Goal: Task Accomplishment & Management: Manage account settings

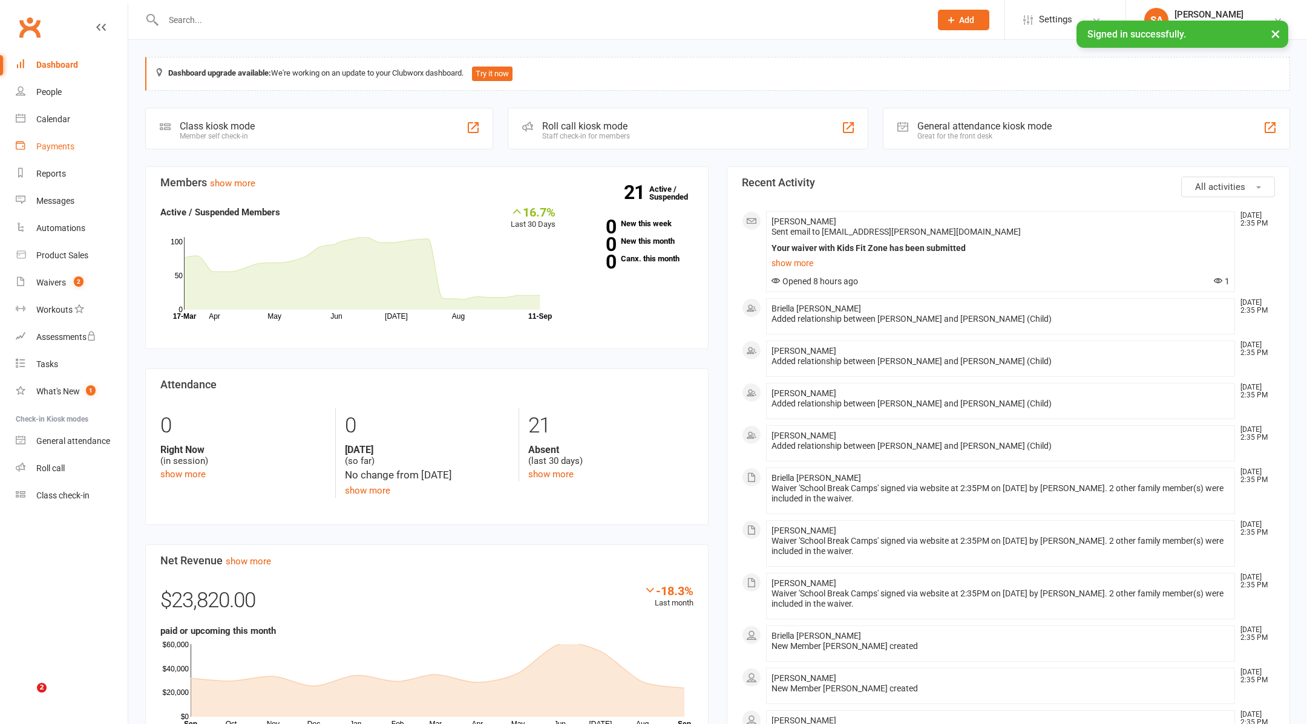
click at [55, 148] on div "Payments" at bounding box center [55, 147] width 38 height 10
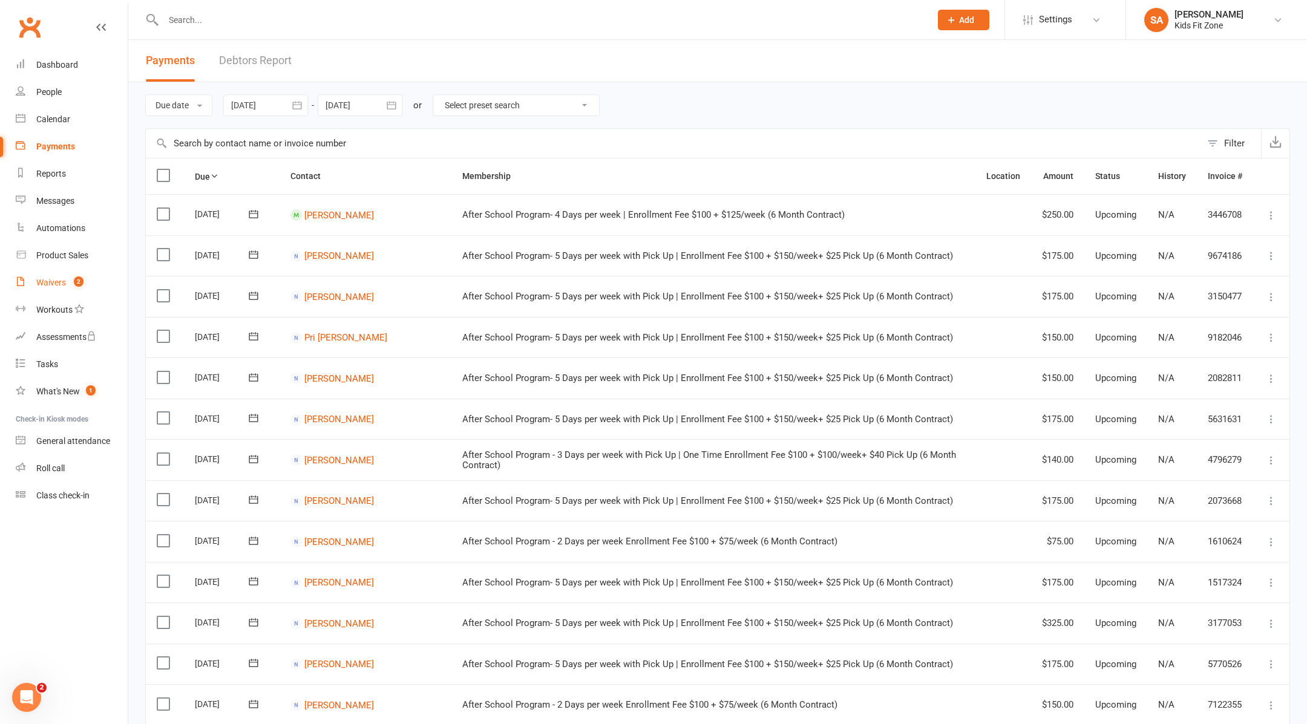
click at [59, 282] on div "Waivers" at bounding box center [51, 283] width 30 height 10
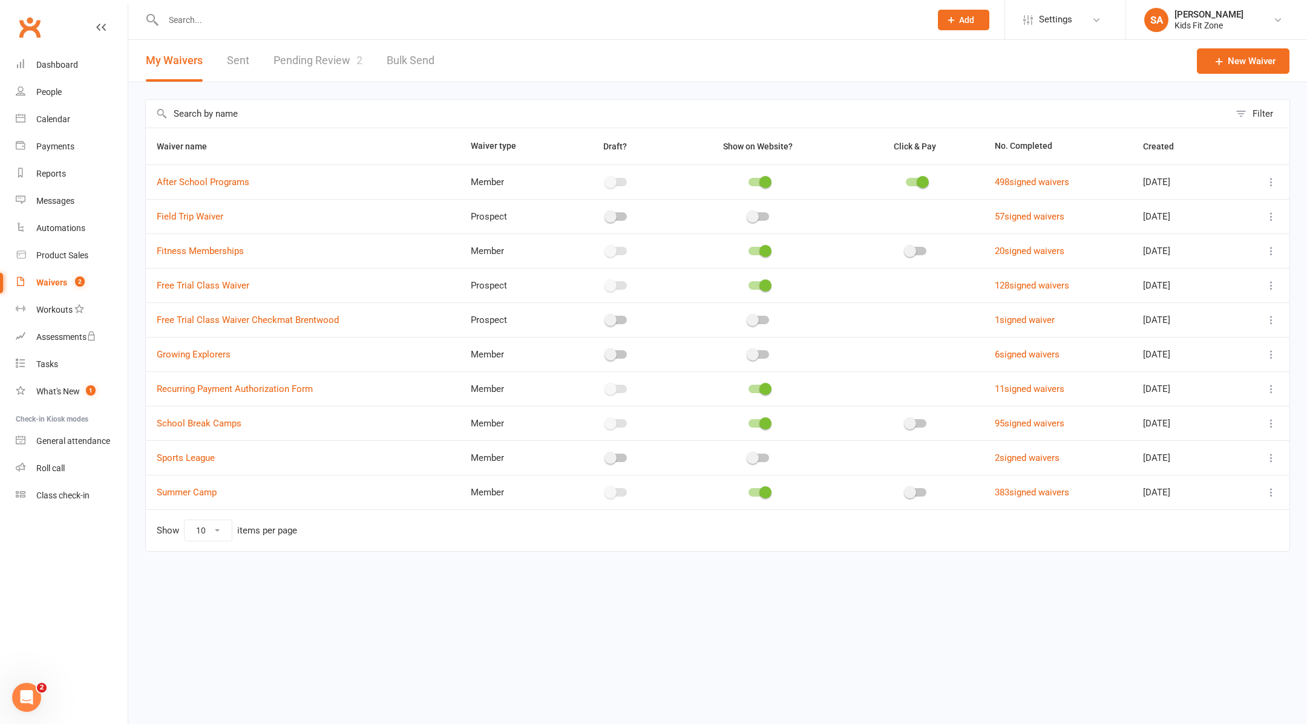
click at [333, 70] on link "Pending Review 2" at bounding box center [317, 61] width 89 height 42
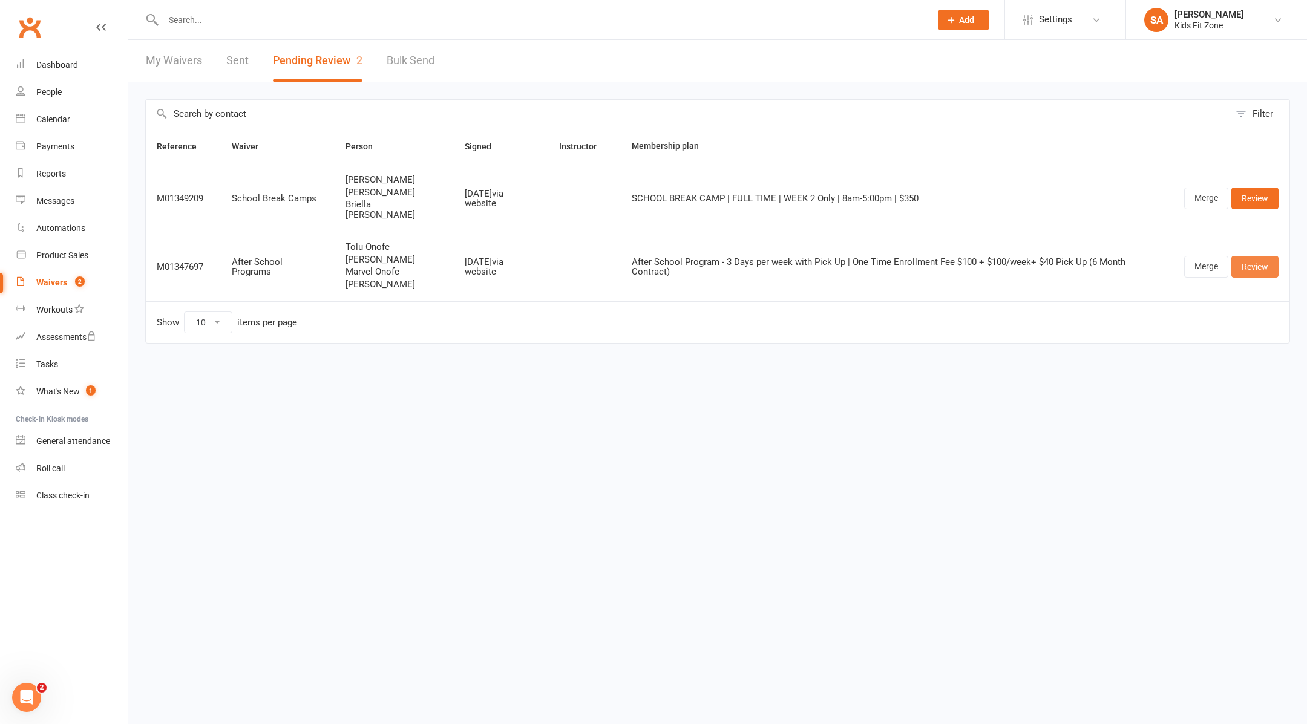
click at [1251, 256] on link "Review" at bounding box center [1254, 267] width 47 height 22
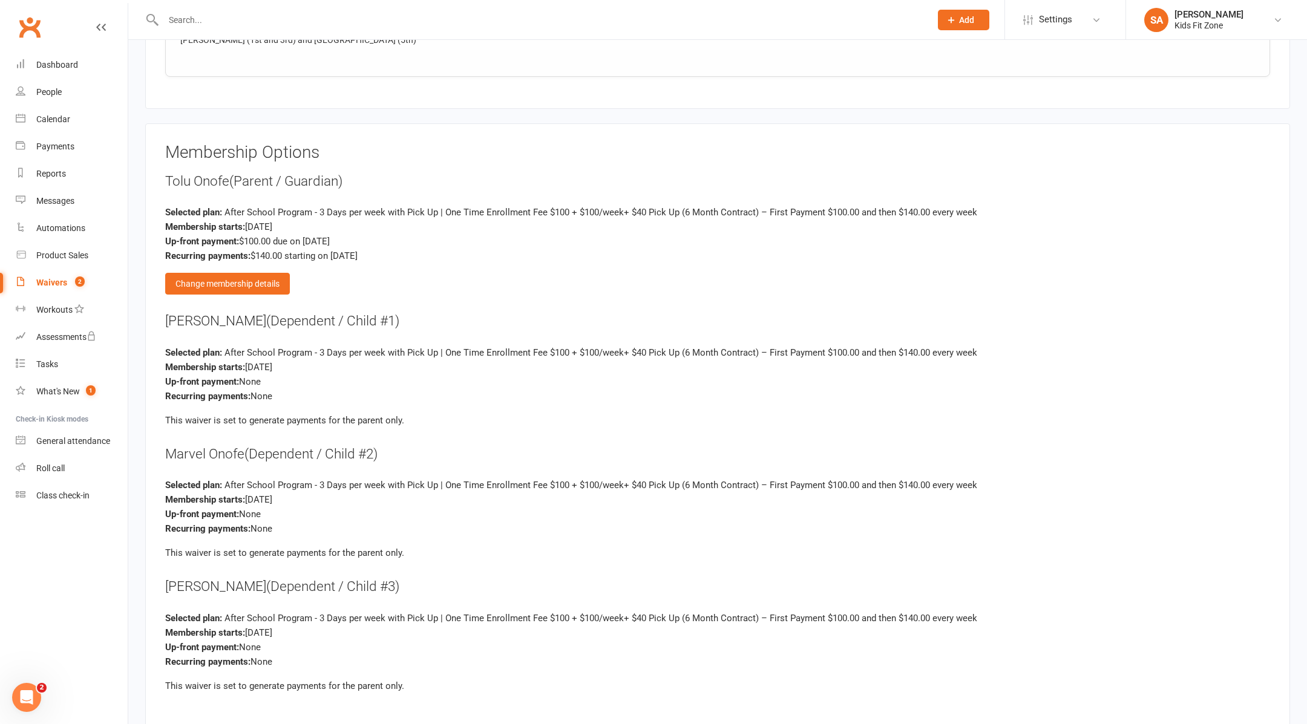
scroll to position [2794, 0]
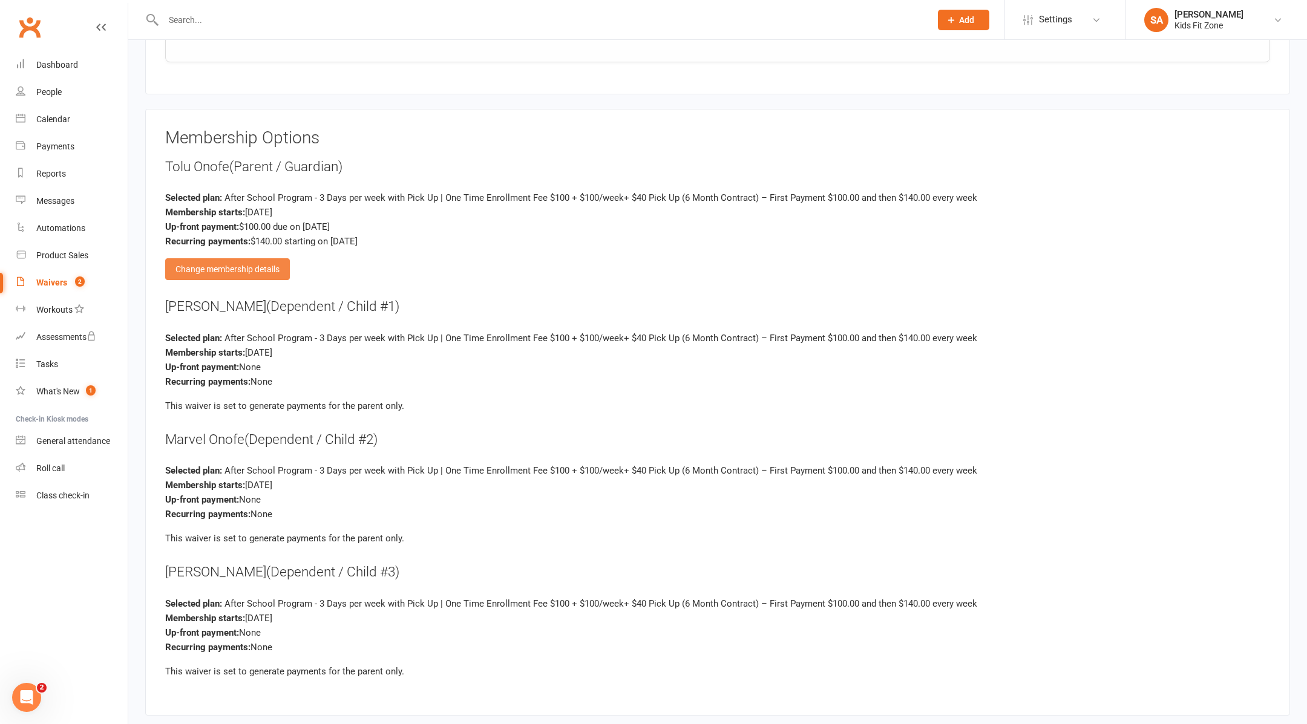
click at [248, 258] on div "Change membership details" at bounding box center [227, 269] width 125 height 22
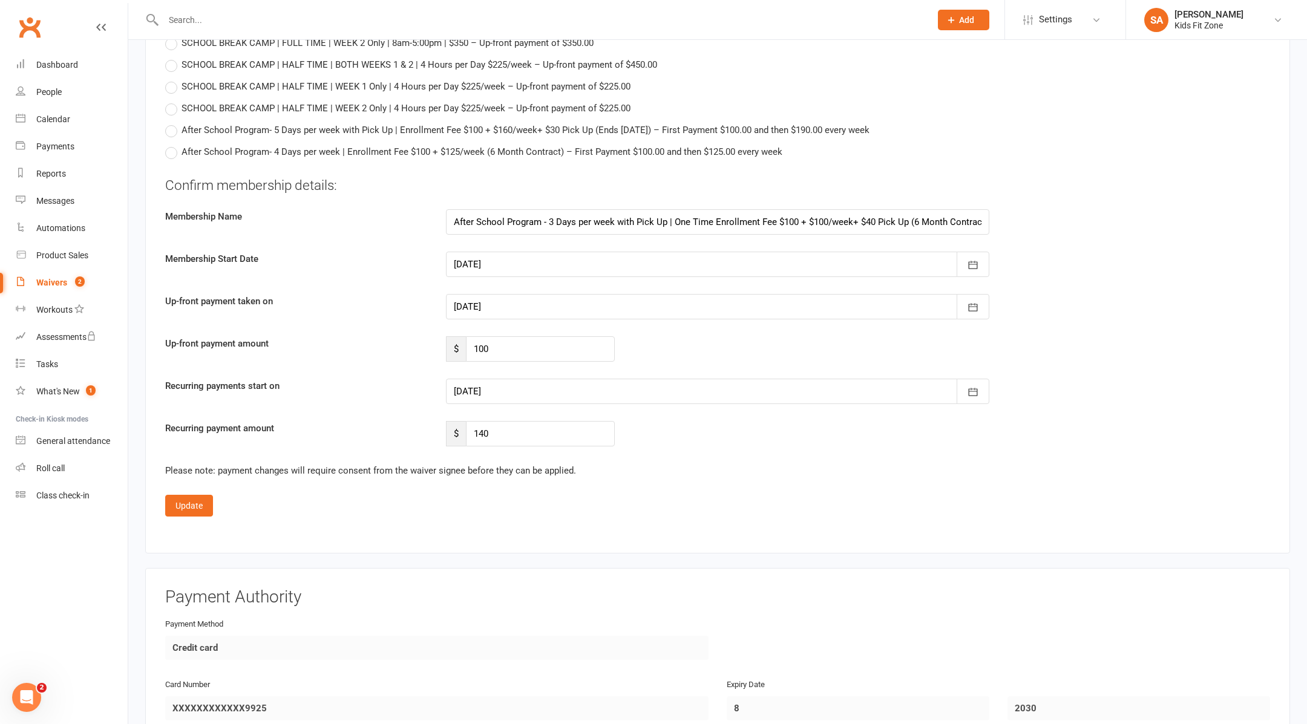
scroll to position [3625, 0]
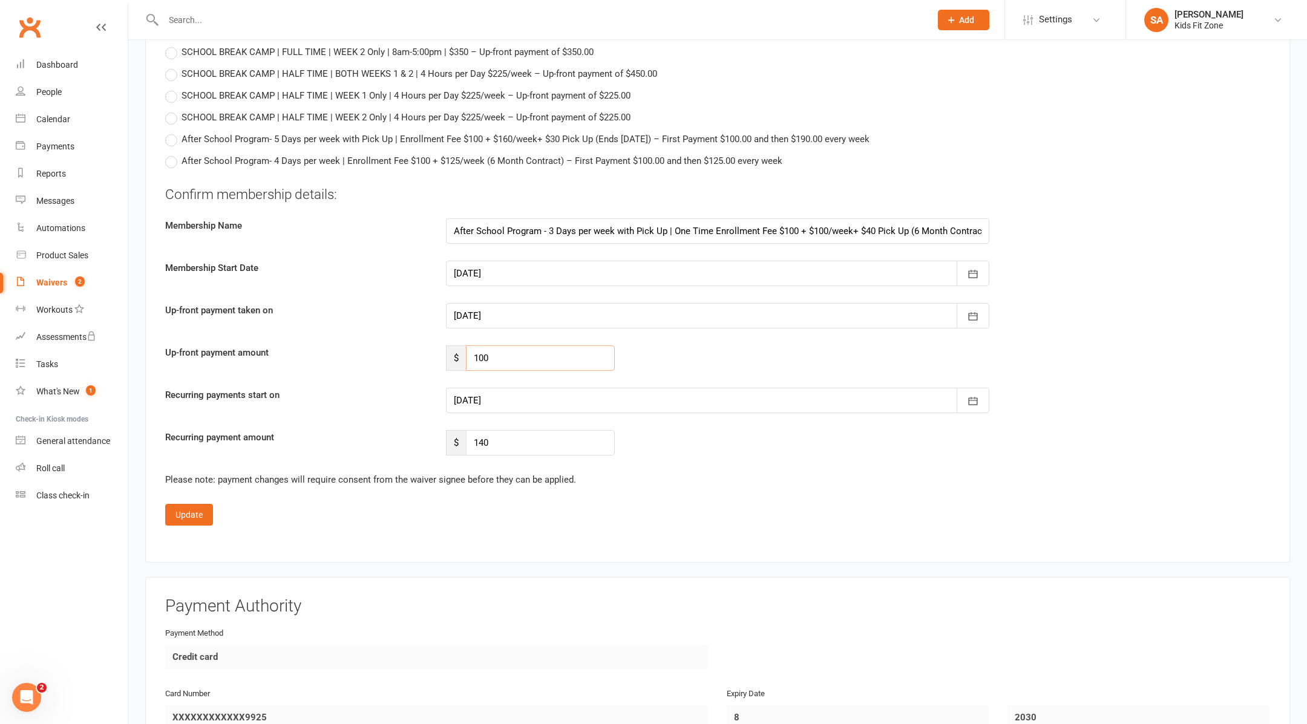
drag, startPoint x: 502, startPoint y: 345, endPoint x: 454, endPoint y: 345, distance: 47.8
click at [454, 345] on div "$ 100" at bounding box center [530, 357] width 169 height 25
type input "680"
click at [556, 390] on div at bounding box center [717, 400] width 543 height 25
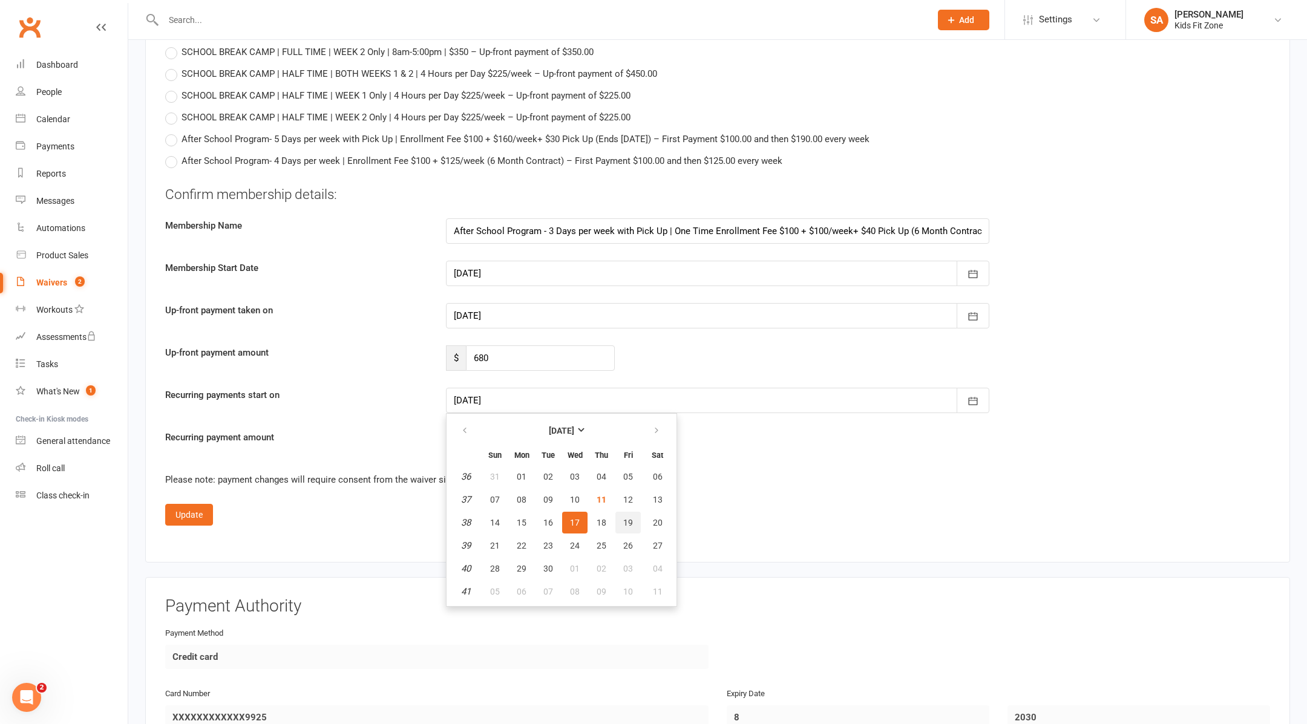
click at [628, 518] on span "19" at bounding box center [628, 523] width 10 height 10
type input "19 Sep 2025"
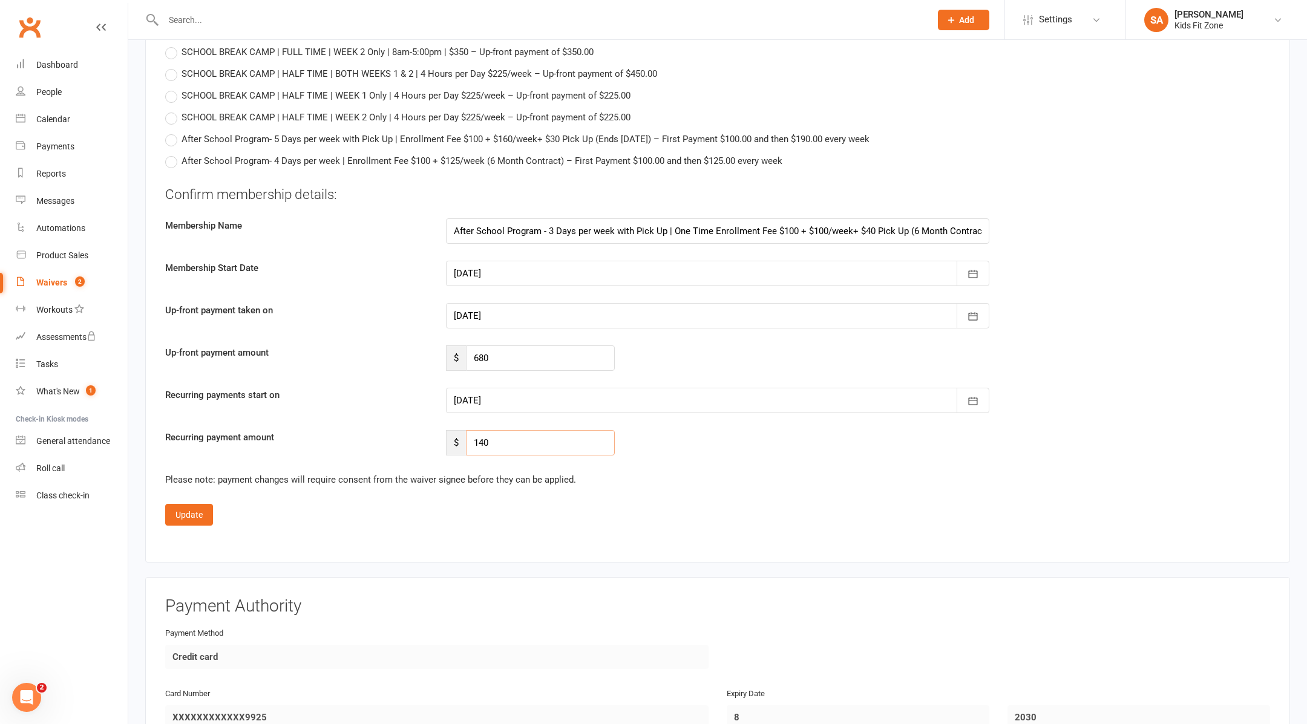
drag, startPoint x: 505, startPoint y: 431, endPoint x: 465, endPoint y: 429, distance: 40.6
click at [465, 430] on div "$ 140" at bounding box center [530, 442] width 169 height 25
type input "380"
click at [197, 504] on button "Update" at bounding box center [189, 515] width 48 height 22
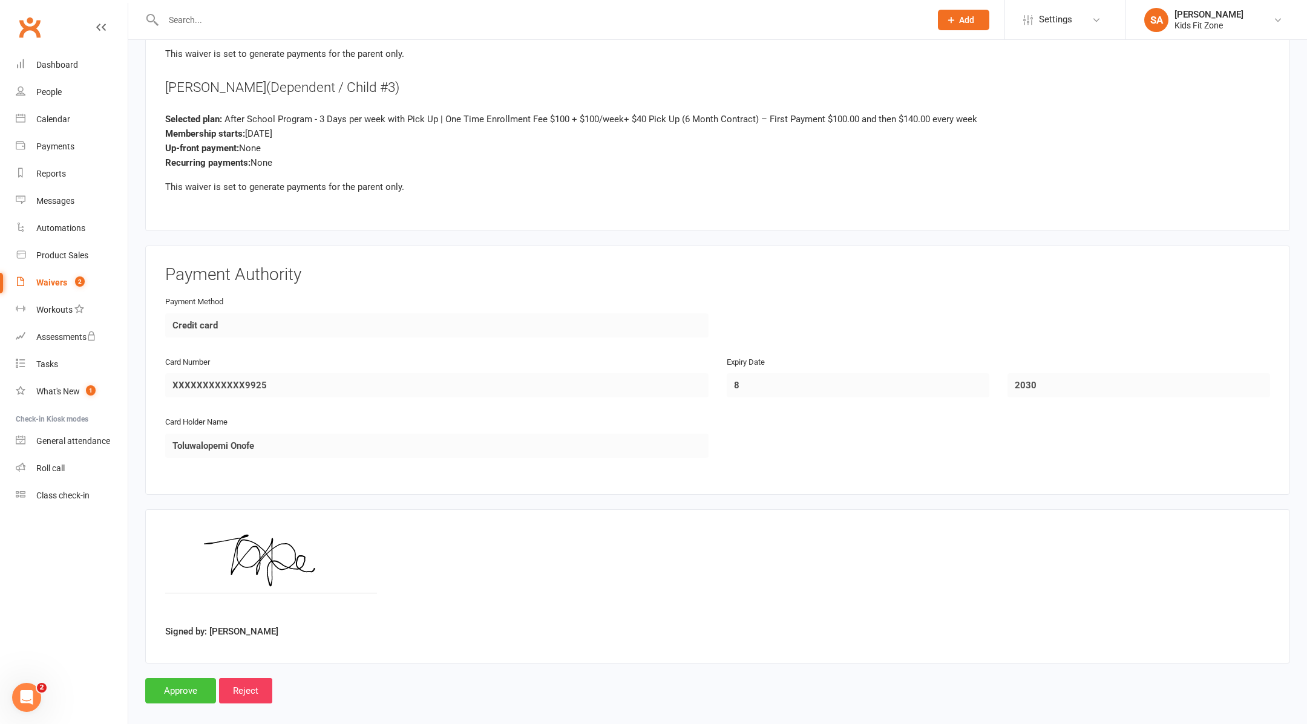
click at [171, 683] on input "Approve" at bounding box center [180, 690] width 71 height 25
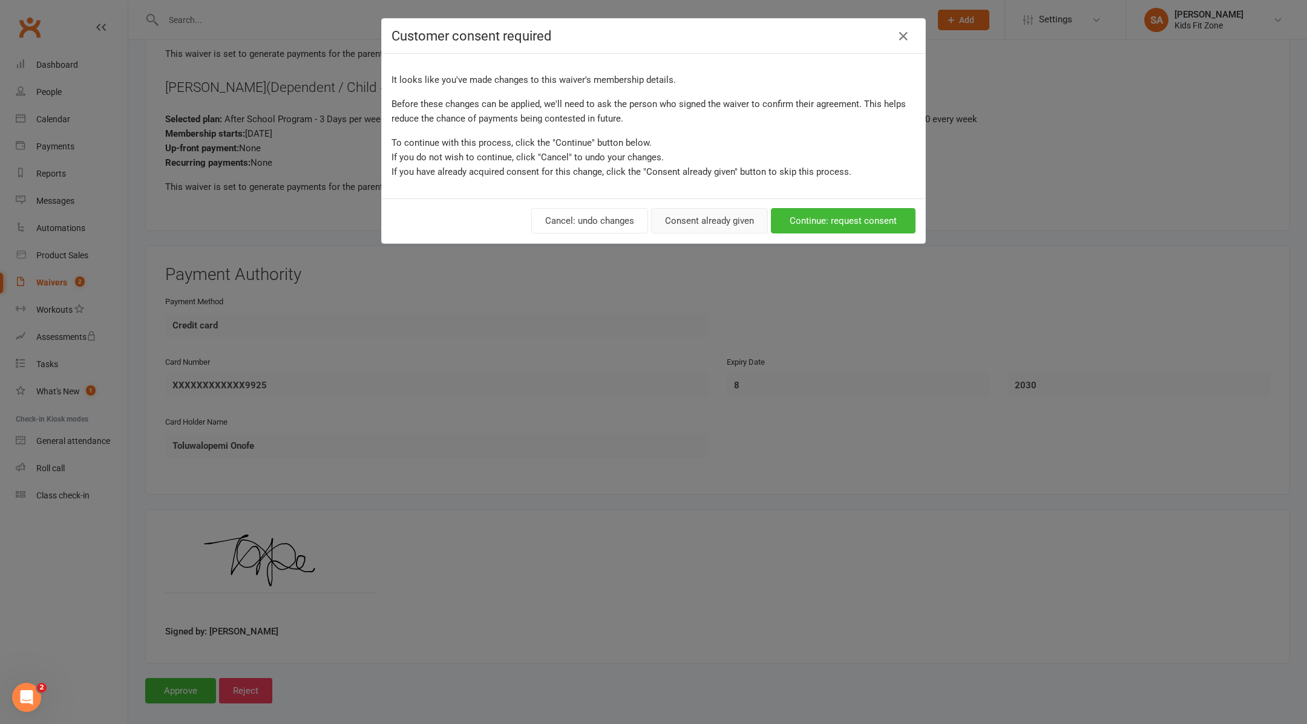
click at [690, 228] on button "Consent already given" at bounding box center [709, 220] width 117 height 25
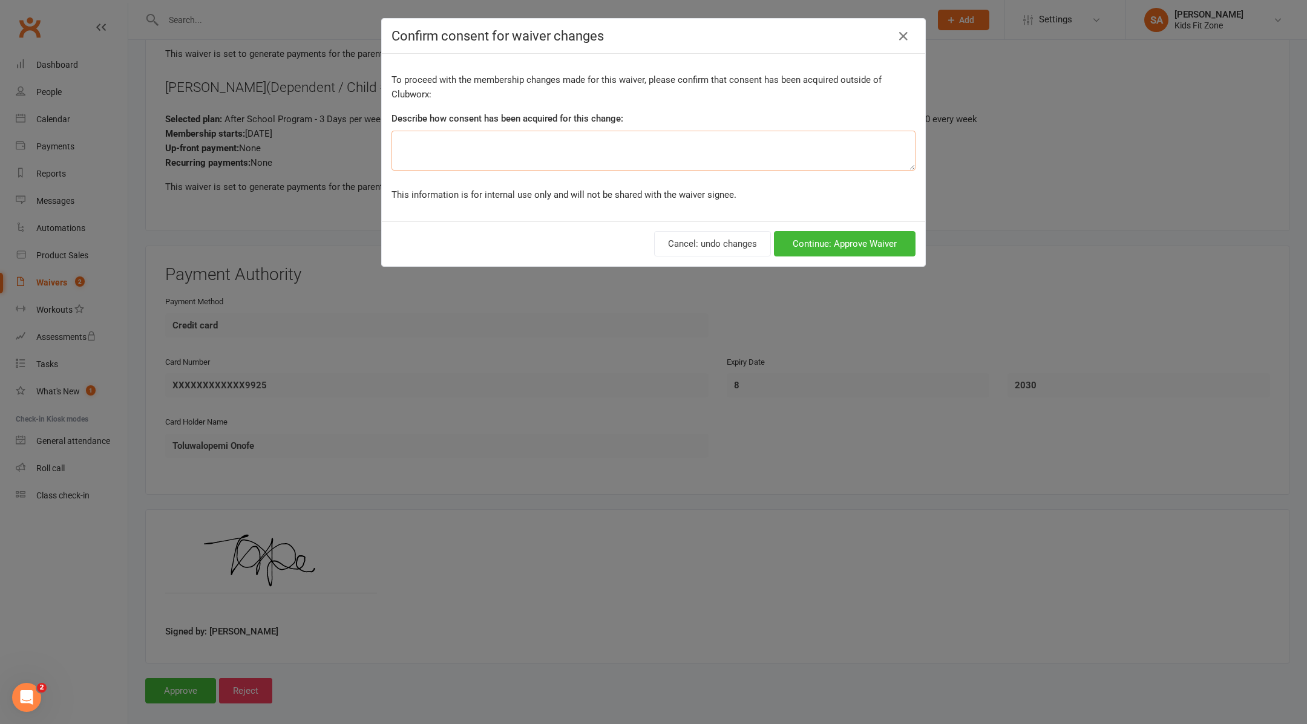
click at [536, 141] on textarea at bounding box center [653, 151] width 524 height 40
type textarea "3 kids"
click at [827, 239] on button "Continue: Approve Waiver" at bounding box center [845, 243] width 142 height 25
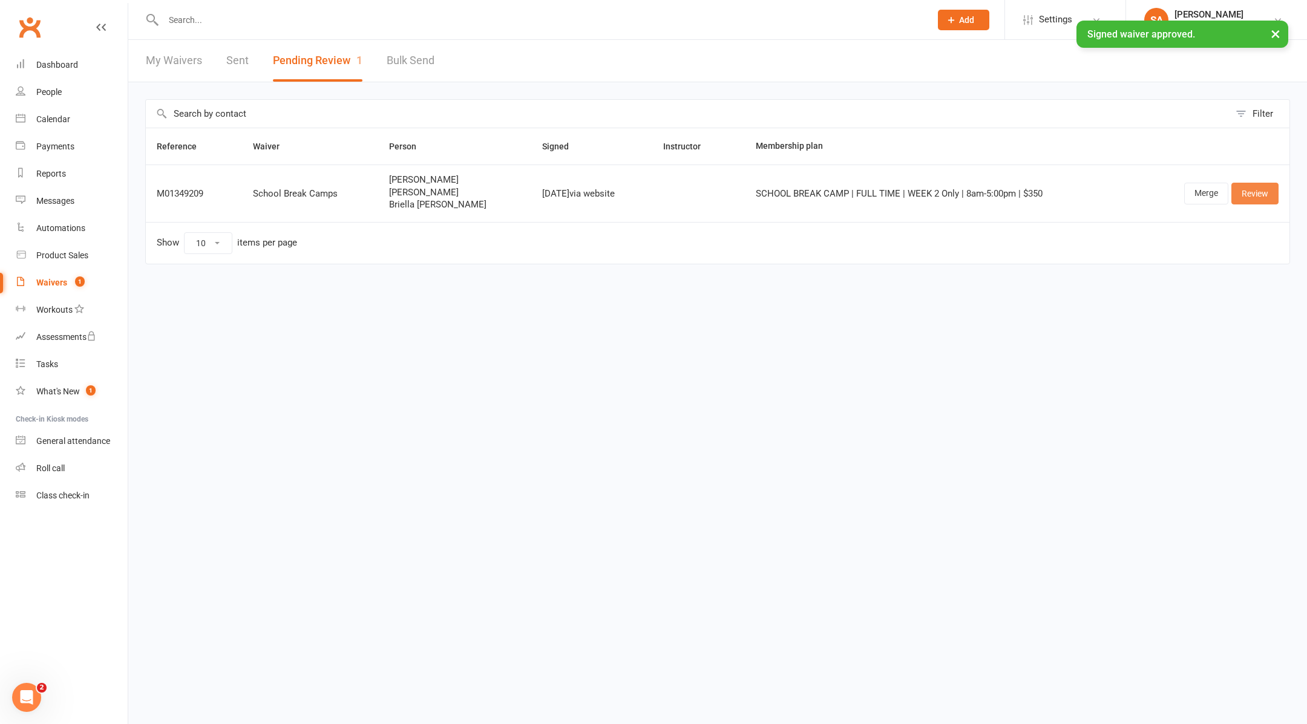
click at [1262, 195] on link "Review" at bounding box center [1254, 194] width 47 height 22
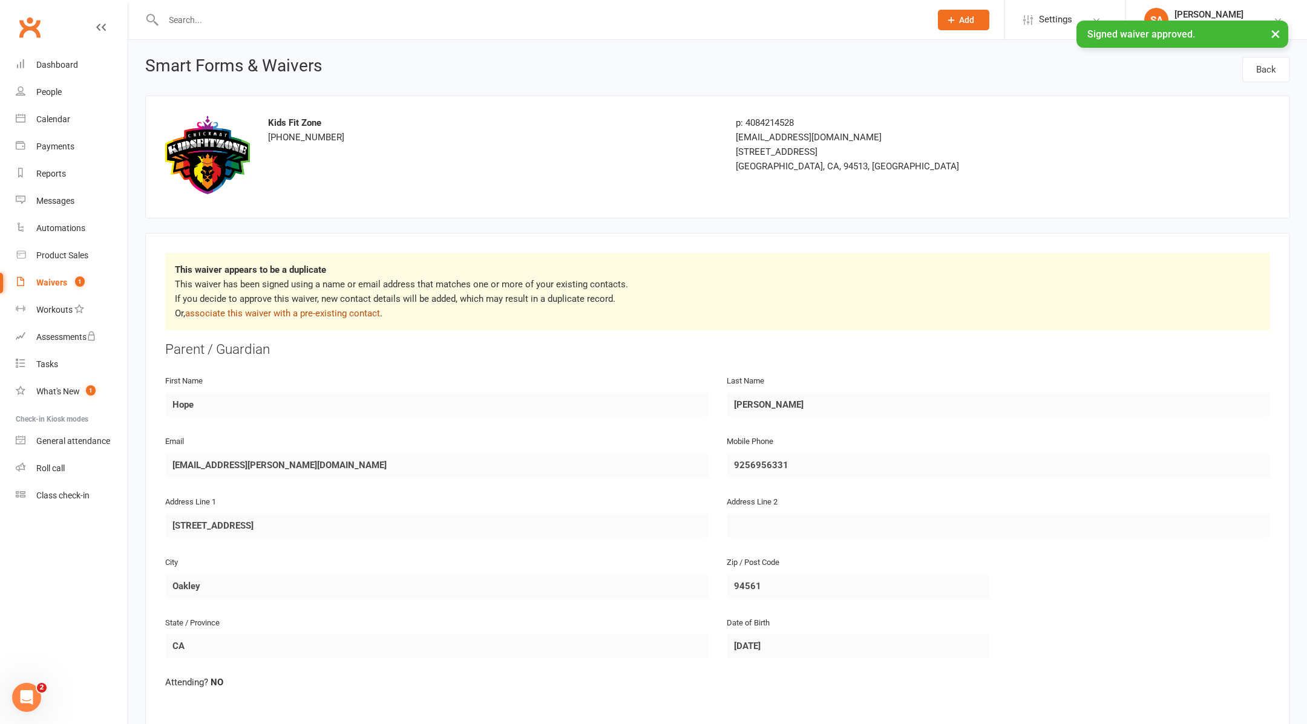
click at [338, 315] on link "associate this waiver with a pre-existing contact" at bounding box center [282, 313] width 195 height 11
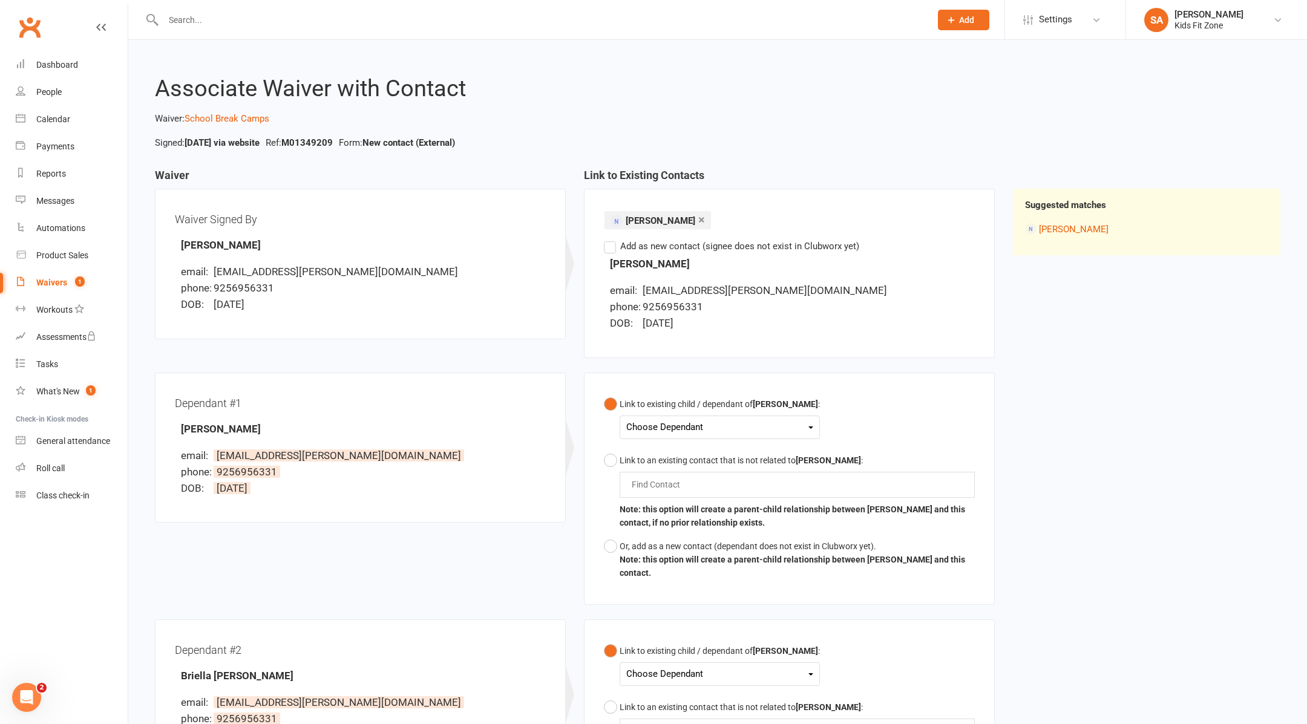
click at [705, 426] on div "Choose Dependant" at bounding box center [719, 427] width 187 height 16
click at [692, 459] on link "Grace Graner" at bounding box center [699, 456] width 145 height 26
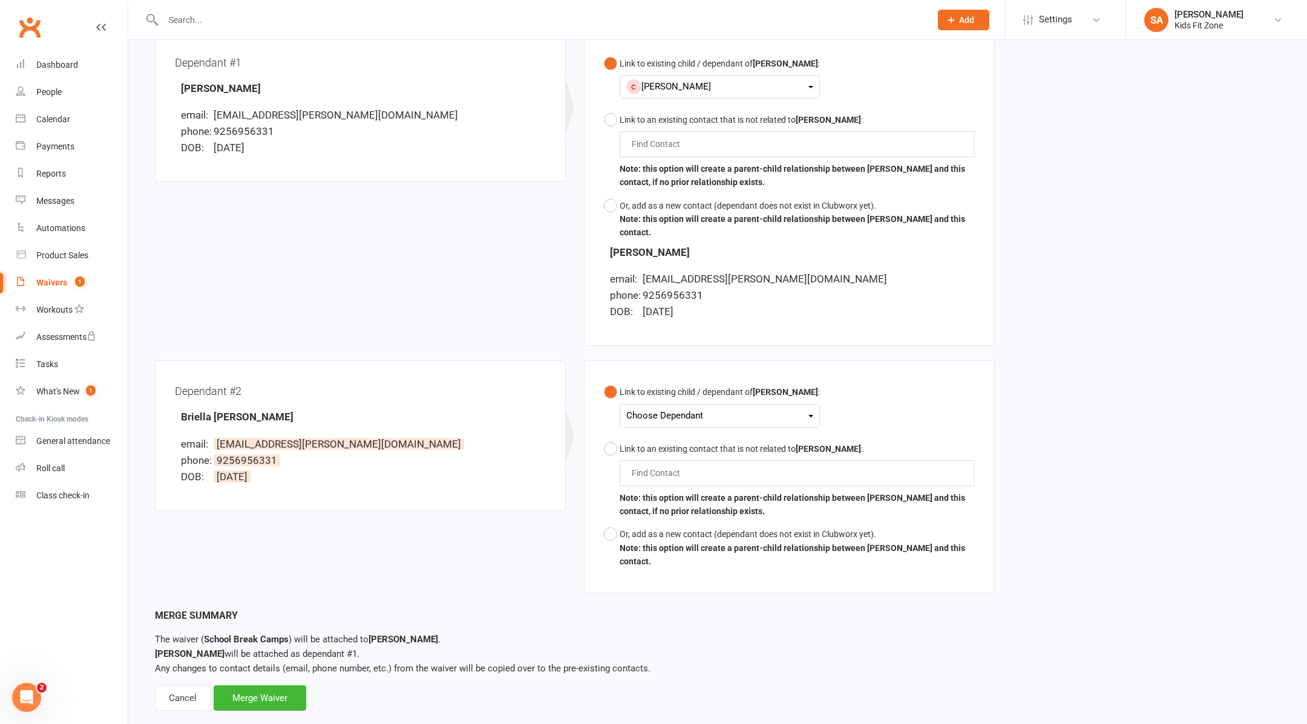
scroll to position [362, 0]
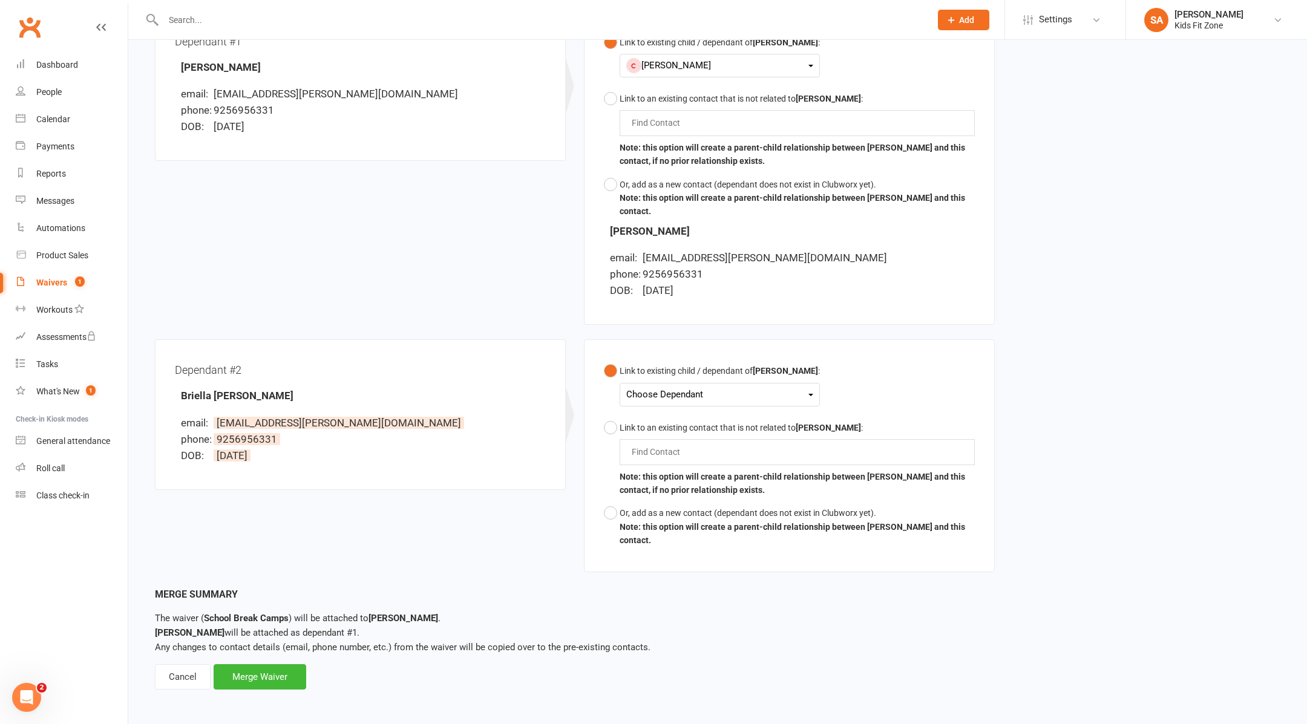
click at [666, 391] on div "Choose Dependant" at bounding box center [719, 395] width 187 height 16
click at [668, 444] on link "Briella Graner" at bounding box center [699, 449] width 145 height 26
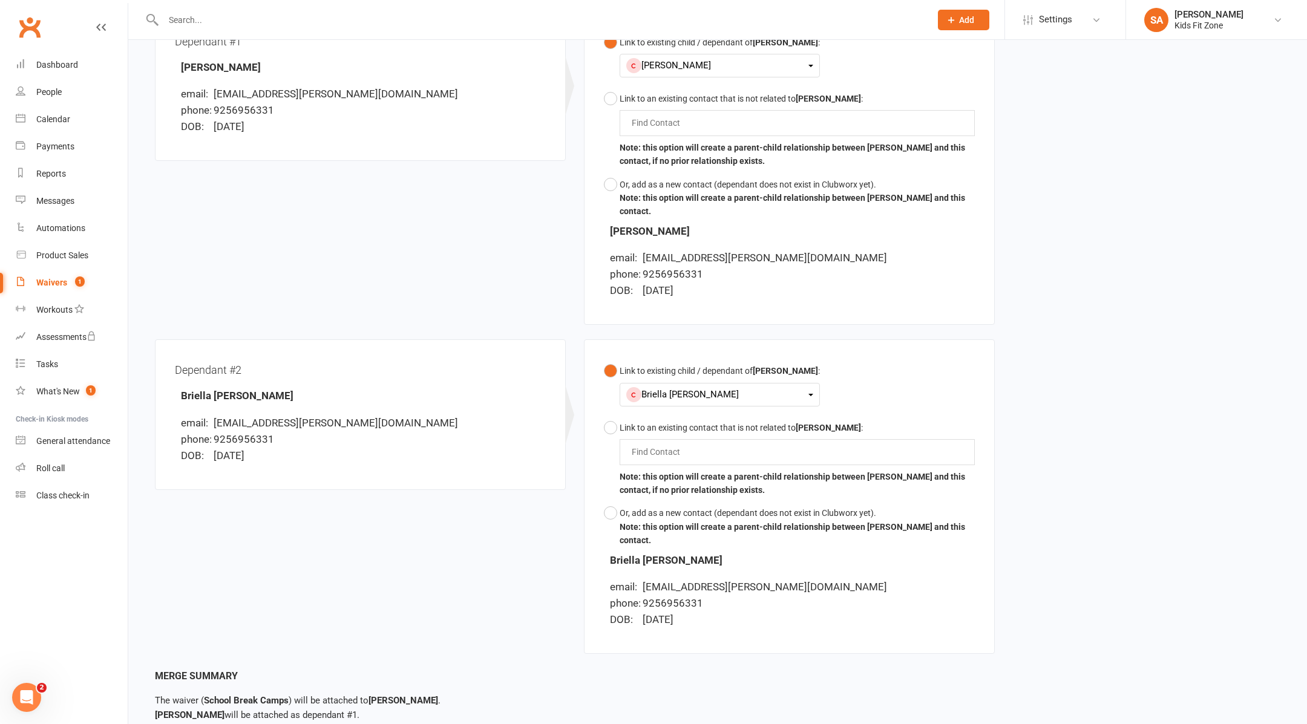
scroll to position [458, 0]
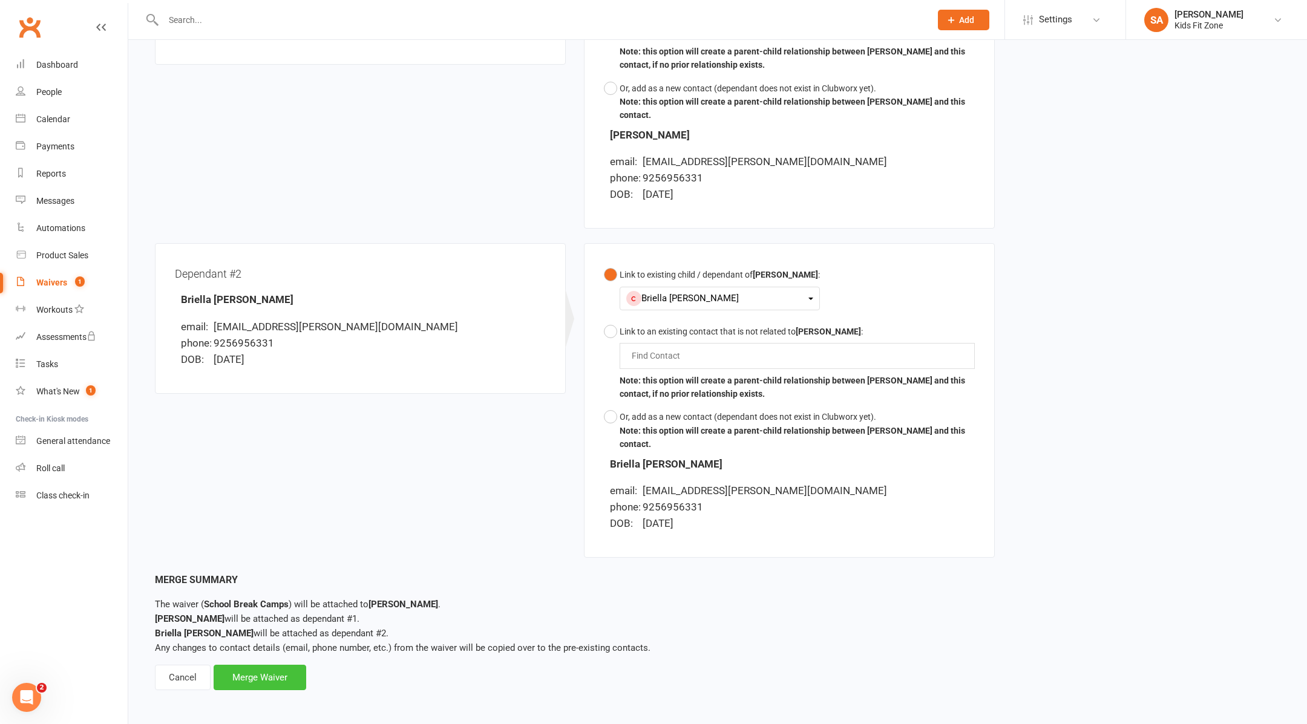
click at [263, 679] on div "Merge Waiver" at bounding box center [260, 677] width 93 height 25
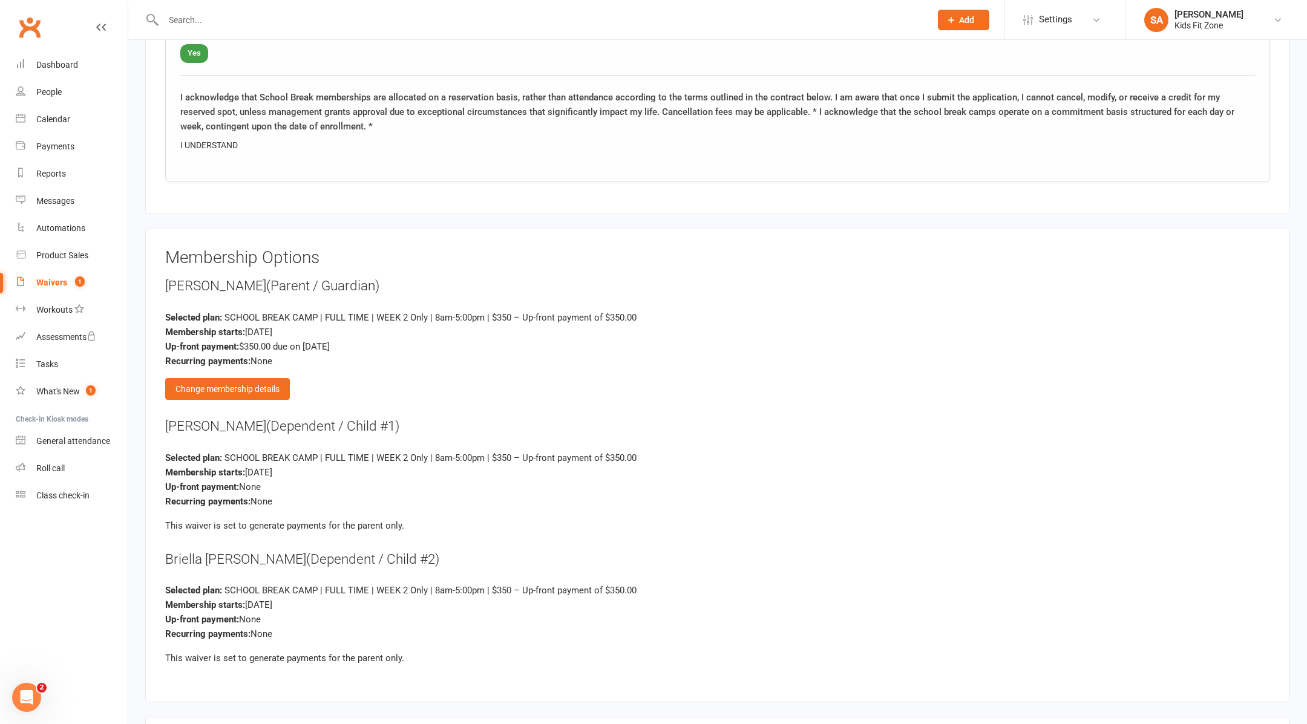
scroll to position [2391, 0]
click at [238, 381] on div "Change membership details" at bounding box center [227, 388] width 125 height 22
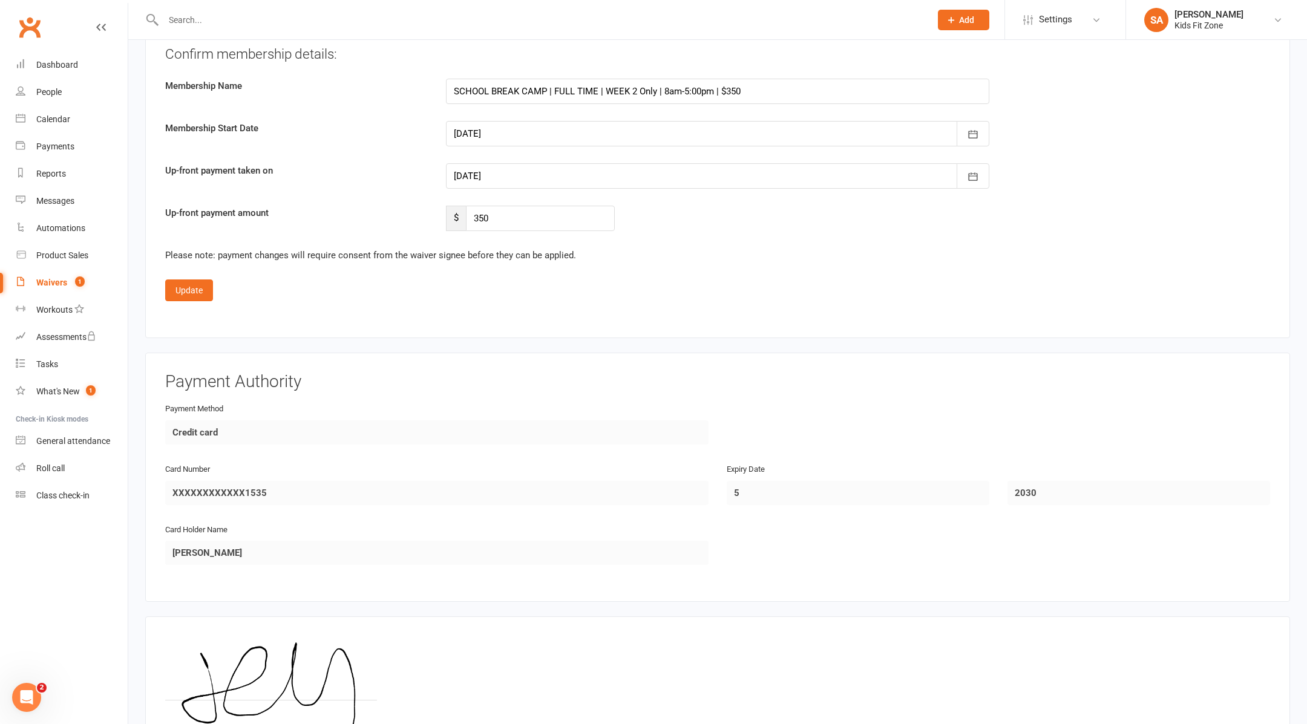
scroll to position [3475, 0]
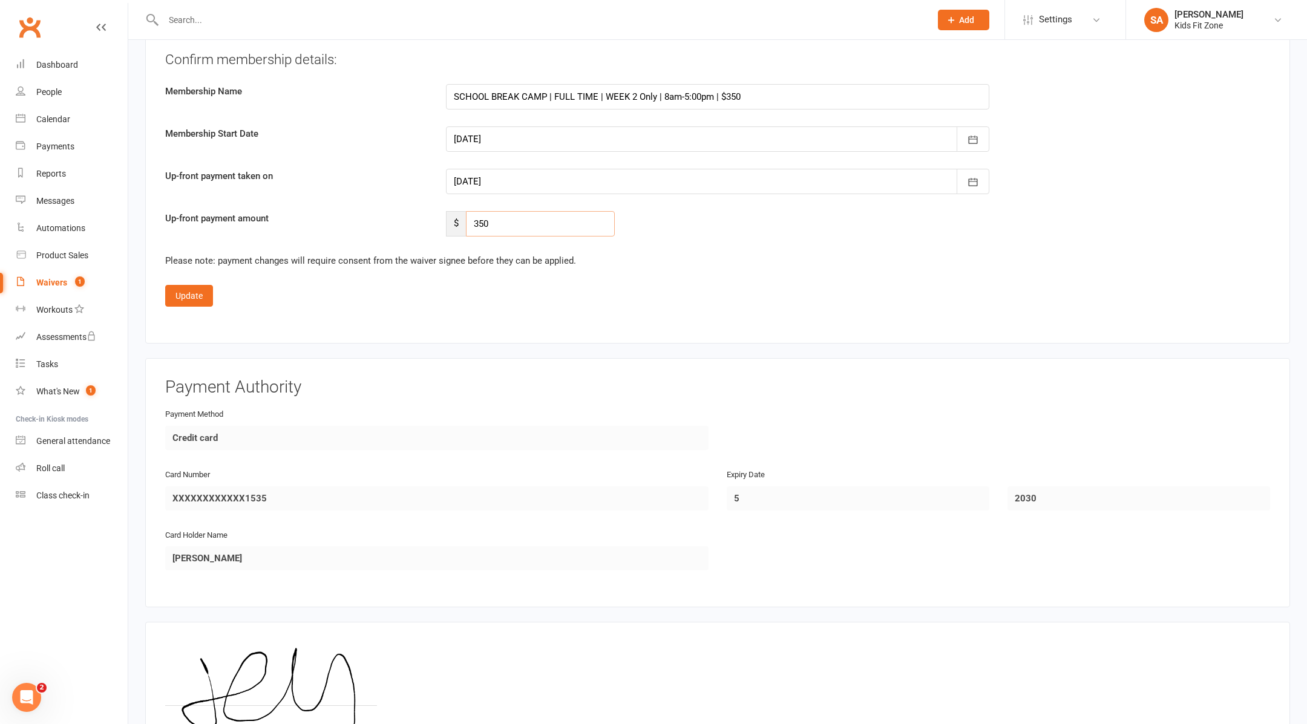
drag, startPoint x: 488, startPoint y: 212, endPoint x: 447, endPoint y: 212, distance: 40.5
click at [448, 212] on div "$ 350" at bounding box center [530, 223] width 169 height 25
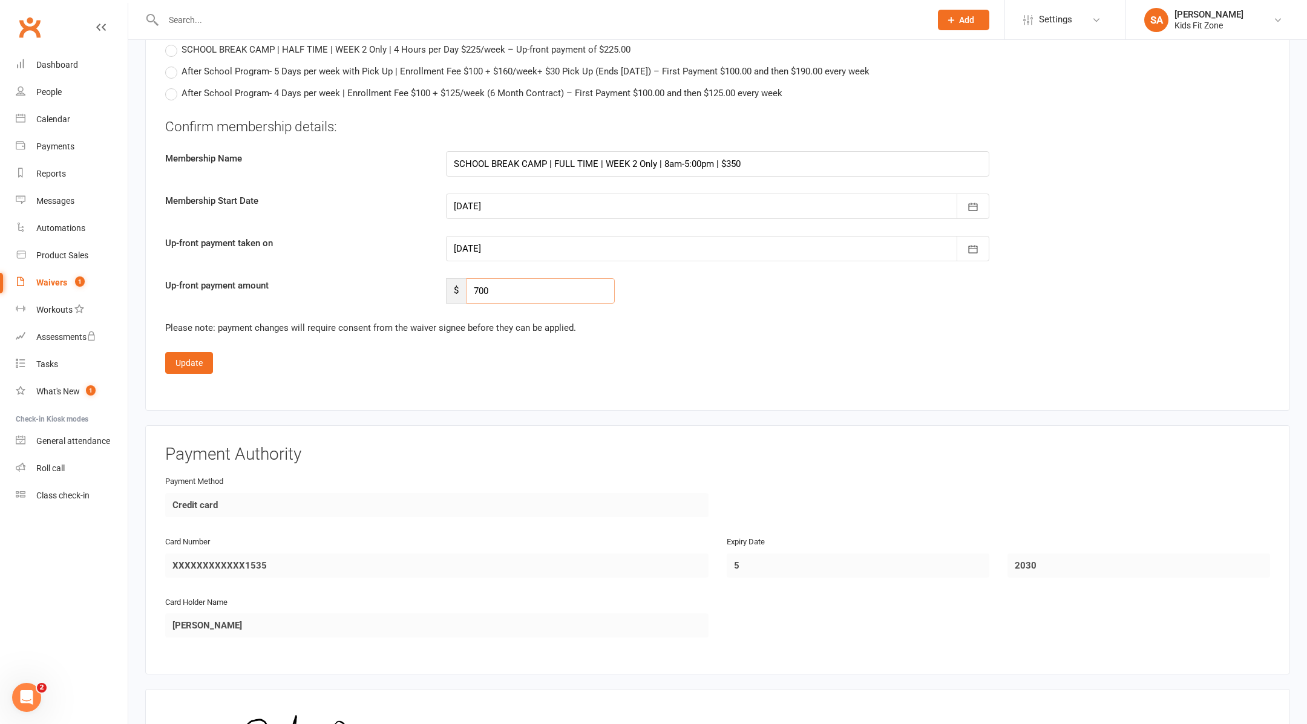
scroll to position [3401, 0]
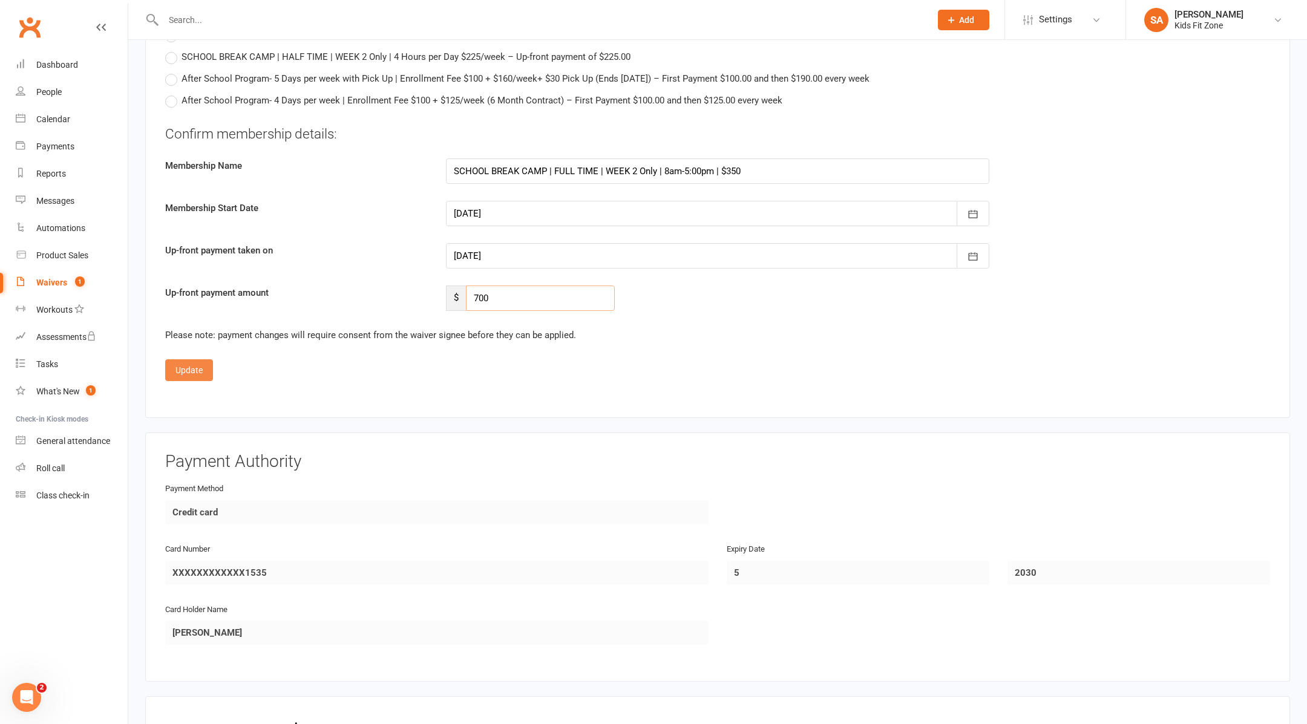
type input "700"
click at [186, 361] on button "Update" at bounding box center [189, 370] width 48 height 22
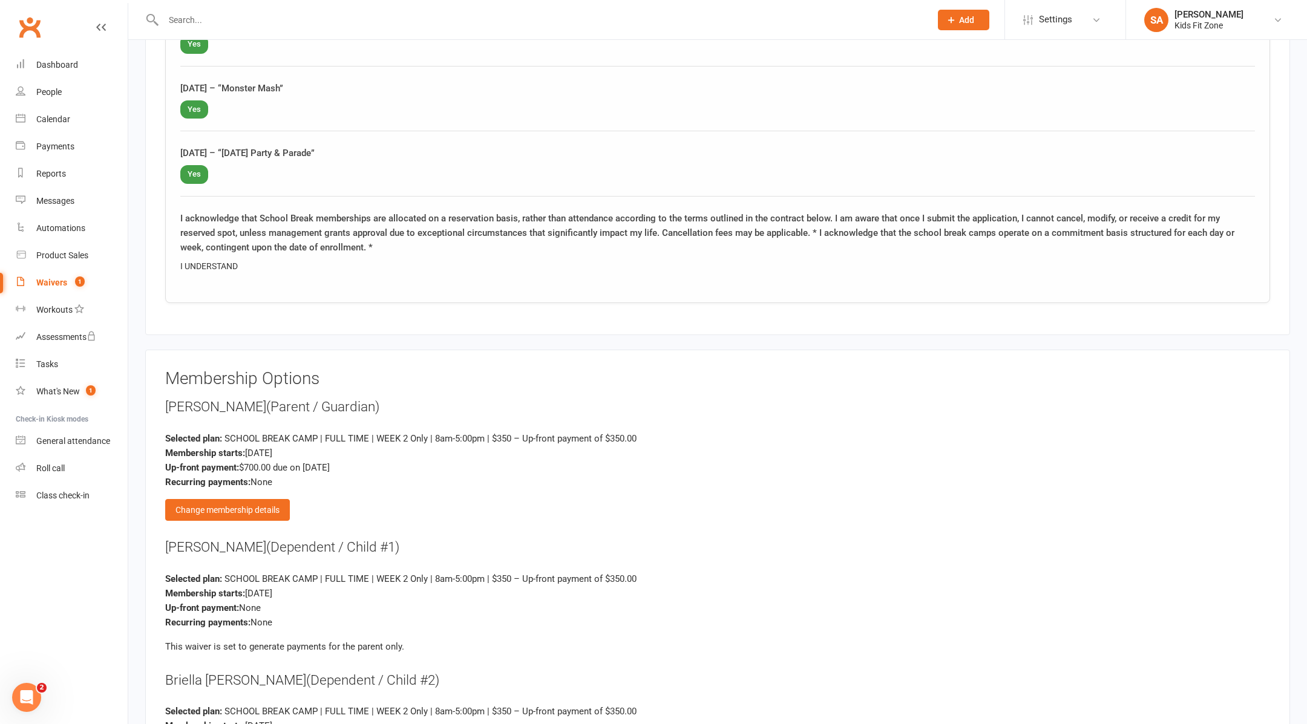
scroll to position [2863, 0]
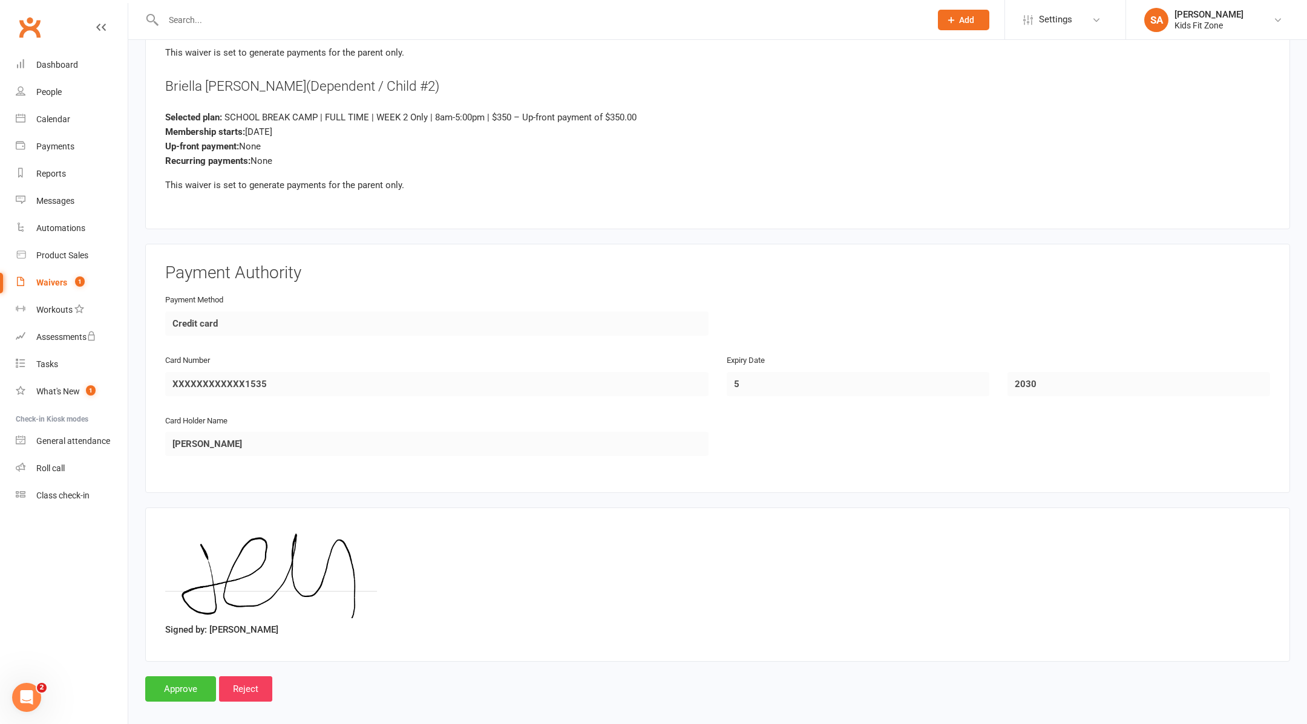
click at [174, 677] on input "Approve" at bounding box center [180, 688] width 71 height 25
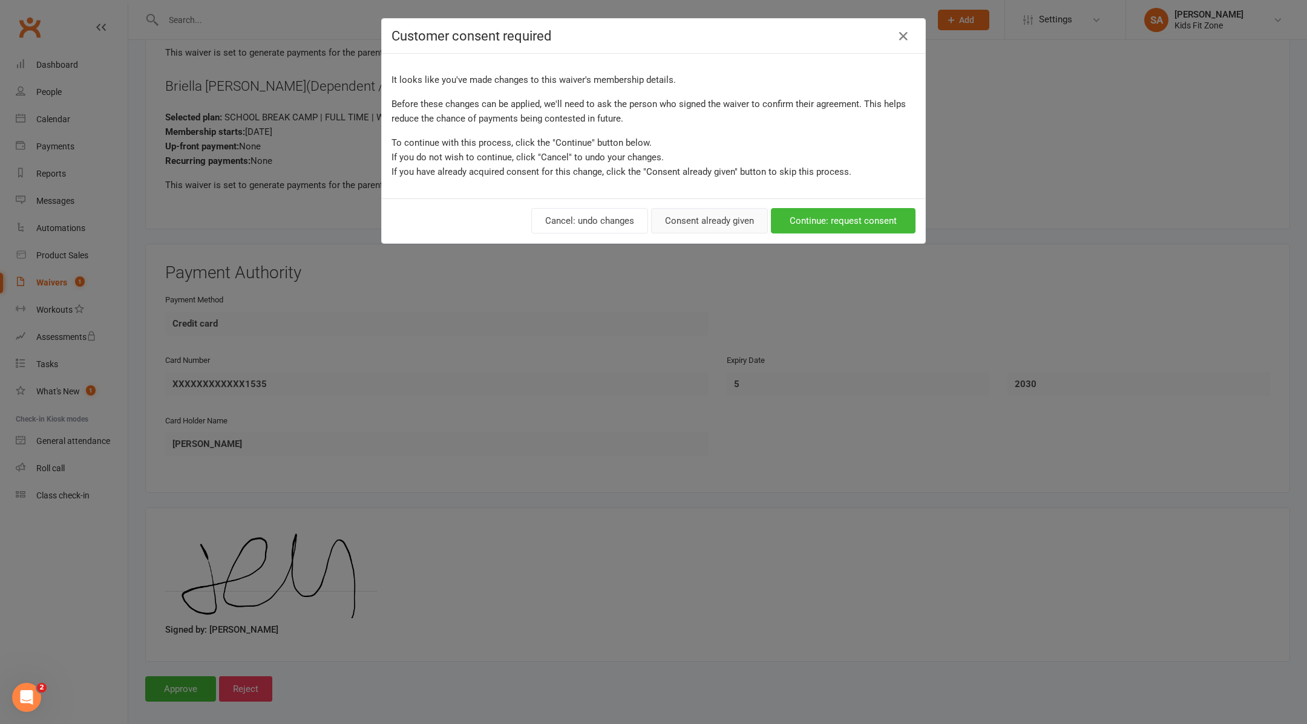
click at [710, 224] on button "Consent already given" at bounding box center [709, 220] width 117 height 25
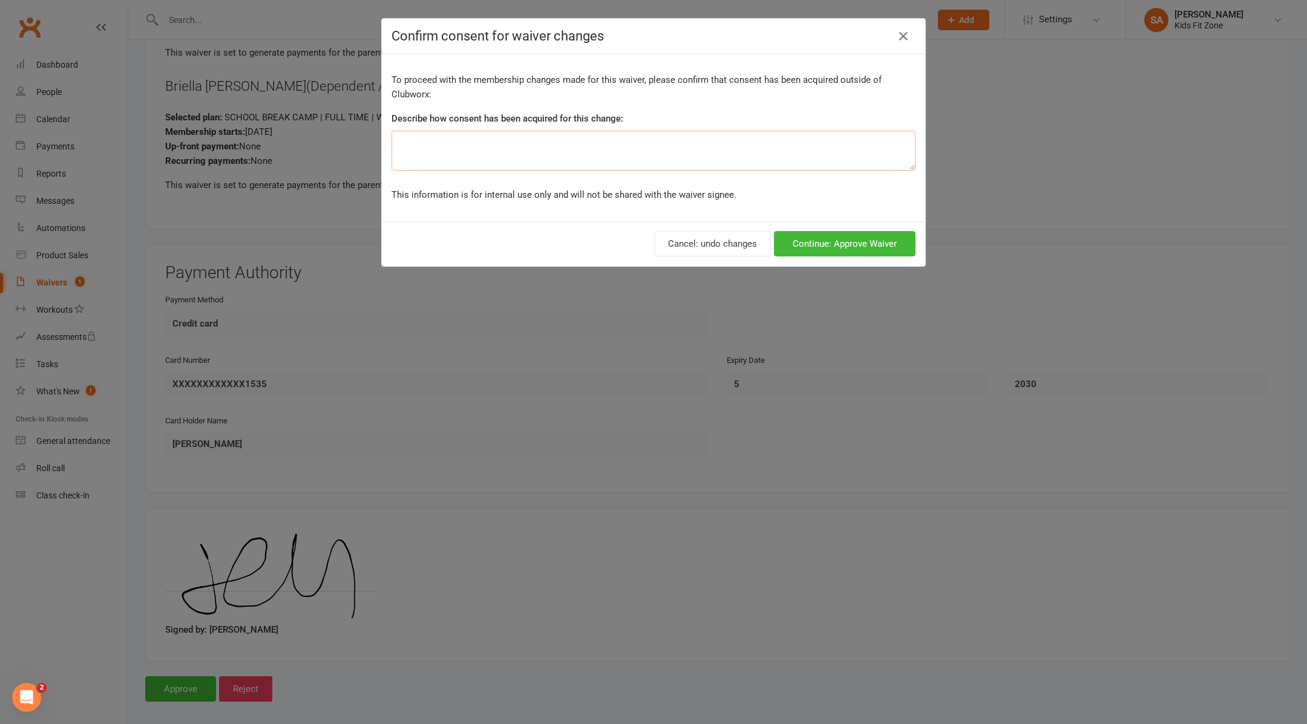
click at [539, 139] on textarea at bounding box center [653, 151] width 524 height 40
type textarea "2 kids"
click at [840, 245] on button "Continue: Approve Waiver" at bounding box center [845, 243] width 142 height 25
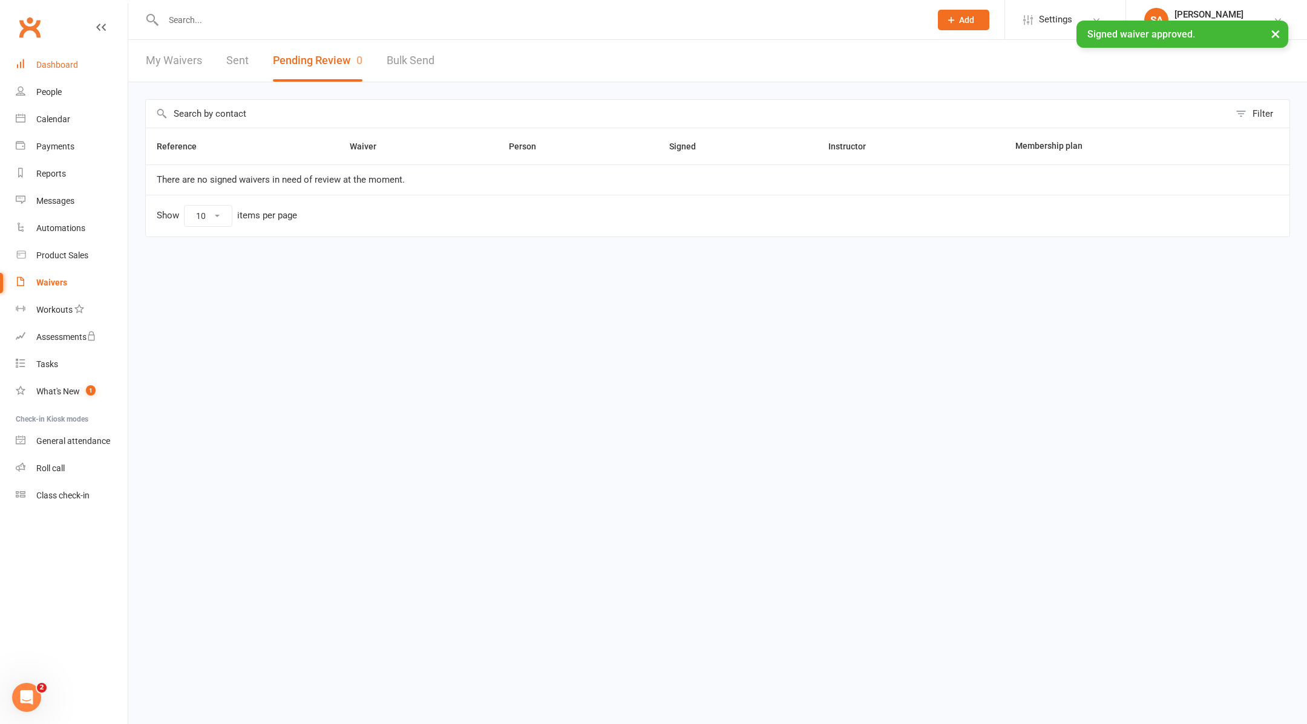
click at [68, 69] on div "Dashboard" at bounding box center [57, 65] width 42 height 10
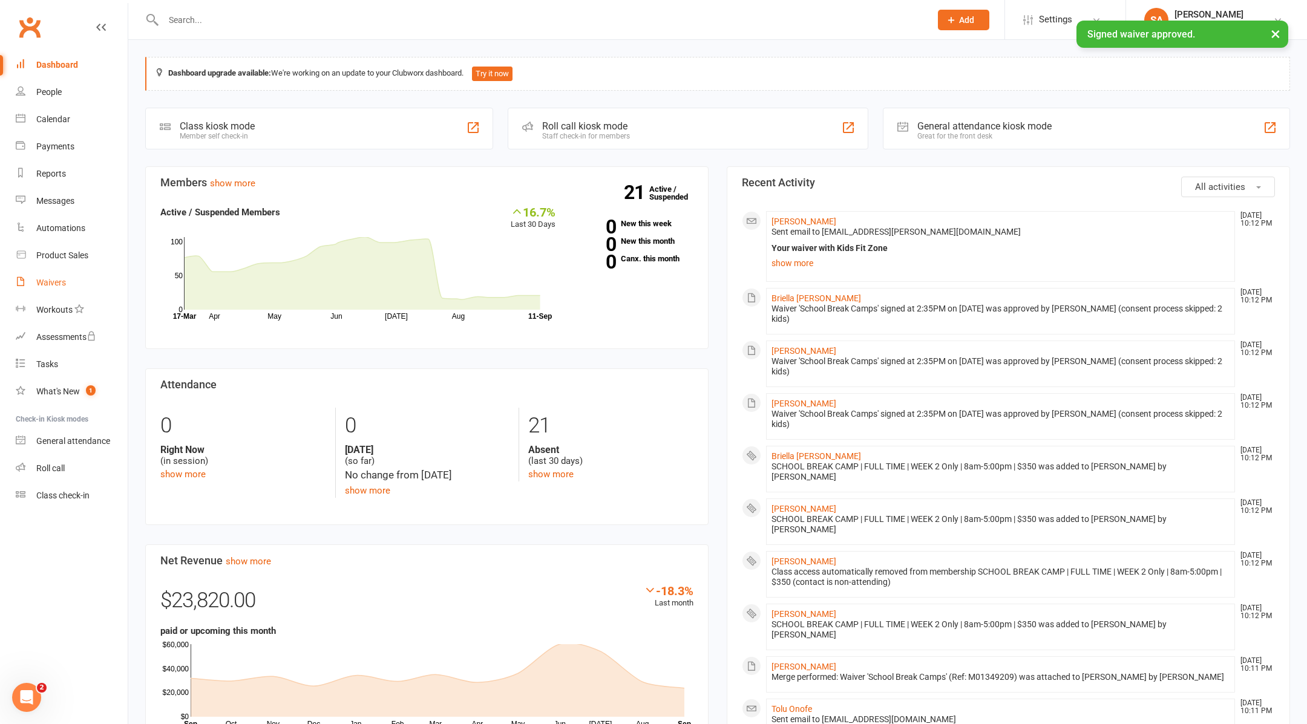
click at [59, 283] on div "Waivers" at bounding box center [51, 283] width 30 height 10
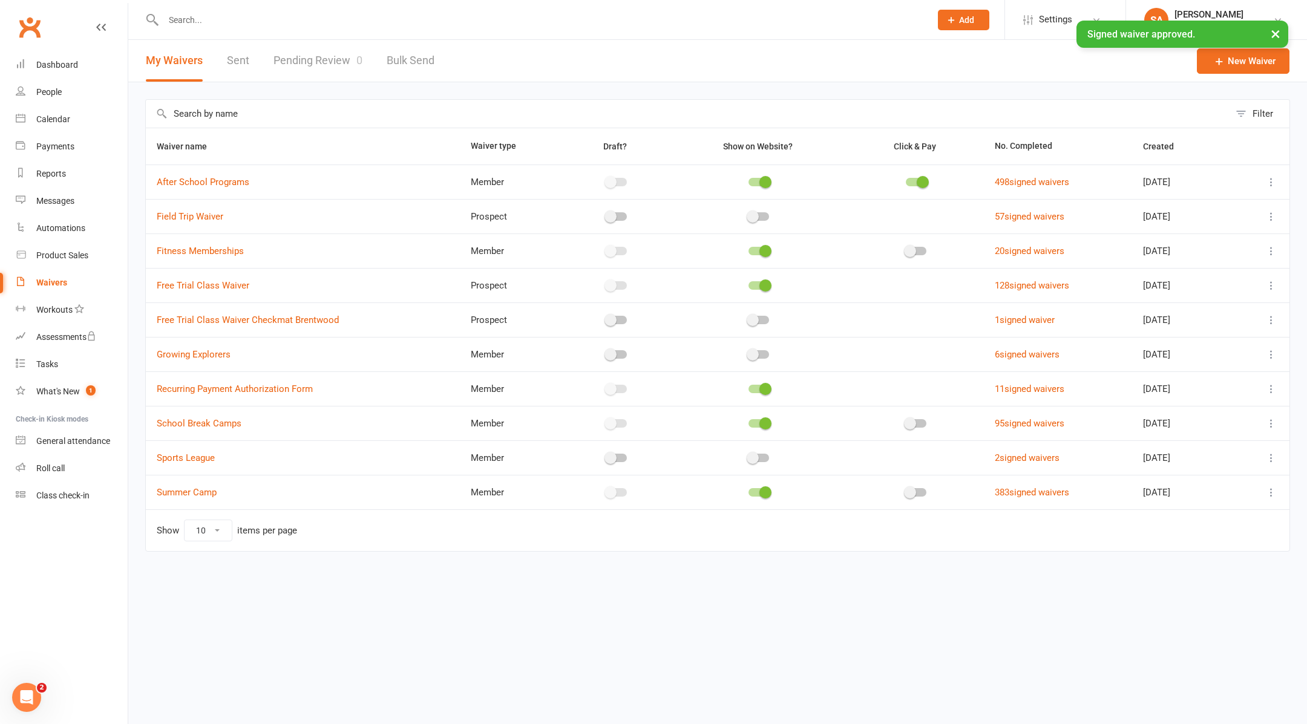
click at [231, 21] on div "× Signed waiver approved." at bounding box center [645, 21] width 1291 height 0
click at [227, 21] on div "× Signed waiver approved." at bounding box center [645, 21] width 1291 height 0
click at [227, 20] on input "text" at bounding box center [541, 19] width 762 height 17
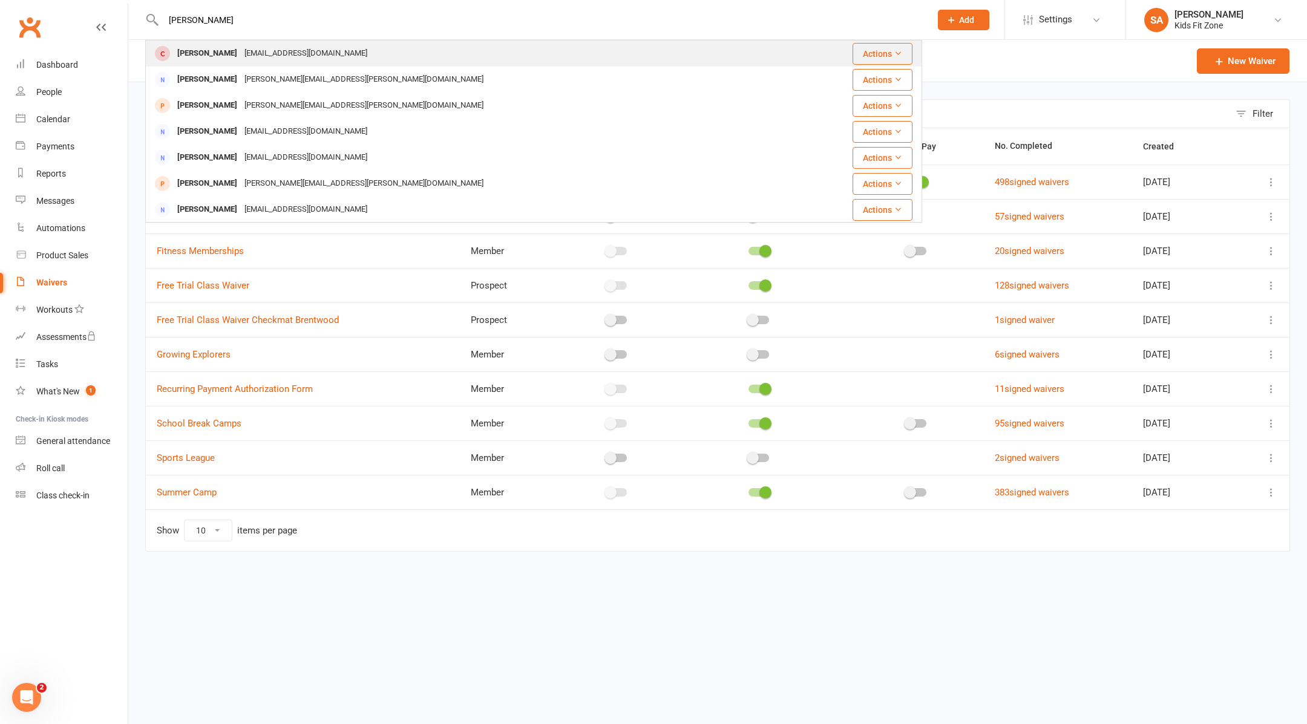
type input "fredrick"
click at [243, 60] on div "brownfamily97438@gmail.com" at bounding box center [306, 54] width 130 height 18
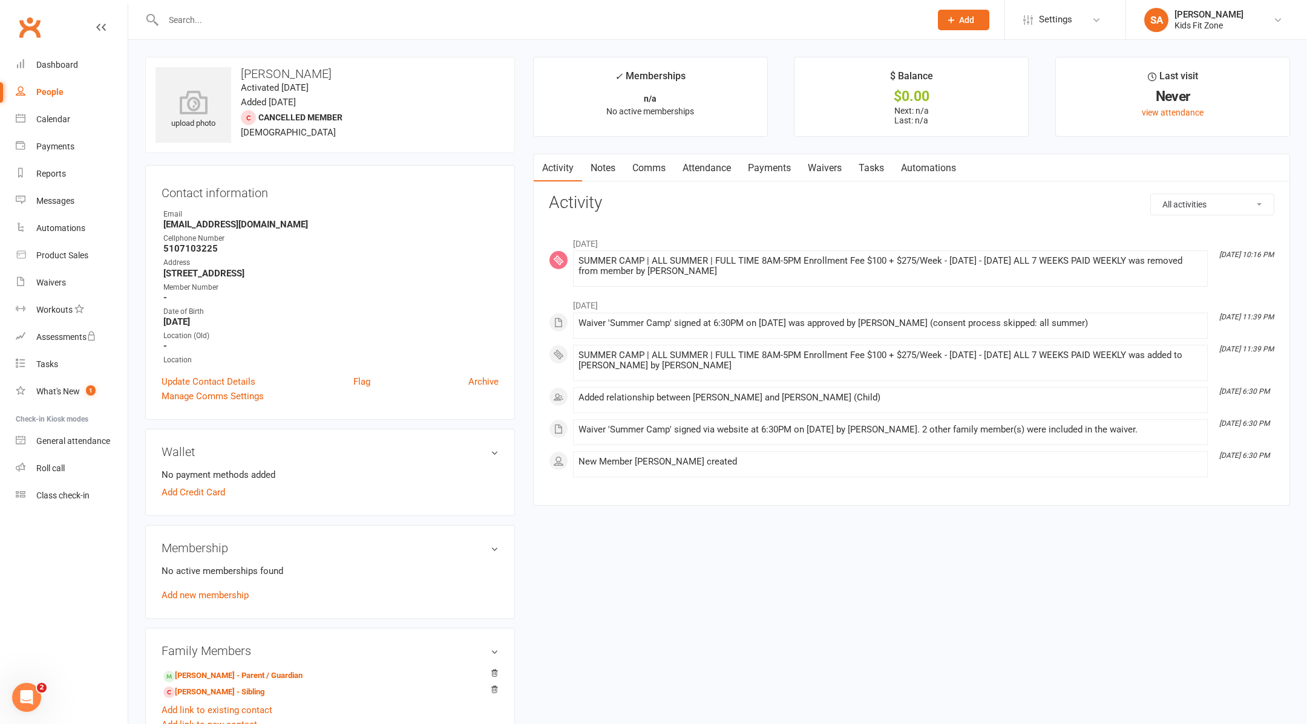
click at [781, 173] on link "Payments" at bounding box center [769, 168] width 60 height 28
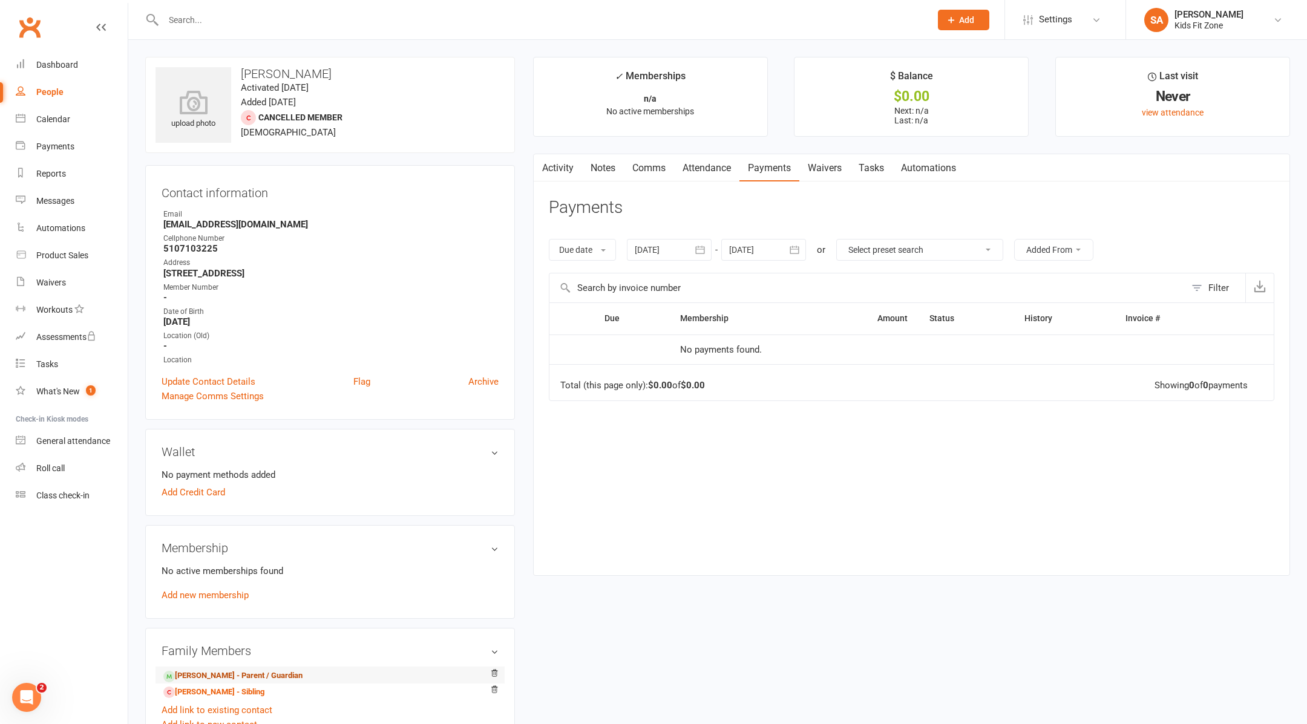
click at [250, 673] on link "Asha Brown - Parent / Guardian" at bounding box center [232, 676] width 139 height 13
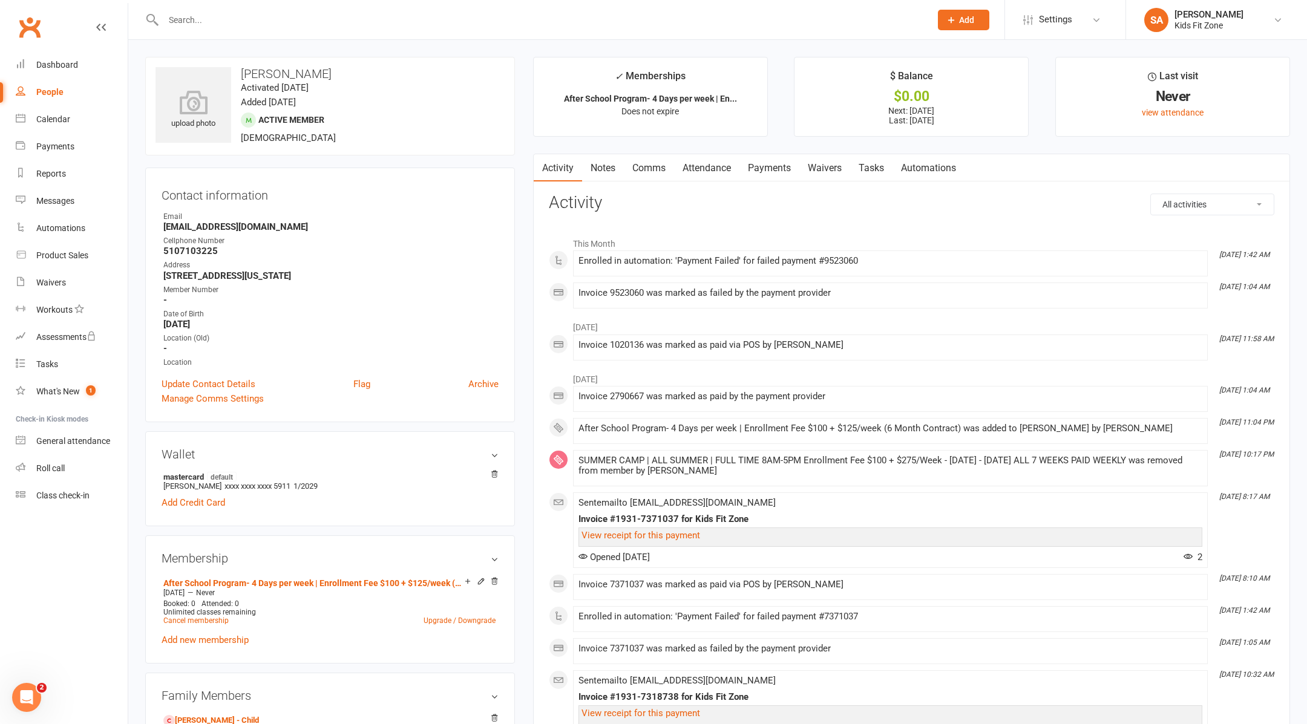
click at [770, 162] on link "Payments" at bounding box center [769, 168] width 60 height 28
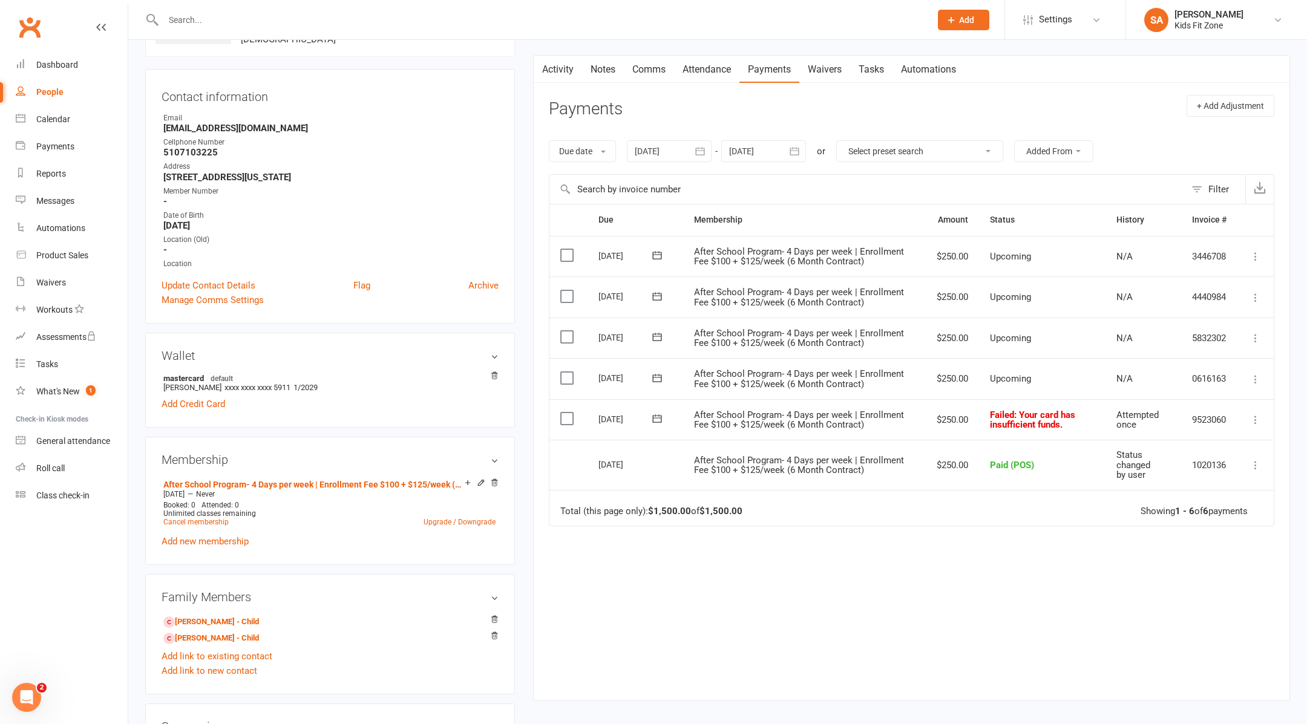
scroll to position [100, 0]
click at [657, 413] on icon at bounding box center [656, 417] width 9 height 8
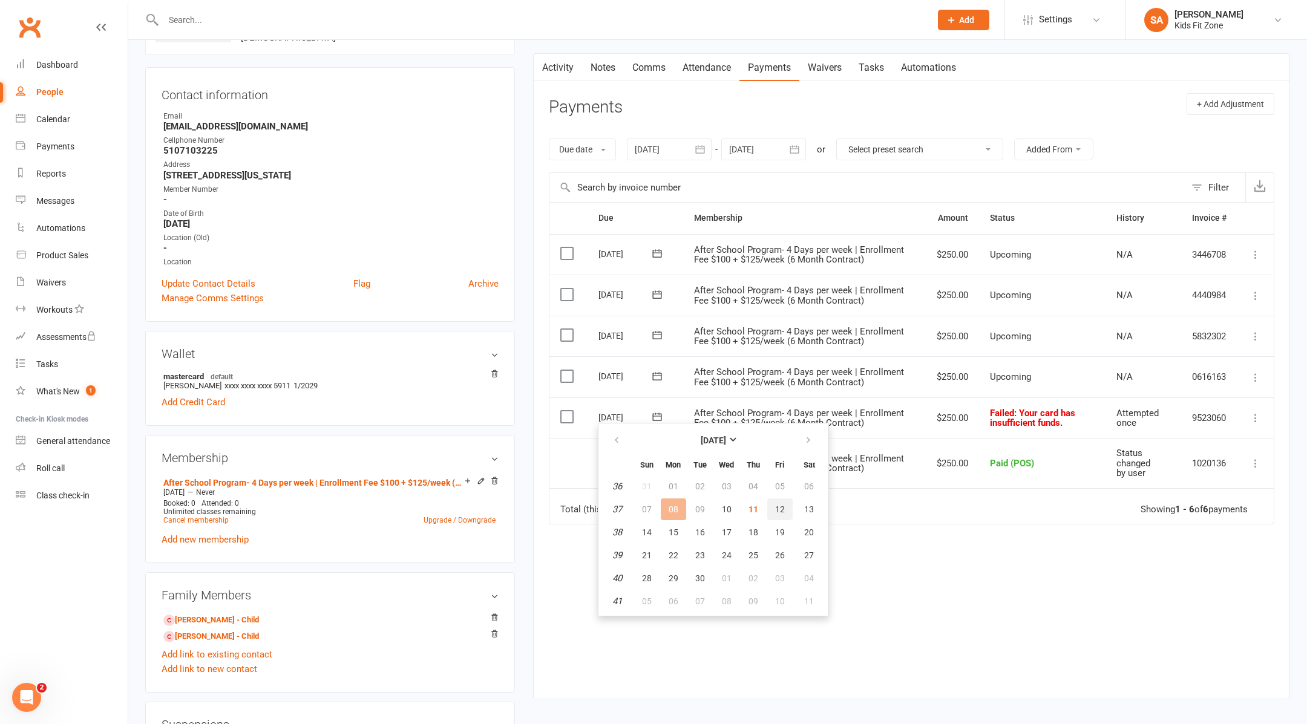
click at [779, 505] on span "12" at bounding box center [780, 510] width 10 height 10
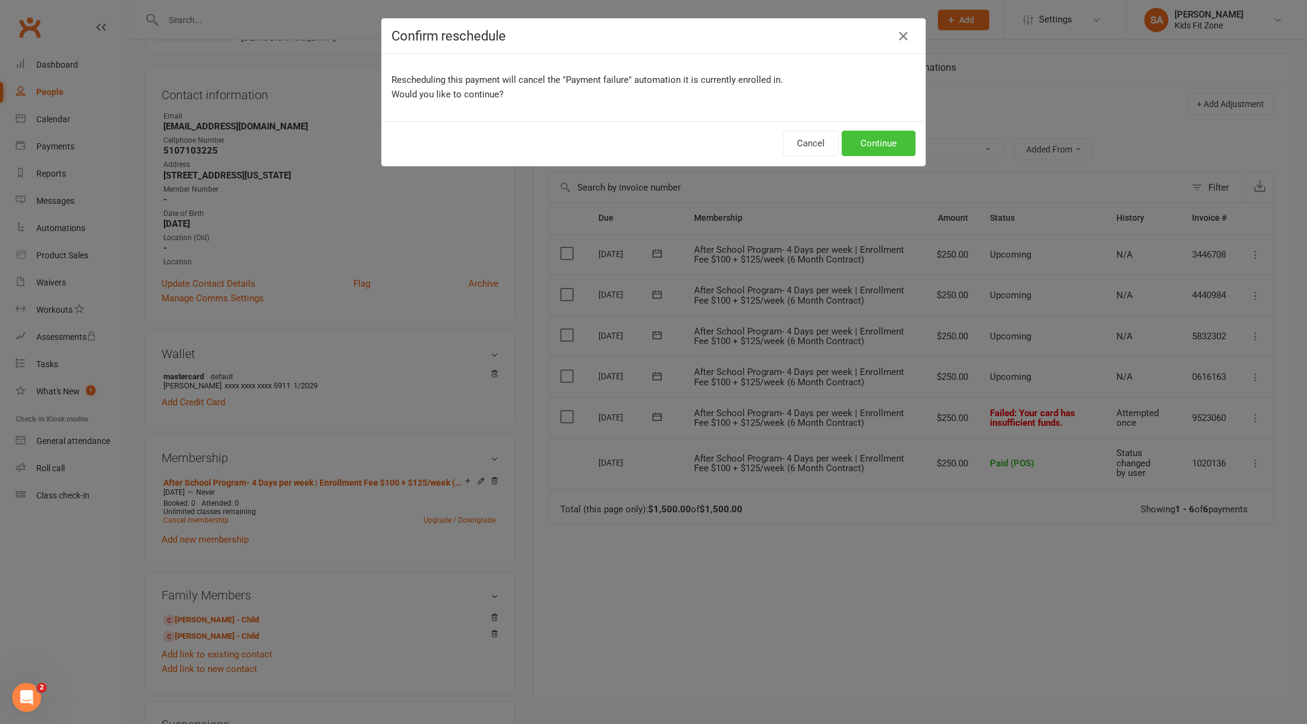
click at [877, 145] on button "Continue" at bounding box center [879, 143] width 74 height 25
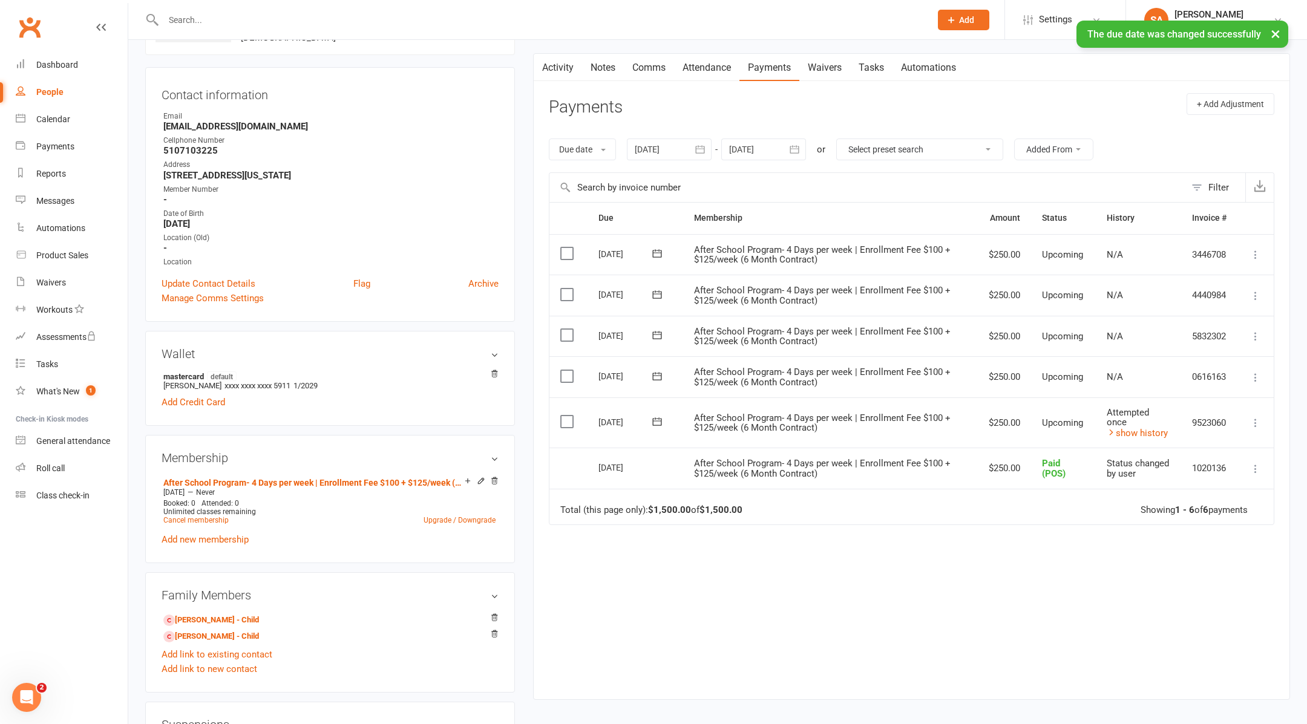
click at [658, 376] on icon at bounding box center [657, 376] width 12 height 12
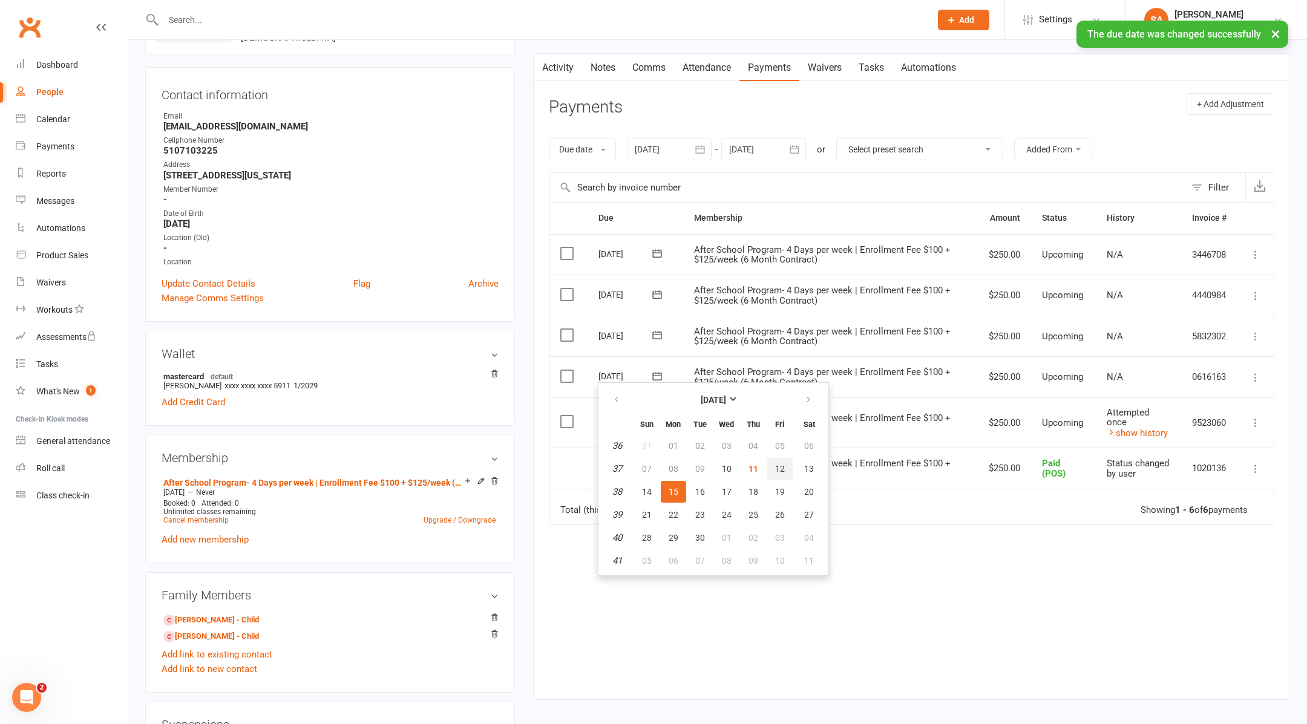
click at [779, 471] on span "12" at bounding box center [780, 469] width 10 height 10
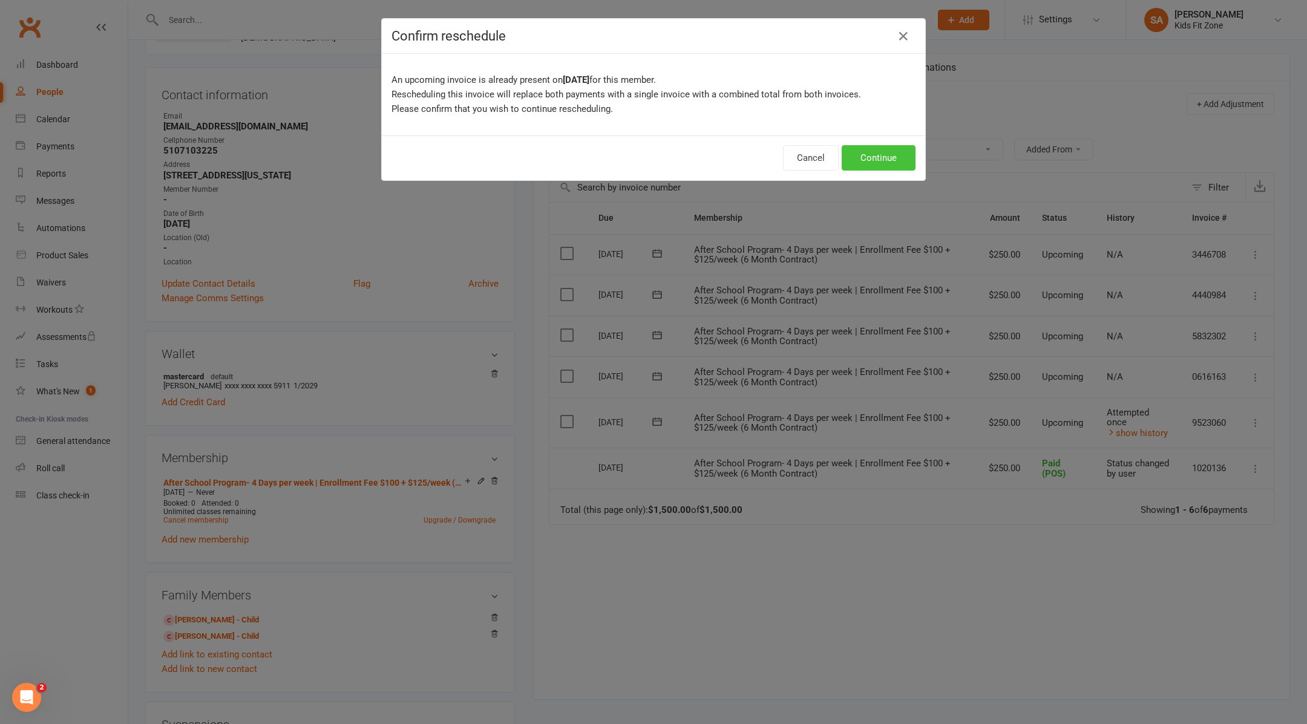
click at [869, 157] on button "Continue" at bounding box center [879, 157] width 74 height 25
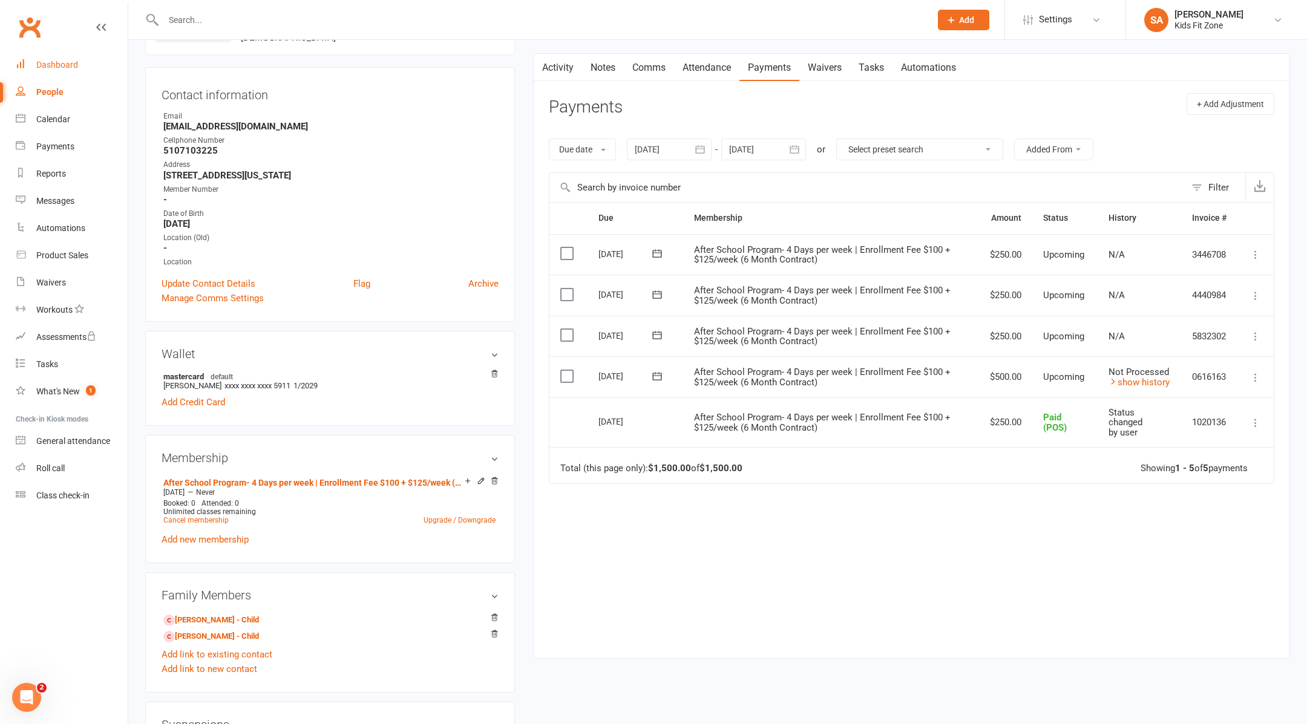
click at [56, 67] on div "Dashboard" at bounding box center [57, 65] width 42 height 10
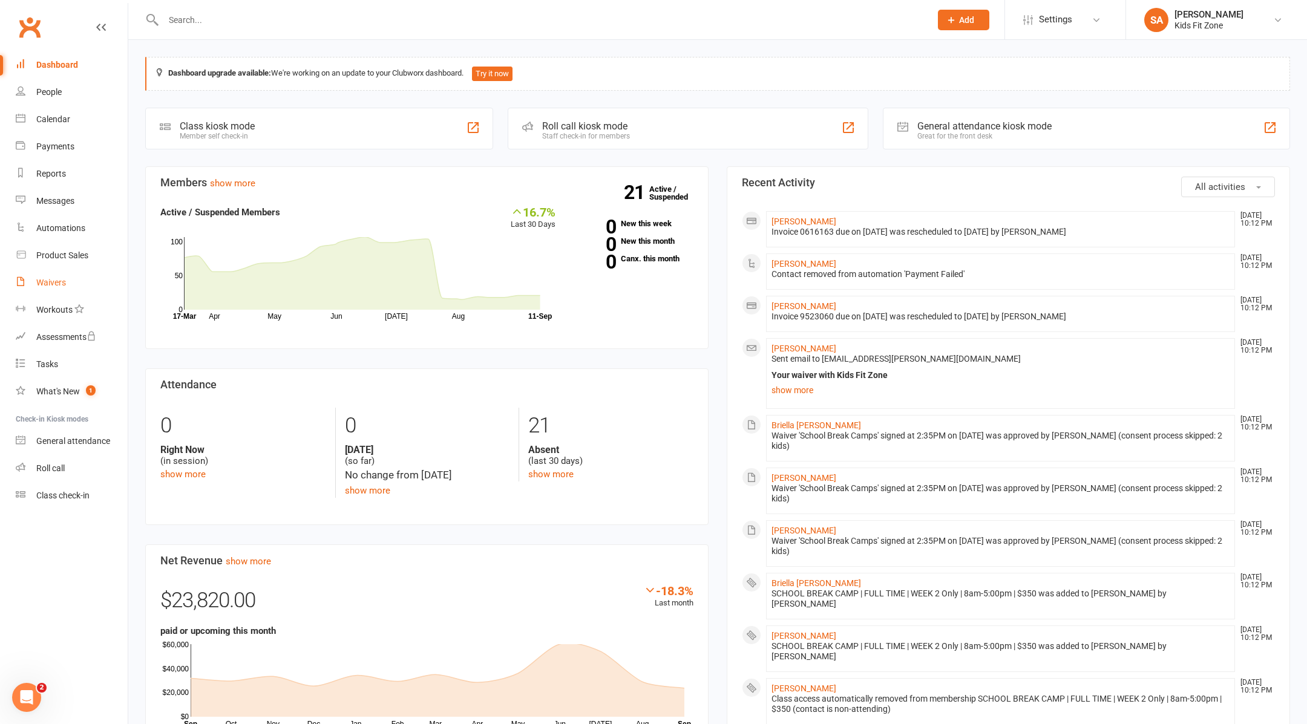
click at [55, 291] on link "Waivers" at bounding box center [72, 282] width 112 height 27
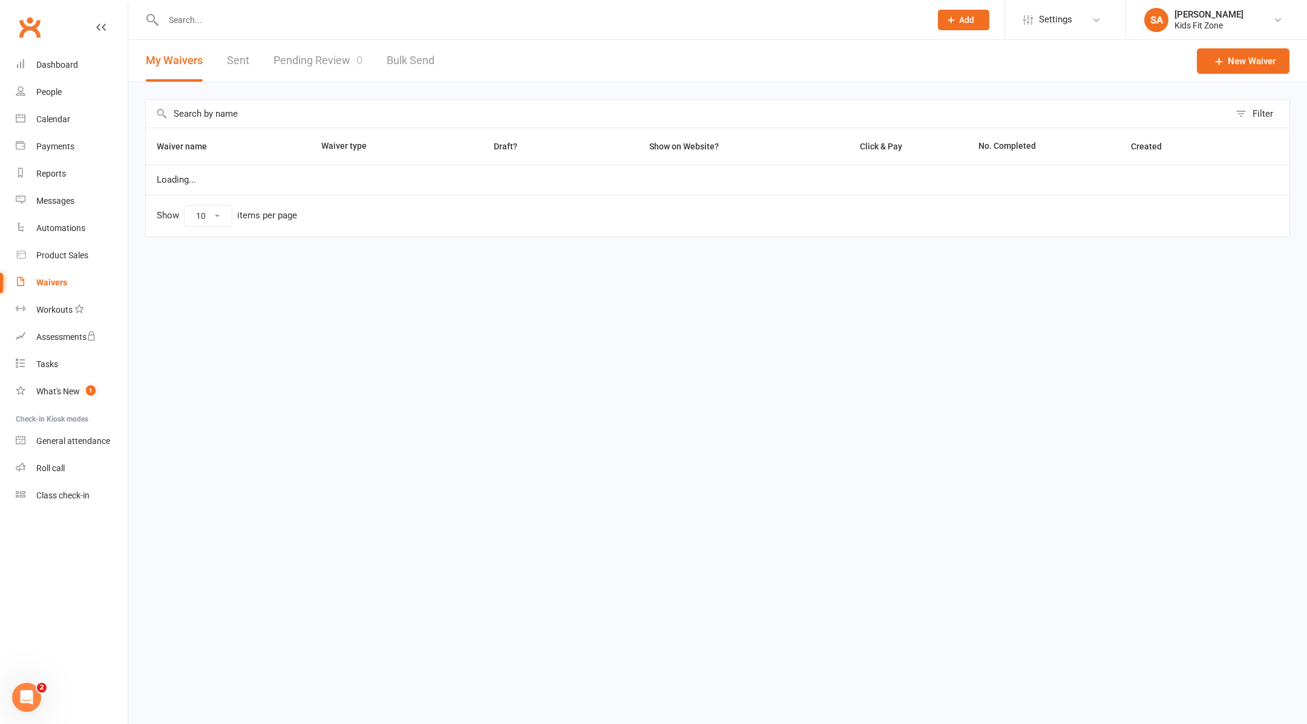
click at [243, 61] on link "Sent" at bounding box center [238, 61] width 22 height 42
select select "100"
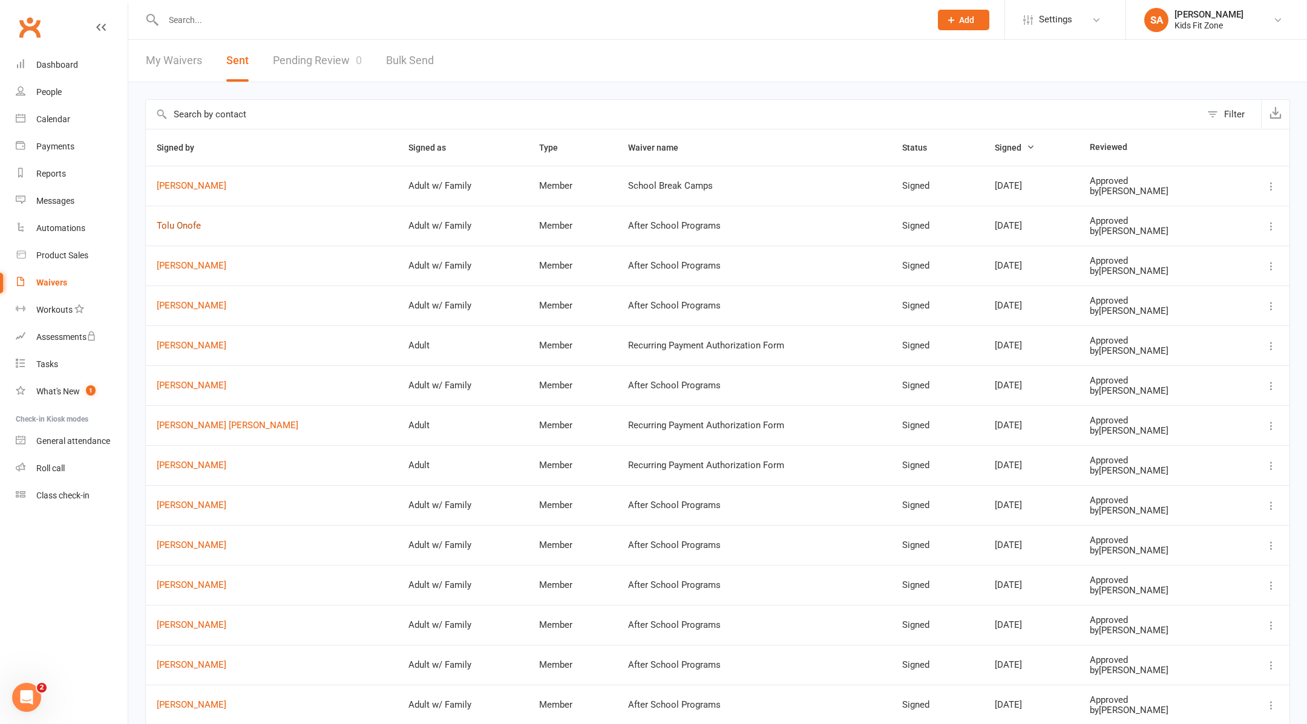
click at [183, 227] on link "Tolu Onofe" at bounding box center [272, 226] width 230 height 10
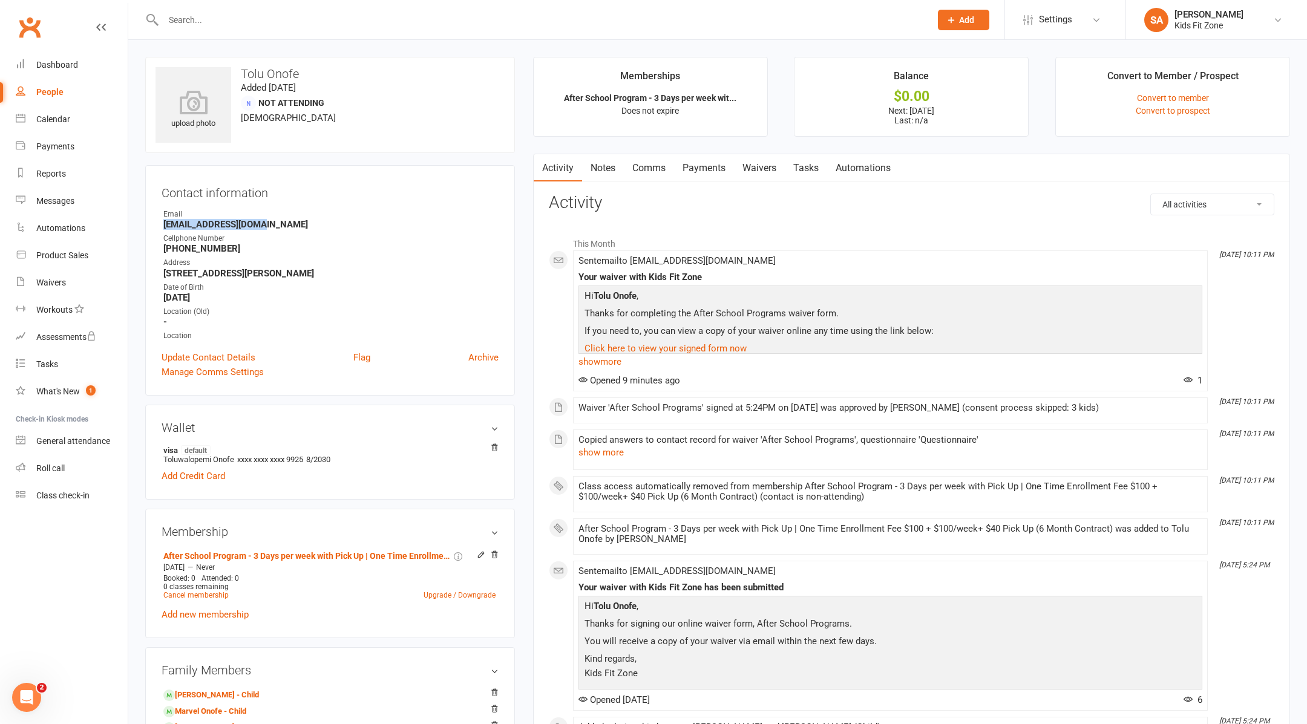
drag, startPoint x: 263, startPoint y: 223, endPoint x: 163, endPoint y: 223, distance: 99.2
click at [163, 223] on strong "taig.onofe@gmail.com" at bounding box center [330, 224] width 335 height 11
copy strong "taig.onofe@gmail.com"
drag, startPoint x: 330, startPoint y: 71, endPoint x: 231, endPoint y: 71, distance: 99.2
click at [231, 71] on div "upload photo Tolu Onofe Added 9 September, 2025 Not Attending 35 years old" at bounding box center [330, 105] width 370 height 96
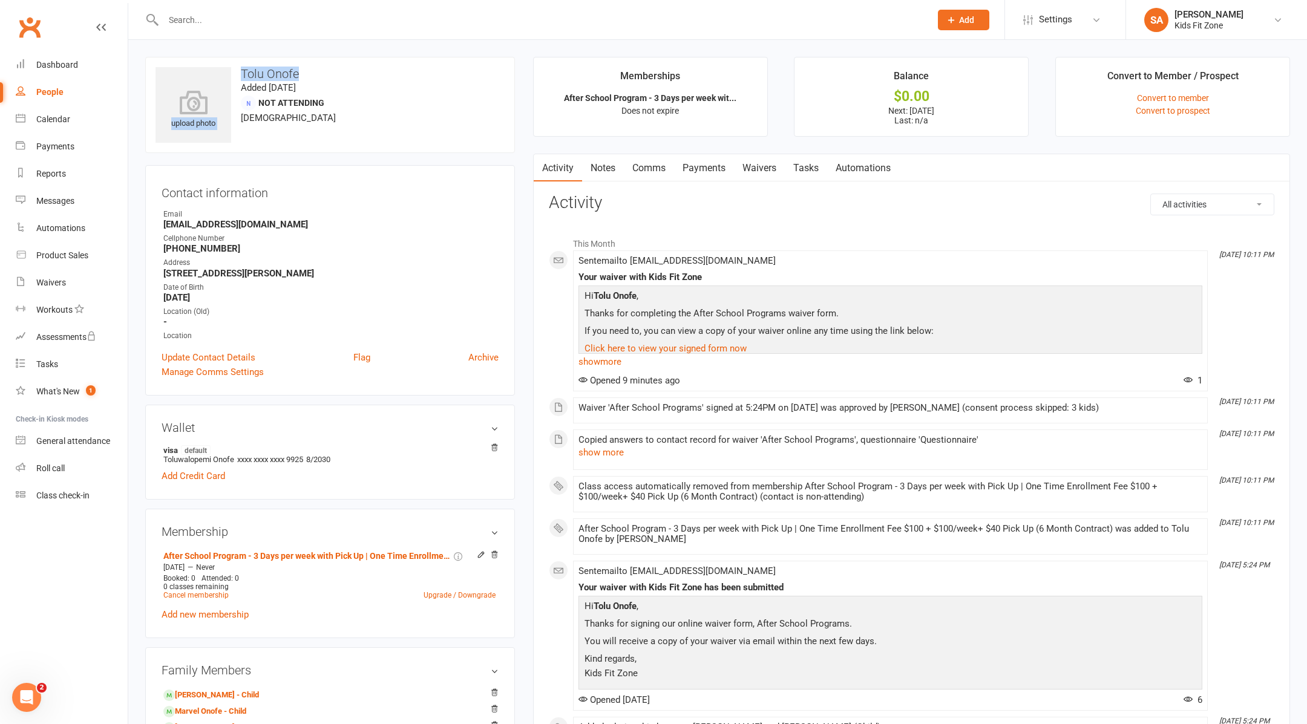
click at [325, 70] on h3 "Tolu Onofe" at bounding box center [330, 73] width 349 height 13
drag, startPoint x: 312, startPoint y: 70, endPoint x: 241, endPoint y: 71, distance: 70.8
click at [241, 71] on h3 "Tolu Onofe" at bounding box center [330, 73] width 349 height 13
copy h3 "Tolu Onofe"
drag, startPoint x: 290, startPoint y: 293, endPoint x: 163, endPoint y: 221, distance: 145.5
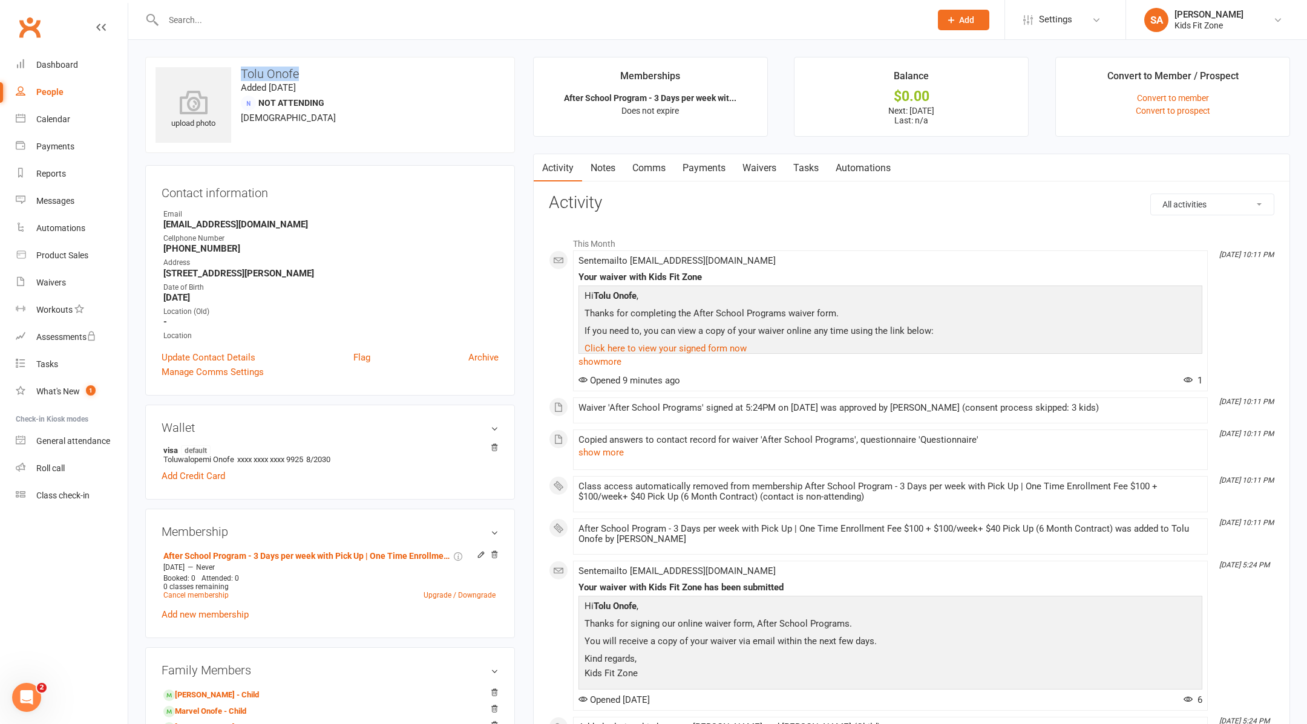
click at [163, 221] on ul "Owner Email taig.onofe@gmail.com Cellphone Number 510-417-6002 Address 1784 Cha…" at bounding box center [330, 275] width 337 height 133
click at [422, 252] on strong "510-417-6002" at bounding box center [330, 248] width 335 height 11
select select "100"
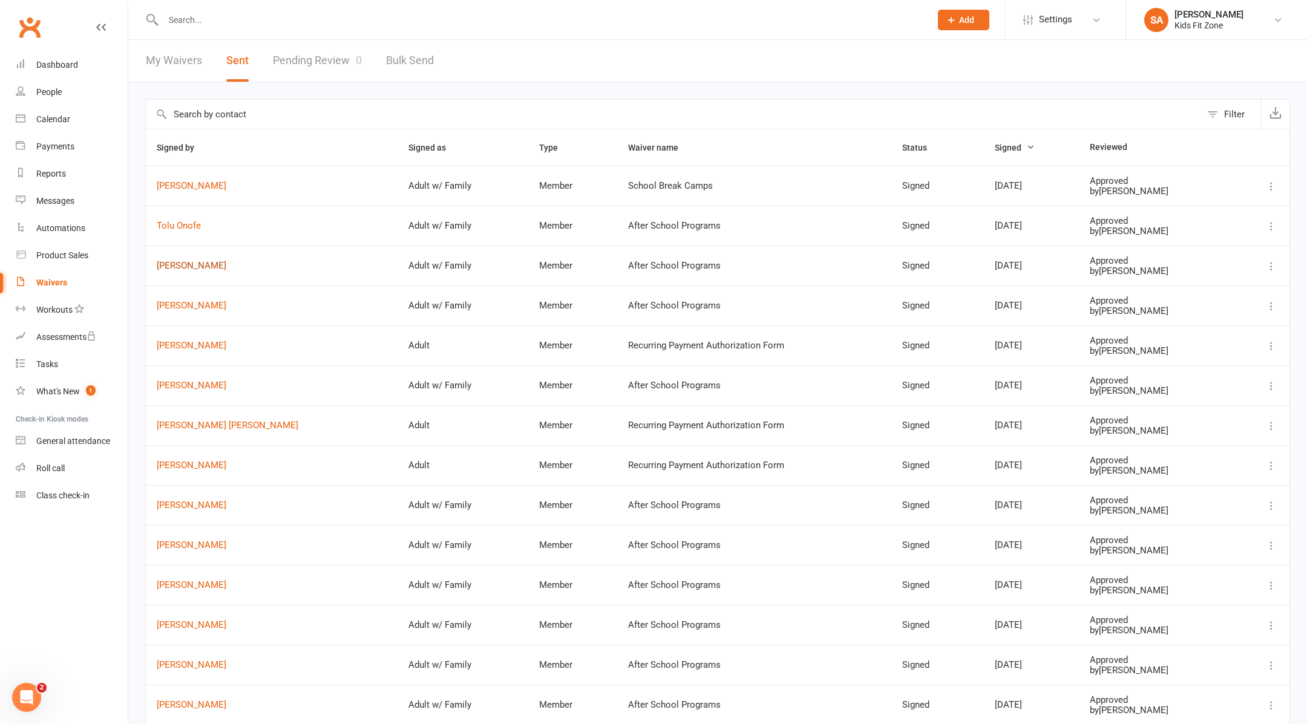
click at [201, 262] on link "[PERSON_NAME]" at bounding box center [272, 266] width 230 height 10
click at [196, 304] on link "Cassandra Ellis" at bounding box center [272, 306] width 230 height 10
click at [197, 381] on link "Marisol Garcia" at bounding box center [272, 386] width 230 height 10
click at [296, 19] on input "text" at bounding box center [541, 19] width 762 height 17
type input "d"
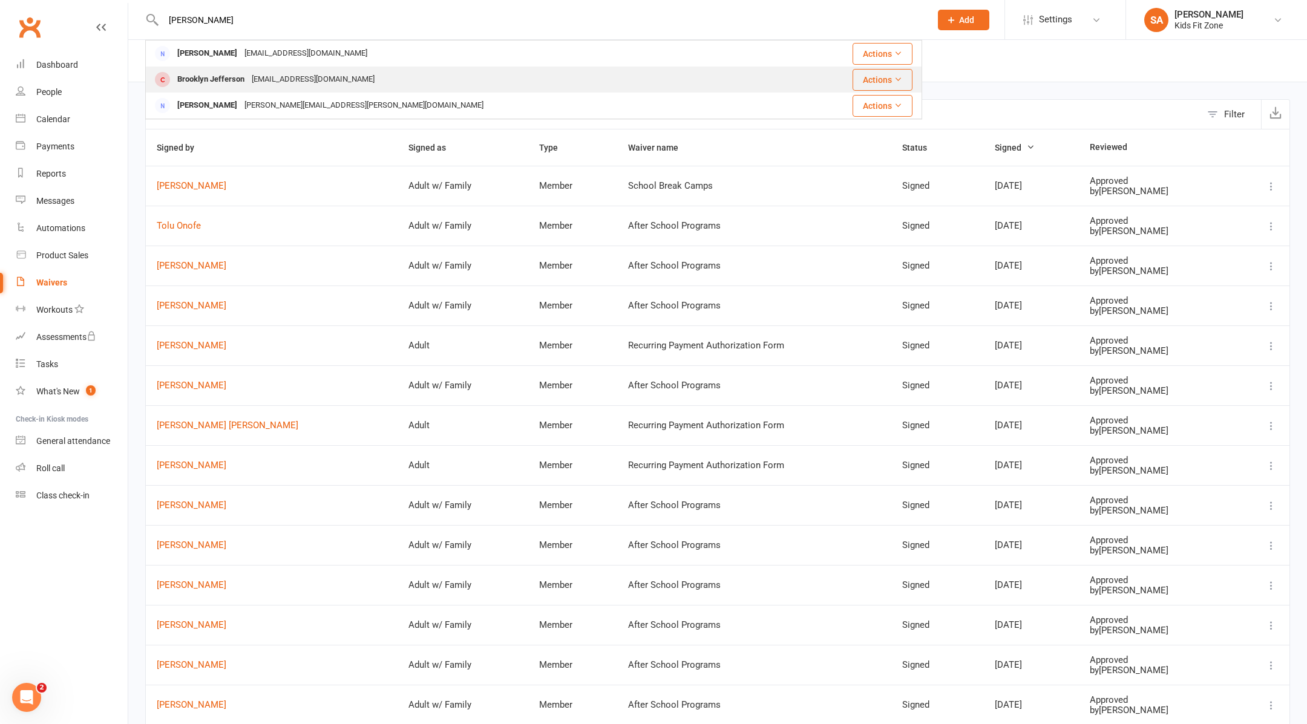
type input "desir"
click at [303, 82] on div "desireetorres01@gmail.com" at bounding box center [313, 80] width 130 height 18
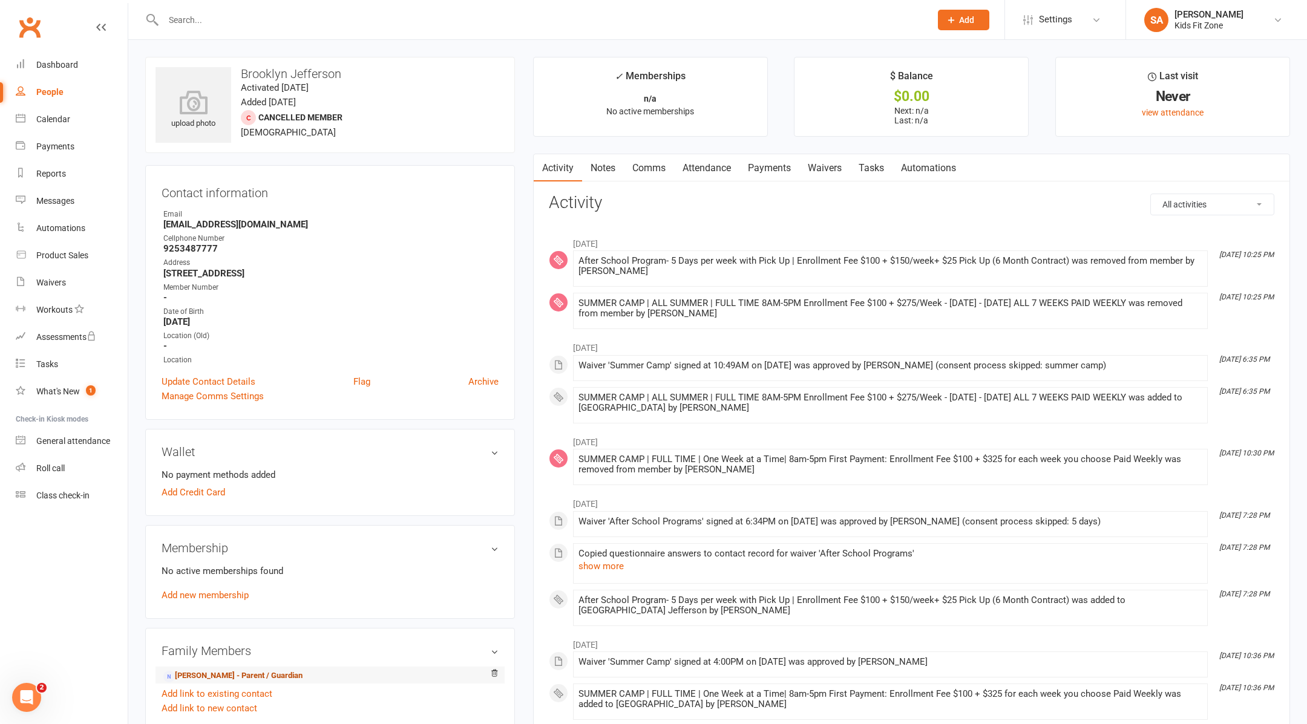
click at [242, 675] on link "DESIREE TORRES - Parent / Guardian" at bounding box center [232, 676] width 139 height 13
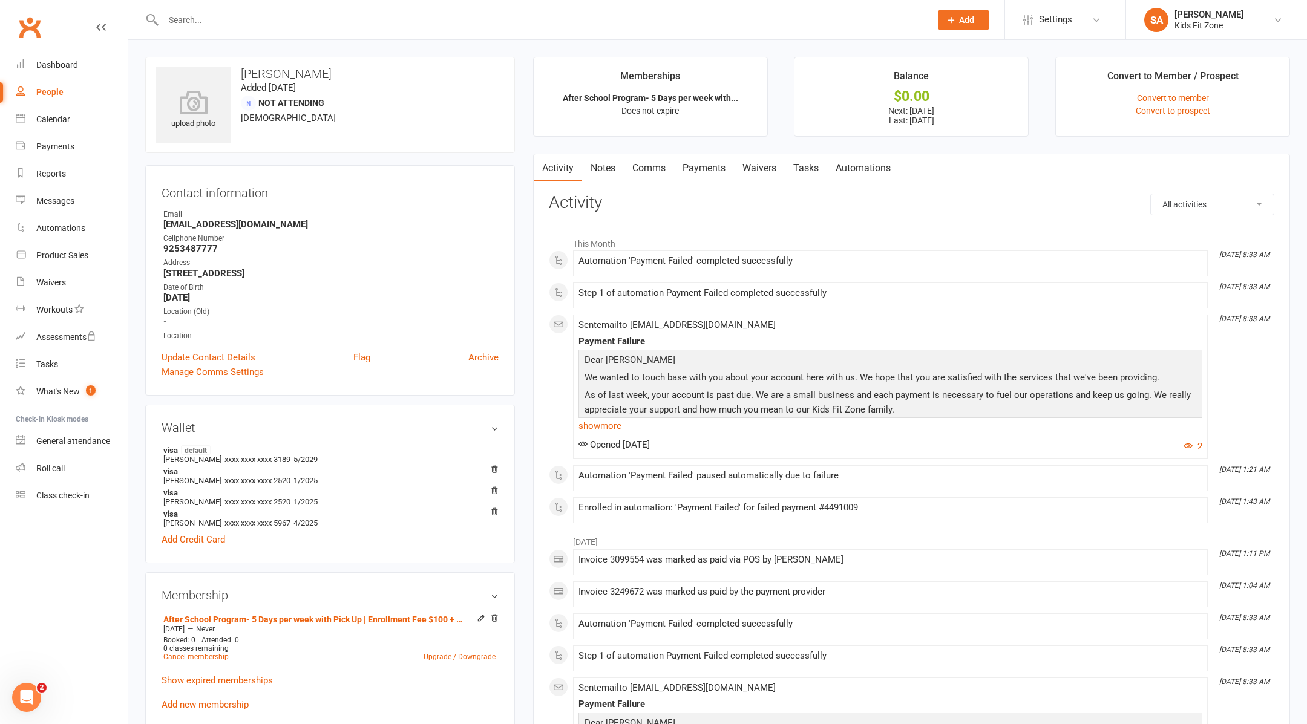
click at [702, 177] on link "Payments" at bounding box center [704, 168] width 60 height 28
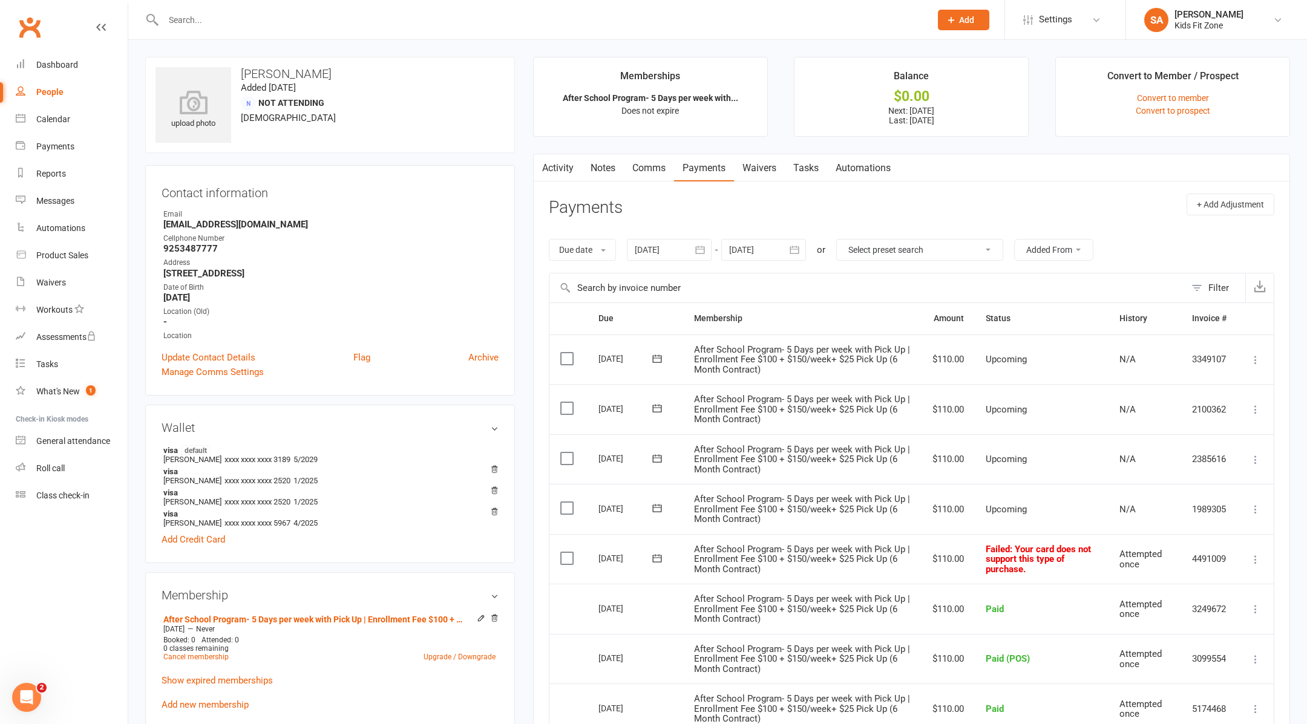
click at [661, 556] on icon at bounding box center [657, 558] width 12 height 12
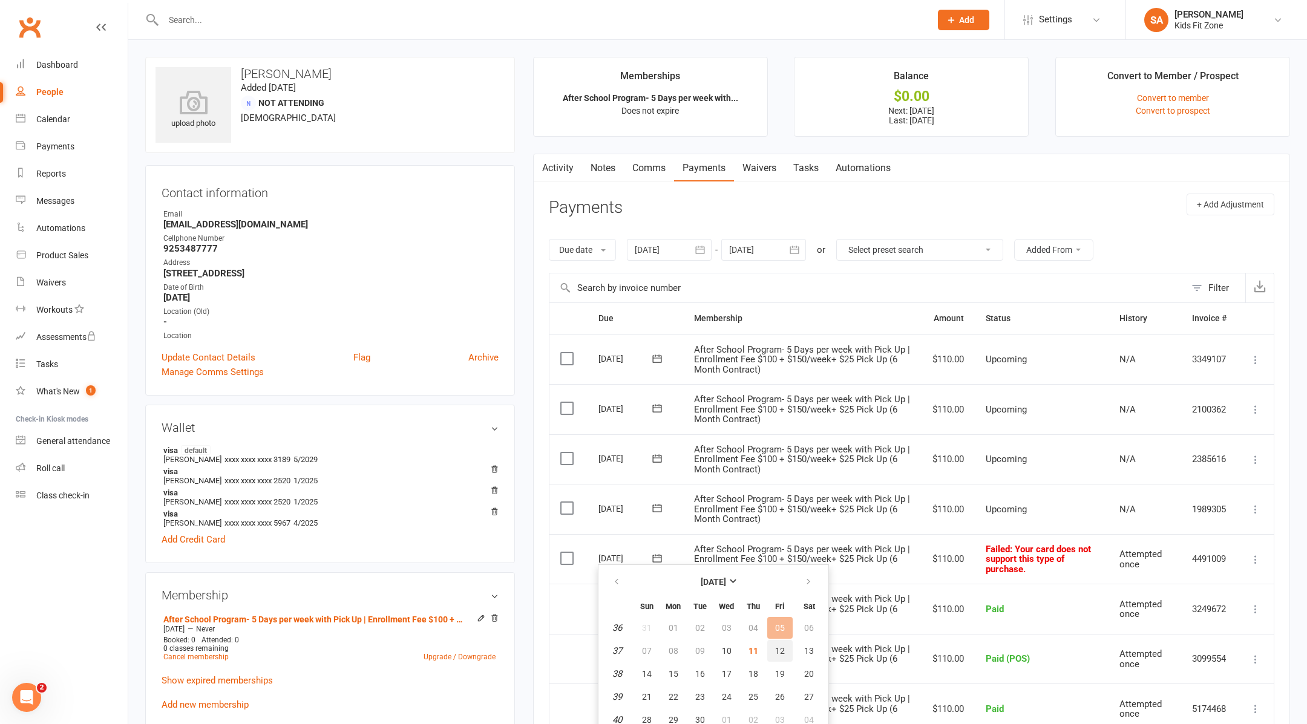
click at [782, 651] on span "12" at bounding box center [780, 651] width 10 height 10
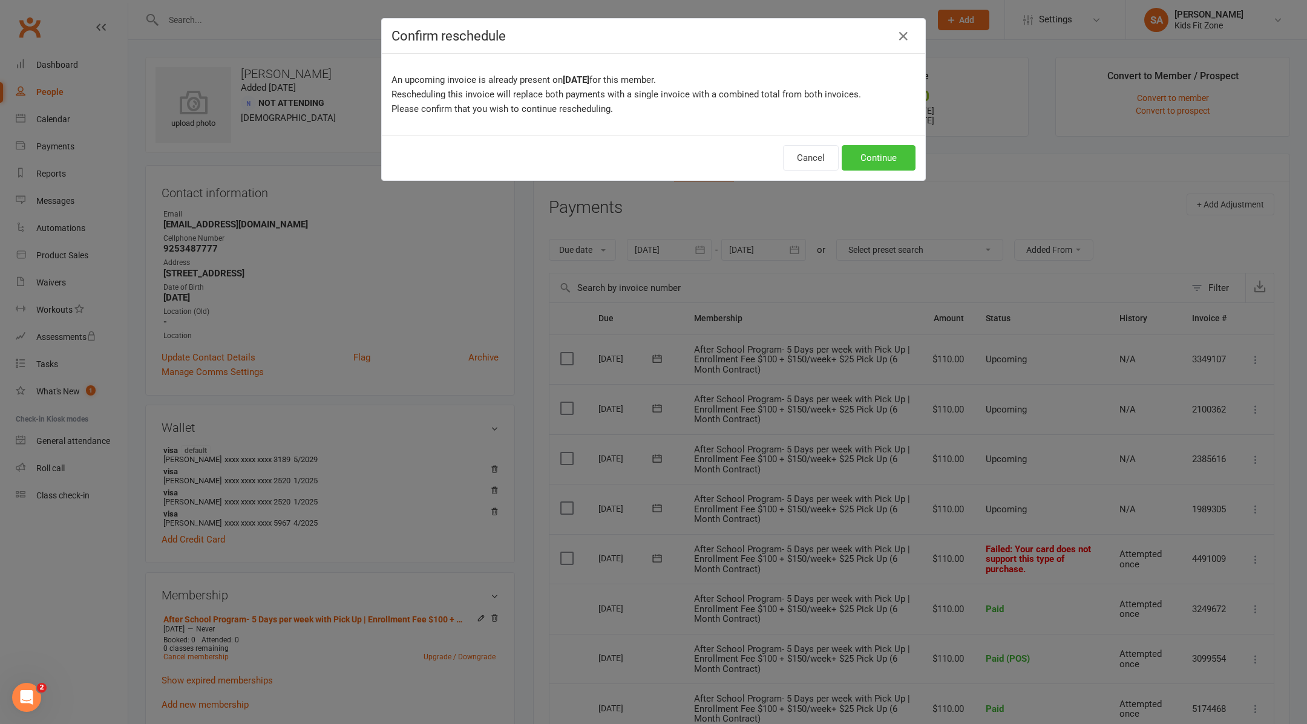
click at [885, 165] on button "Continue" at bounding box center [879, 157] width 74 height 25
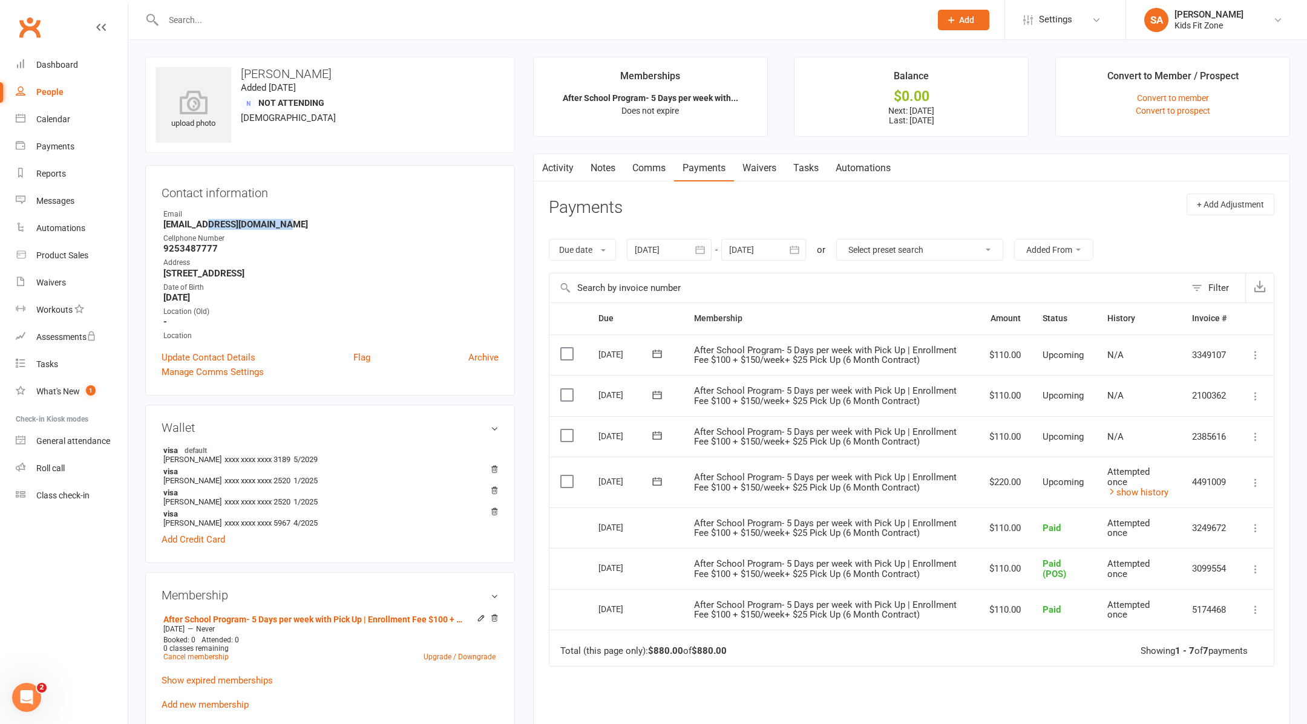
drag, startPoint x: 327, startPoint y: 228, endPoint x: 201, endPoint y: 228, distance: 125.9
click at [201, 228] on strong "desireetorres01@gmail.com" at bounding box center [330, 224] width 335 height 11
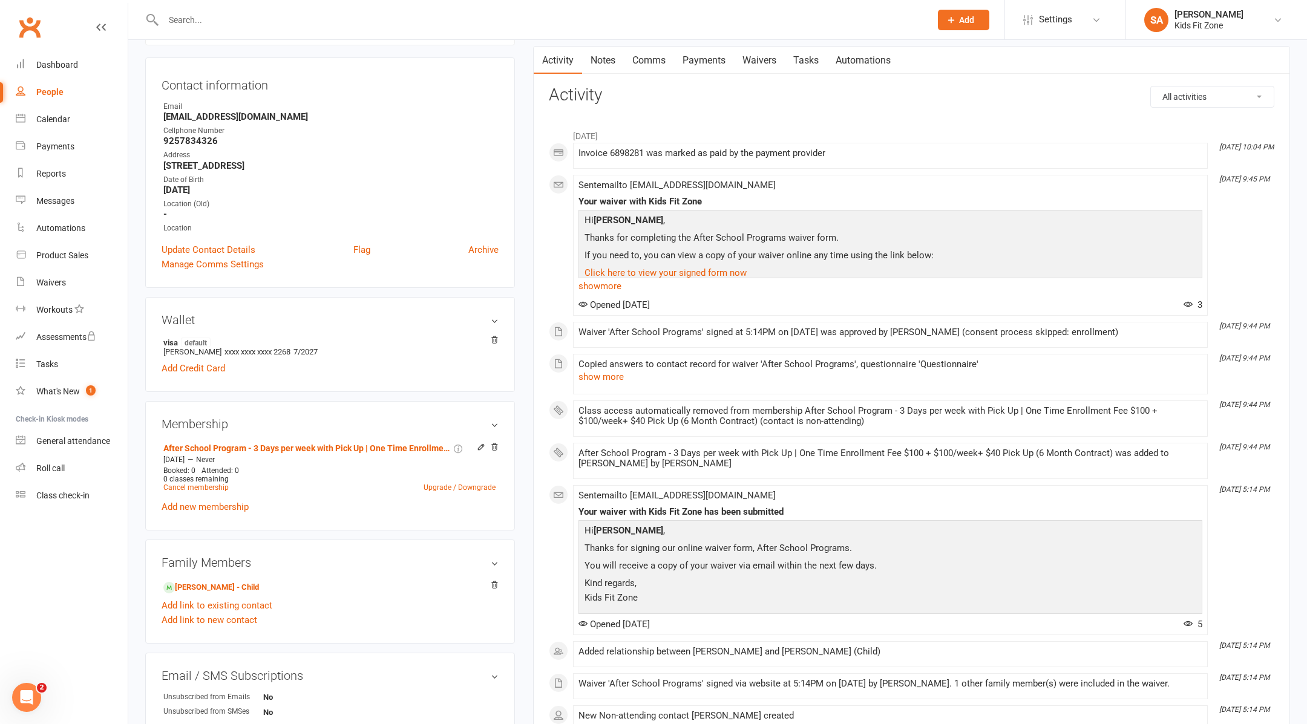
scroll to position [119, 0]
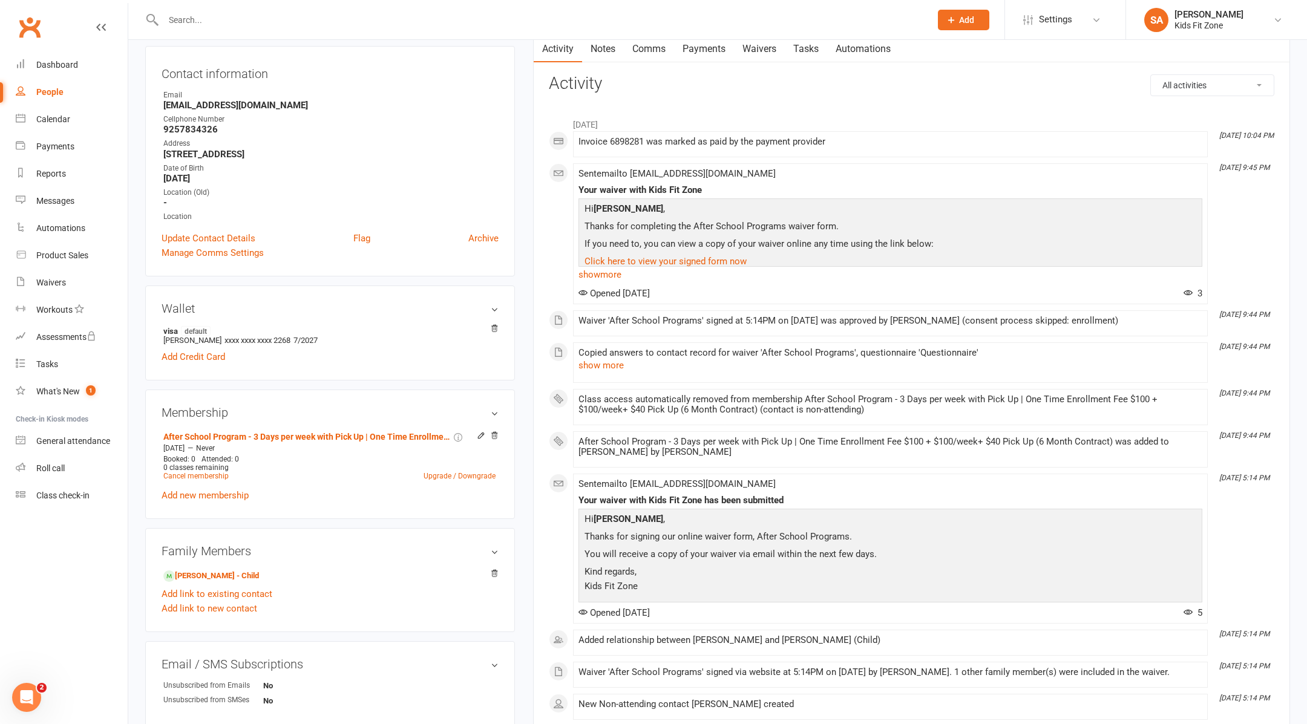
click at [712, 48] on link "Payments" at bounding box center [704, 49] width 60 height 28
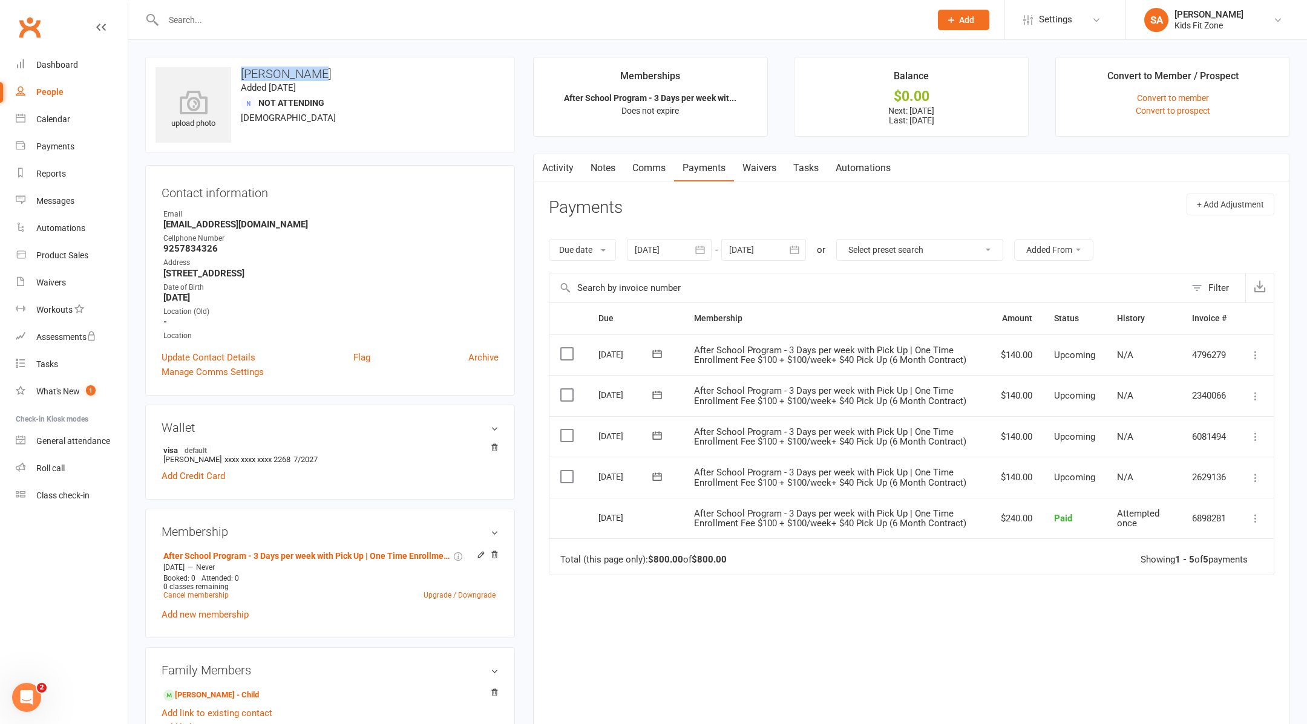
drag, startPoint x: 319, startPoint y: 69, endPoint x: 240, endPoint y: 71, distance: 78.7
click at [240, 71] on h3 "[PERSON_NAME]" at bounding box center [330, 73] width 349 height 13
copy h3 "[PERSON_NAME]"
click at [771, 169] on link "Waivers" at bounding box center [759, 168] width 51 height 28
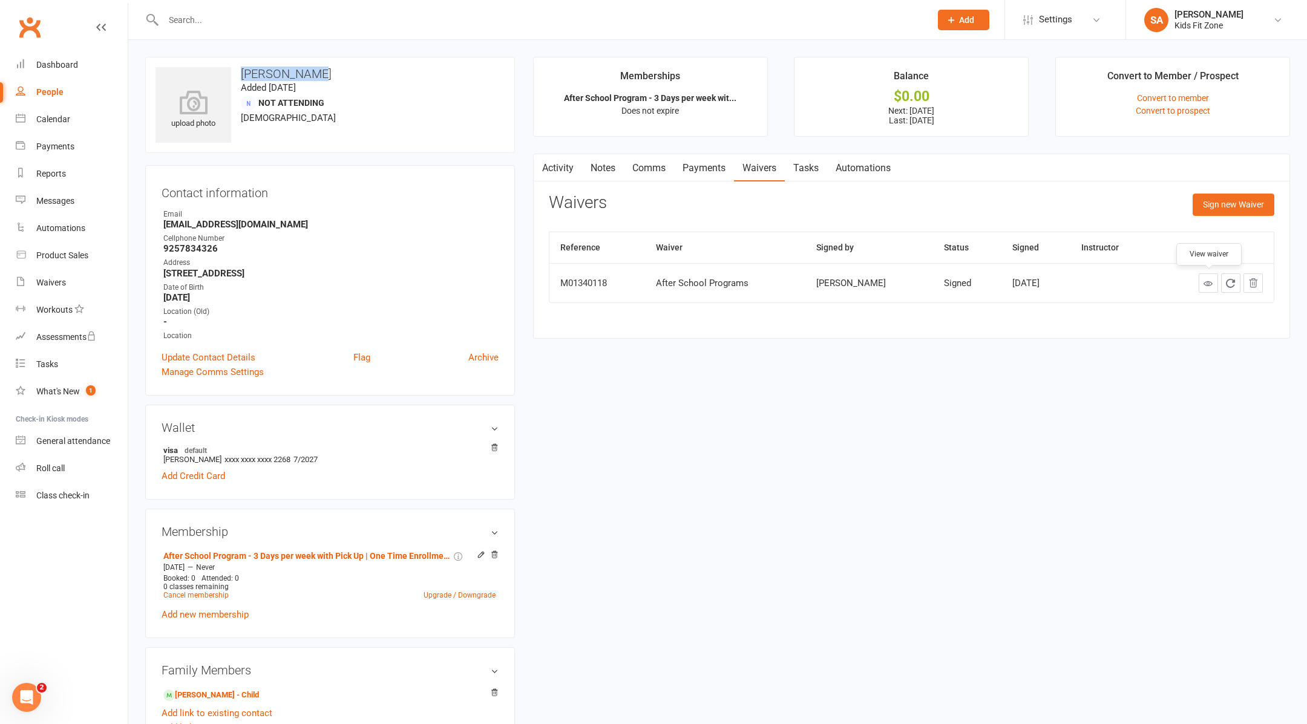
click at [1206, 285] on icon at bounding box center [1207, 283] width 9 height 9
click at [204, 689] on link "Xander Warren - Child" at bounding box center [211, 695] width 96 height 13
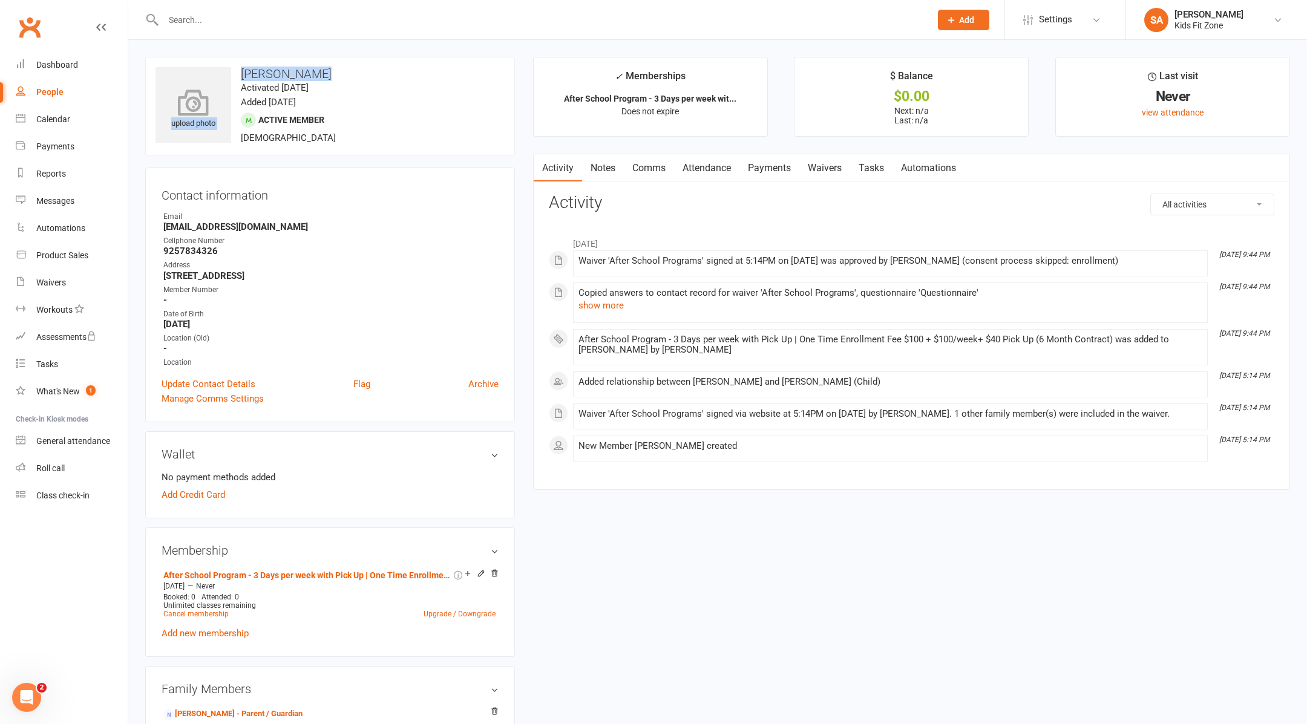
drag, startPoint x: 341, startPoint y: 74, endPoint x: 221, endPoint y: 74, distance: 119.8
click at [221, 74] on div "upload photo Xander Warren Activated 29 August, 2025 Added 29 August, 2025 Acti…" at bounding box center [330, 106] width 370 height 99
drag, startPoint x: 221, startPoint y: 74, endPoint x: 232, endPoint y: 74, distance: 10.3
click at [232, 74] on div "upload photo Xander Warren Activated 29 August, 2025 Added 29 August, 2025 Acti…" at bounding box center [330, 106] width 370 height 99
drag, startPoint x: 331, startPoint y: 74, endPoint x: 238, endPoint y: 72, distance: 93.2
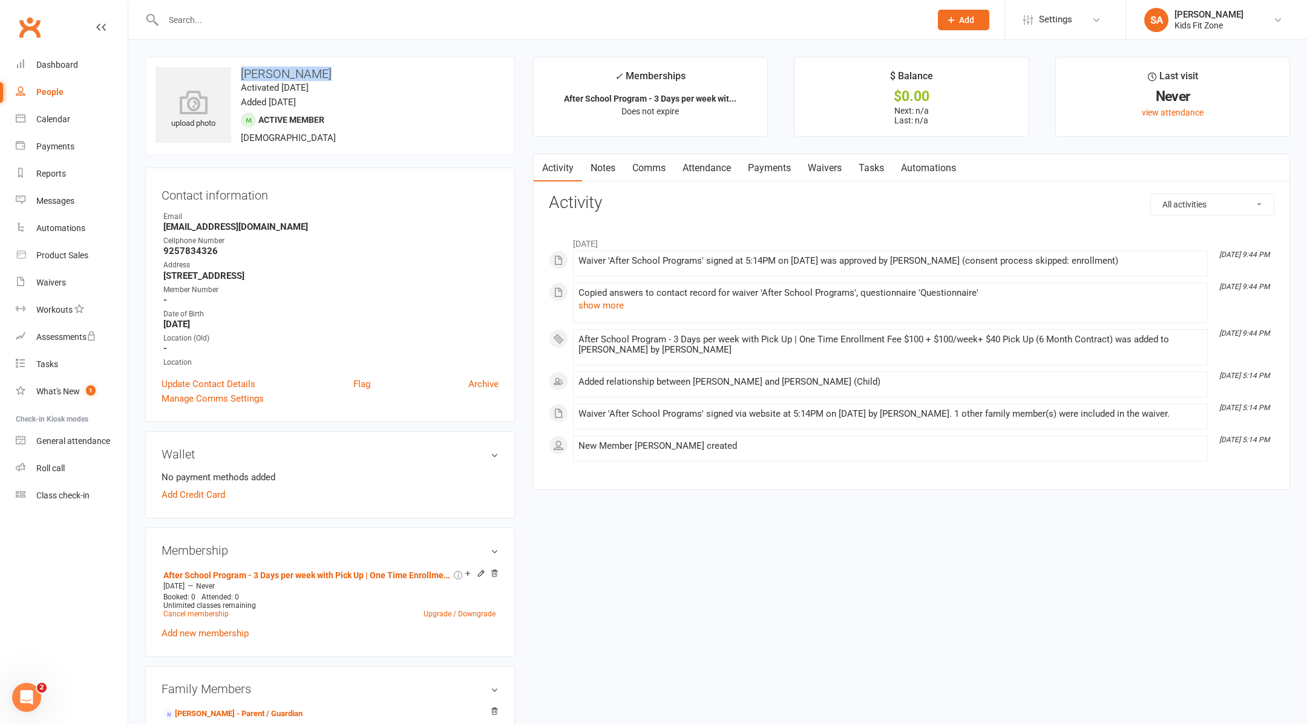
click at [238, 72] on h3 "Xander Warren" at bounding box center [330, 73] width 349 height 13
copy h3 "Xander Warren"
drag, startPoint x: 295, startPoint y: 221, endPoint x: 163, endPoint y: 227, distance: 132.0
click at [163, 227] on strong "lindsay_bell83@yahoo.com" at bounding box center [330, 226] width 335 height 11
copy strong "[EMAIL_ADDRESS][DOMAIN_NAME]"
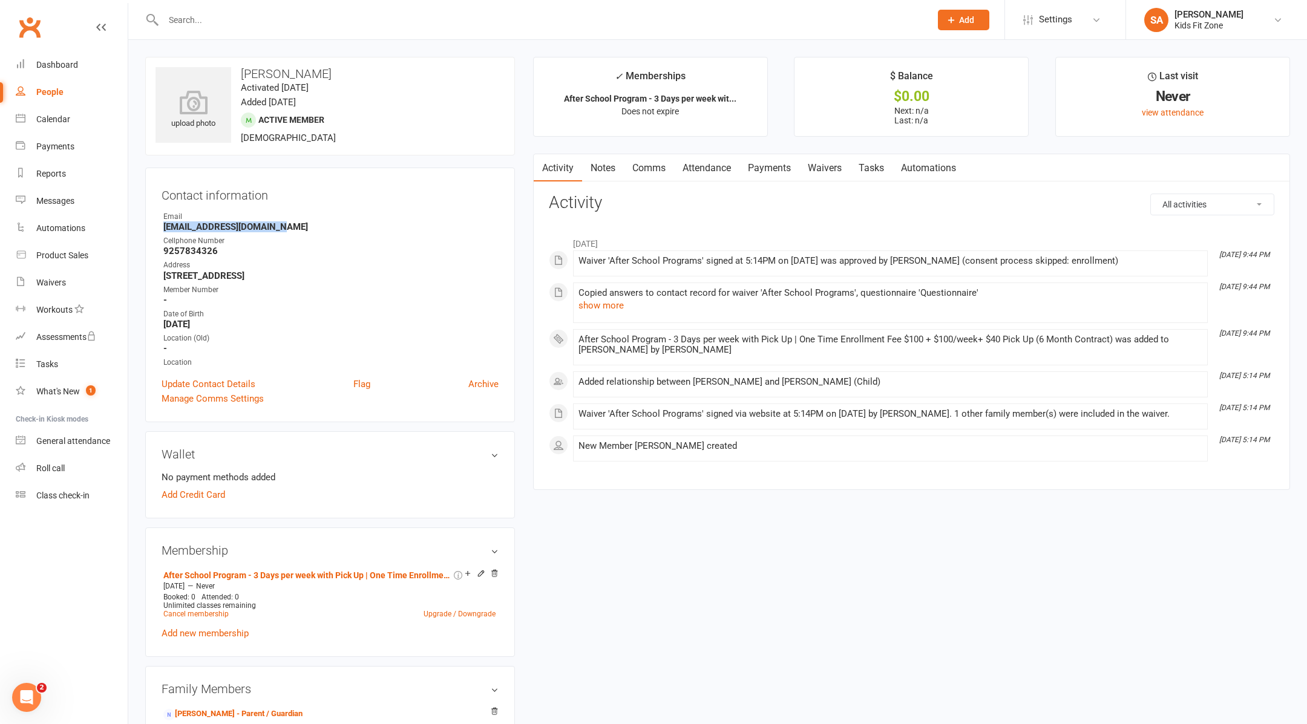
copy strong "[EMAIL_ADDRESS][DOMAIN_NAME]"
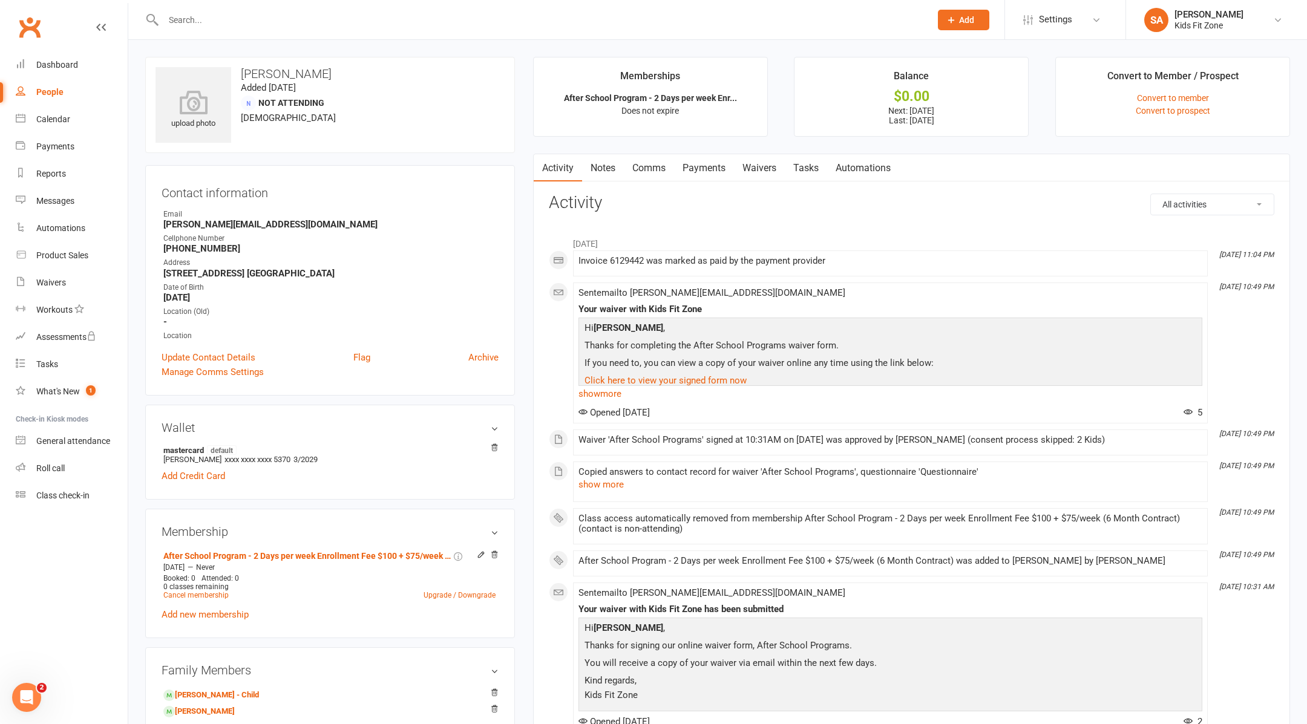
click at [710, 168] on link "Payments" at bounding box center [704, 168] width 60 height 28
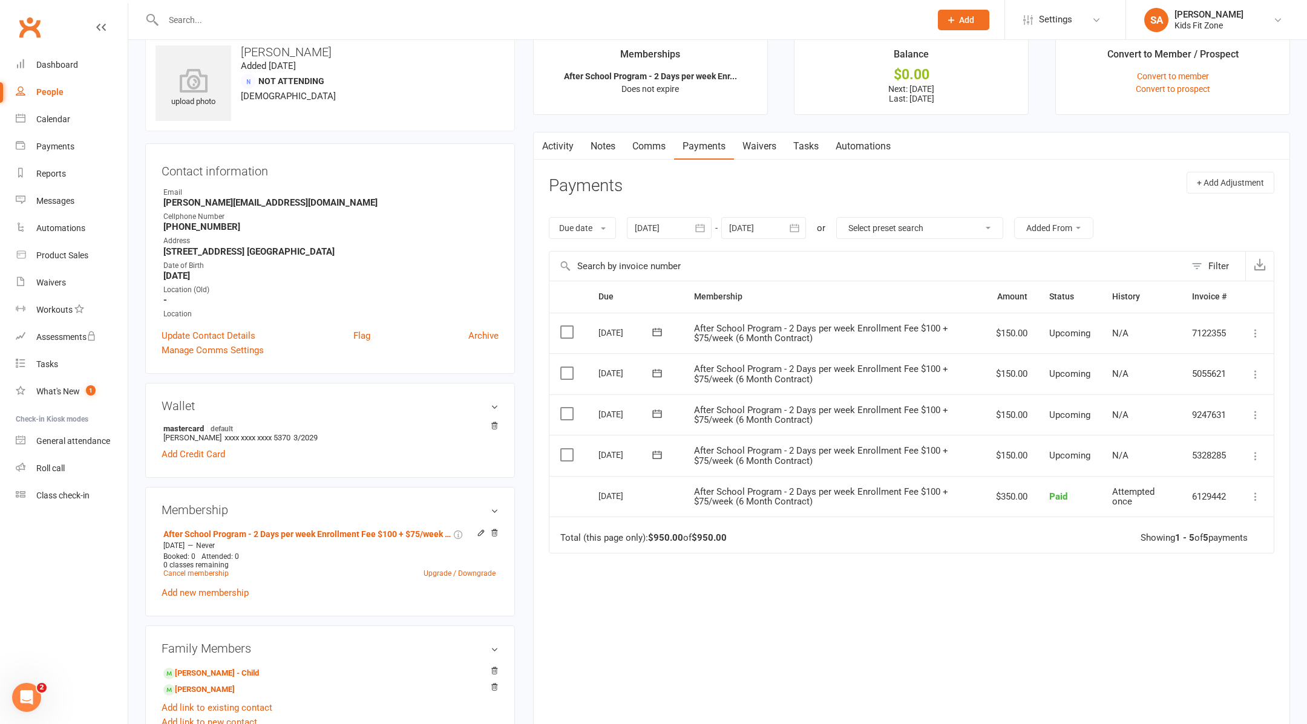
scroll to position [22, 0]
click at [215, 672] on link "Holden Ellis - Child" at bounding box center [211, 673] width 96 height 13
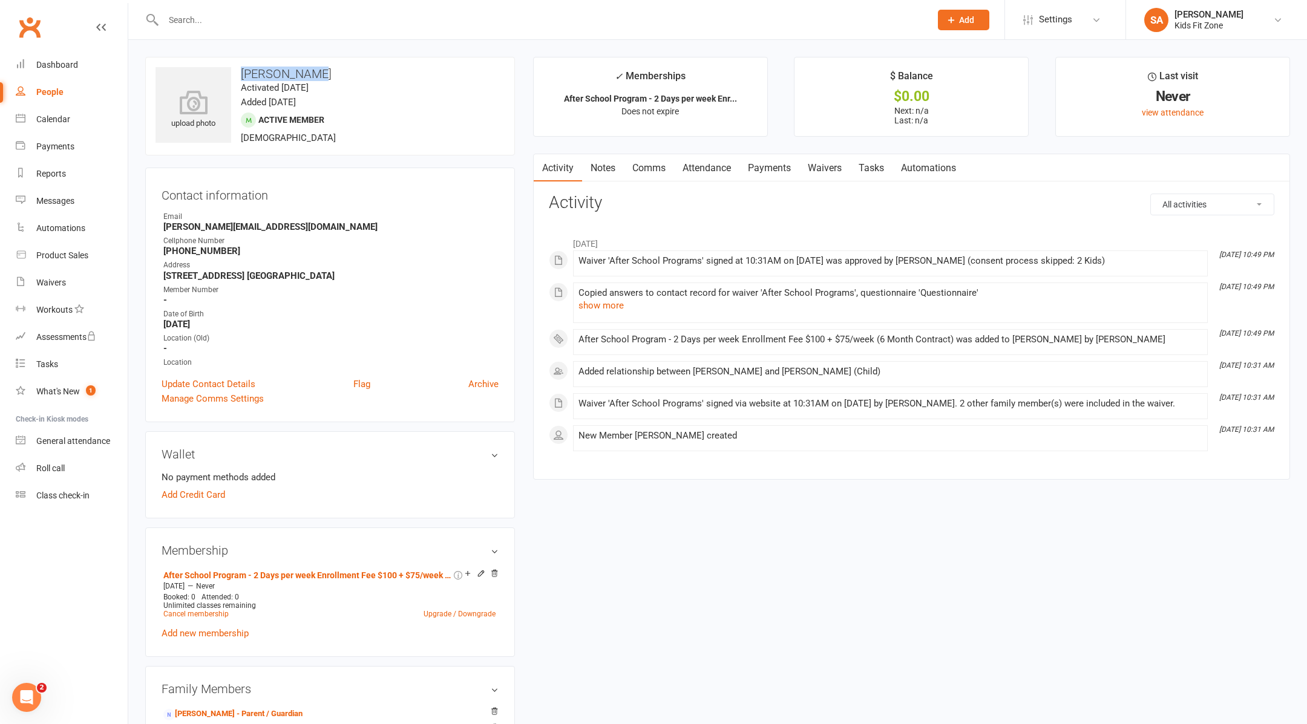
drag, startPoint x: 308, startPoint y: 70, endPoint x: 241, endPoint y: 73, distance: 67.2
click at [241, 73] on h3 "Holden Ellis" at bounding box center [330, 73] width 349 height 13
copy h3 "Holden Ellis"
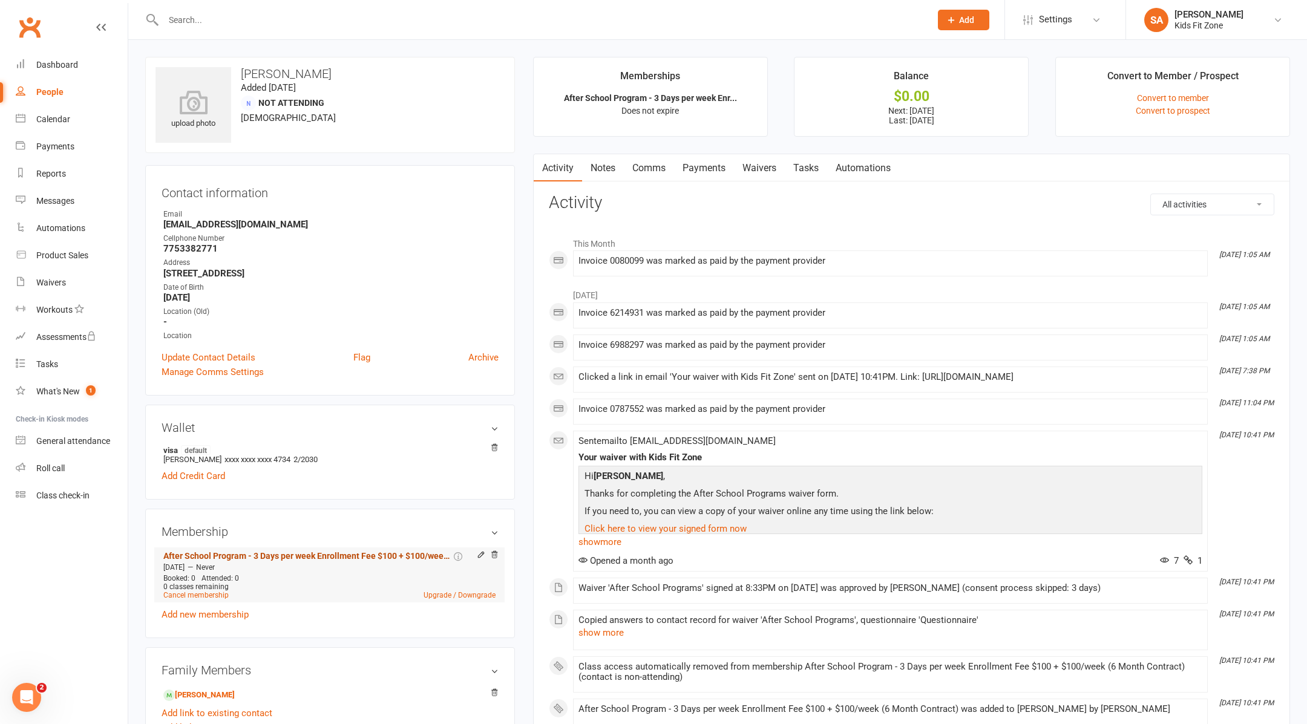
click at [367, 551] on link "After School Program - 3 Days per week Enrollment Fee $100 + $100/week (6 Month…" at bounding box center [307, 556] width 288 height 10
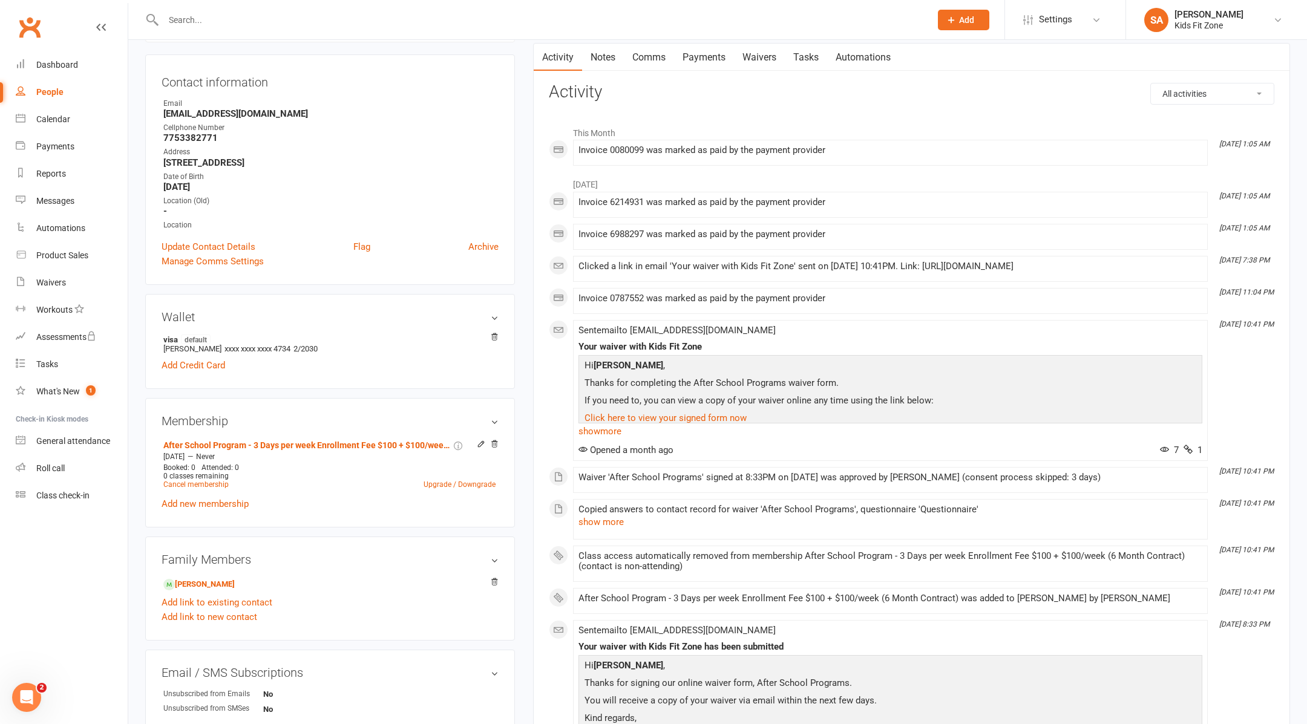
scroll to position [131, 0]
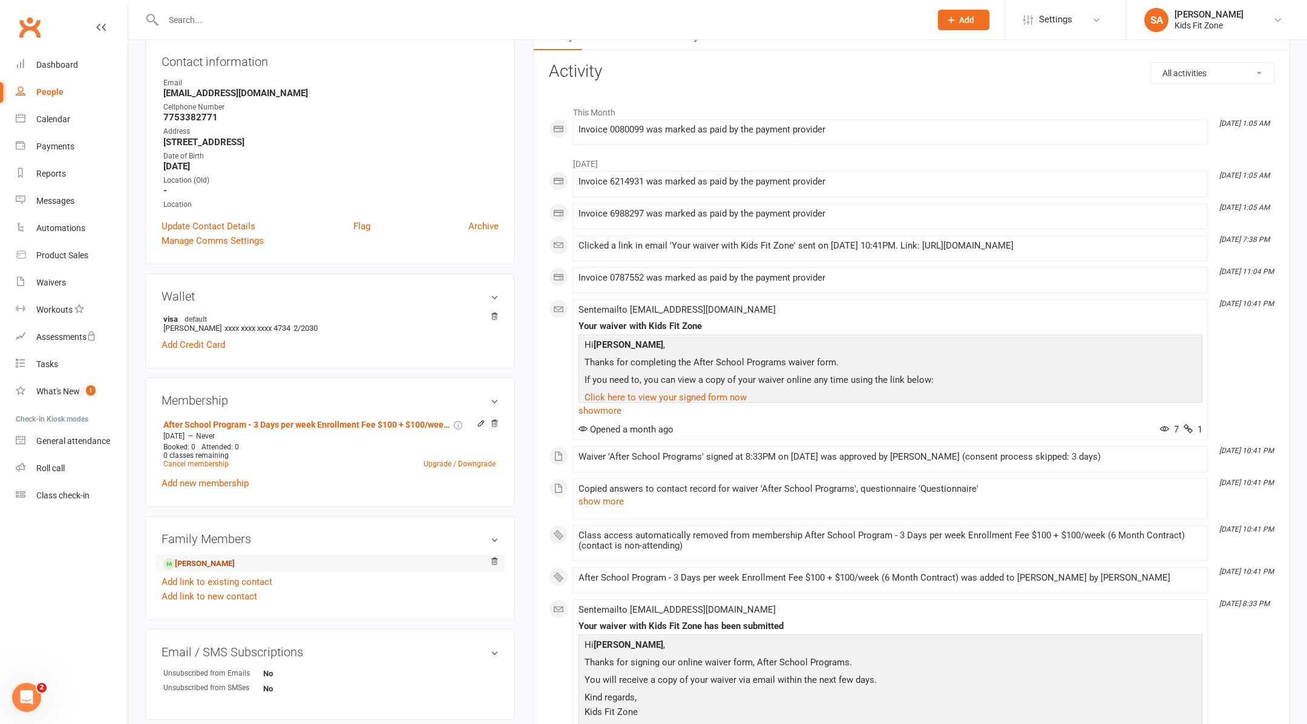
click at [235, 565] on link "Nathaniel Garcia - Child" at bounding box center [198, 564] width 71 height 13
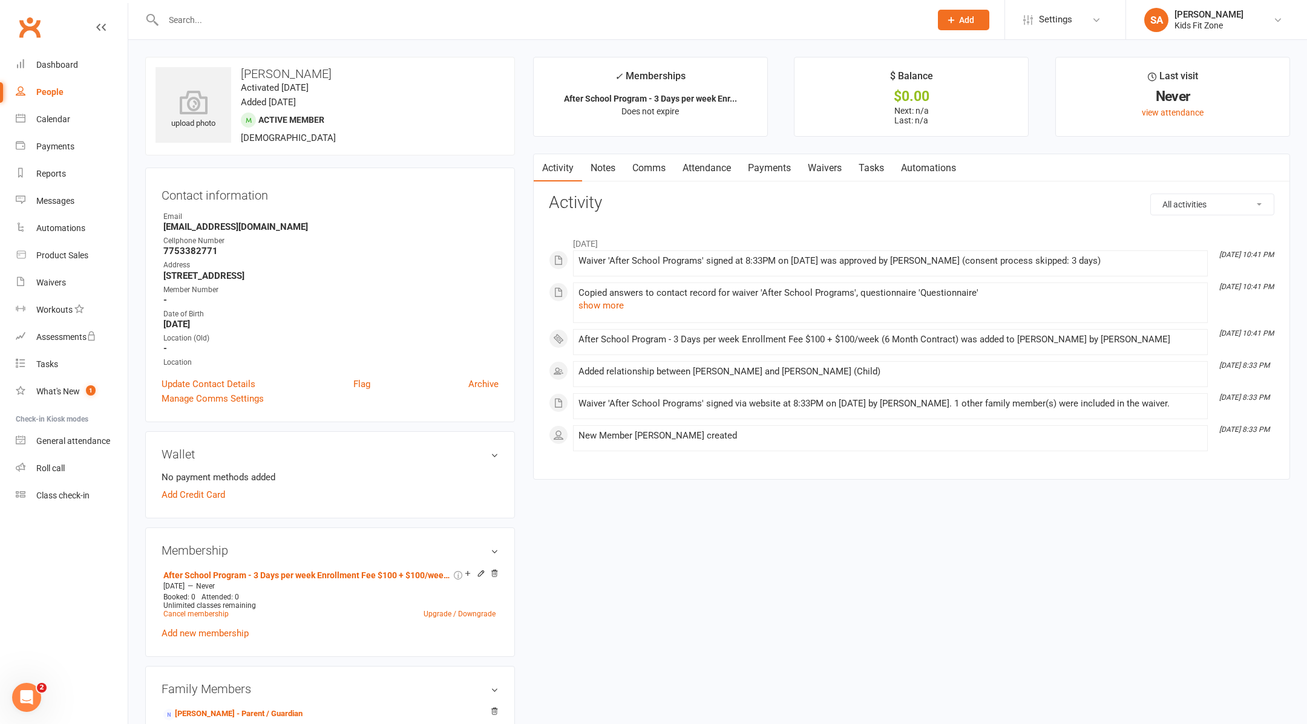
drag, startPoint x: 349, startPoint y: 74, endPoint x: 241, endPoint y: 74, distance: 108.3
click at [241, 74] on h3 "Nathaniel Garcia" at bounding box center [330, 73] width 349 height 13
copy h3 "Nathaniel Garcia"
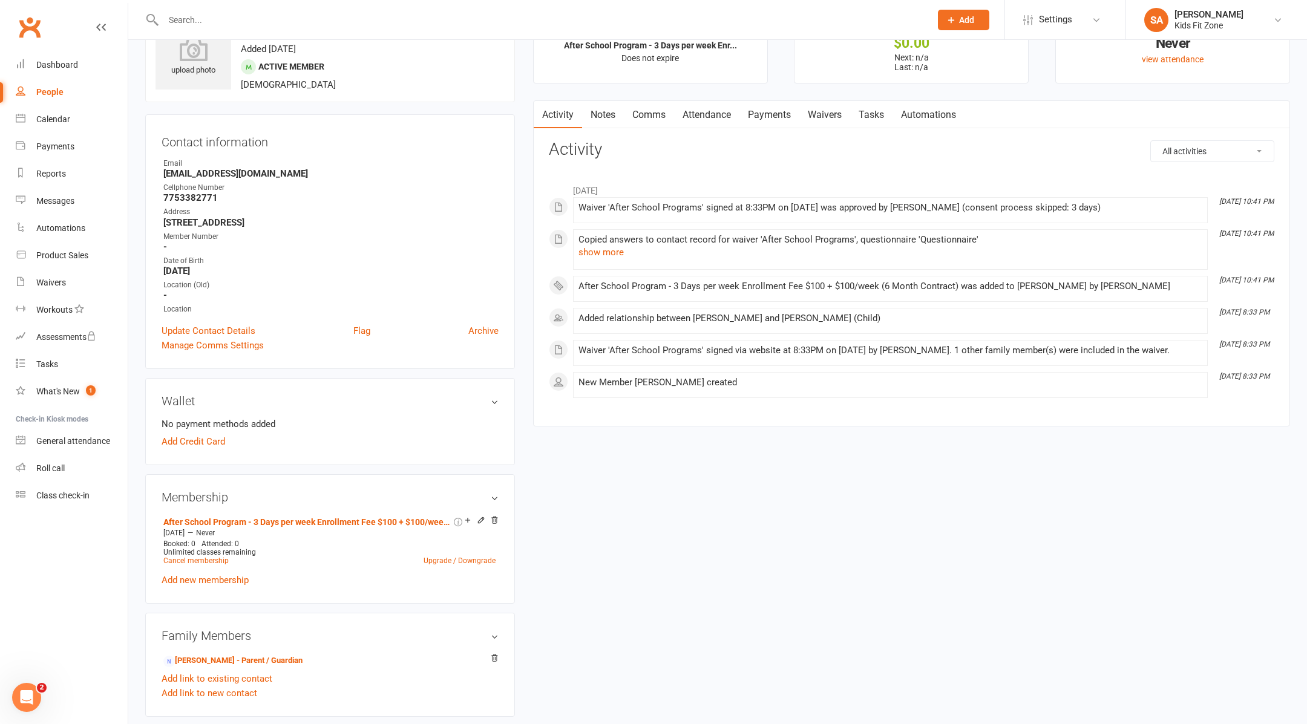
scroll to position [77, 0]
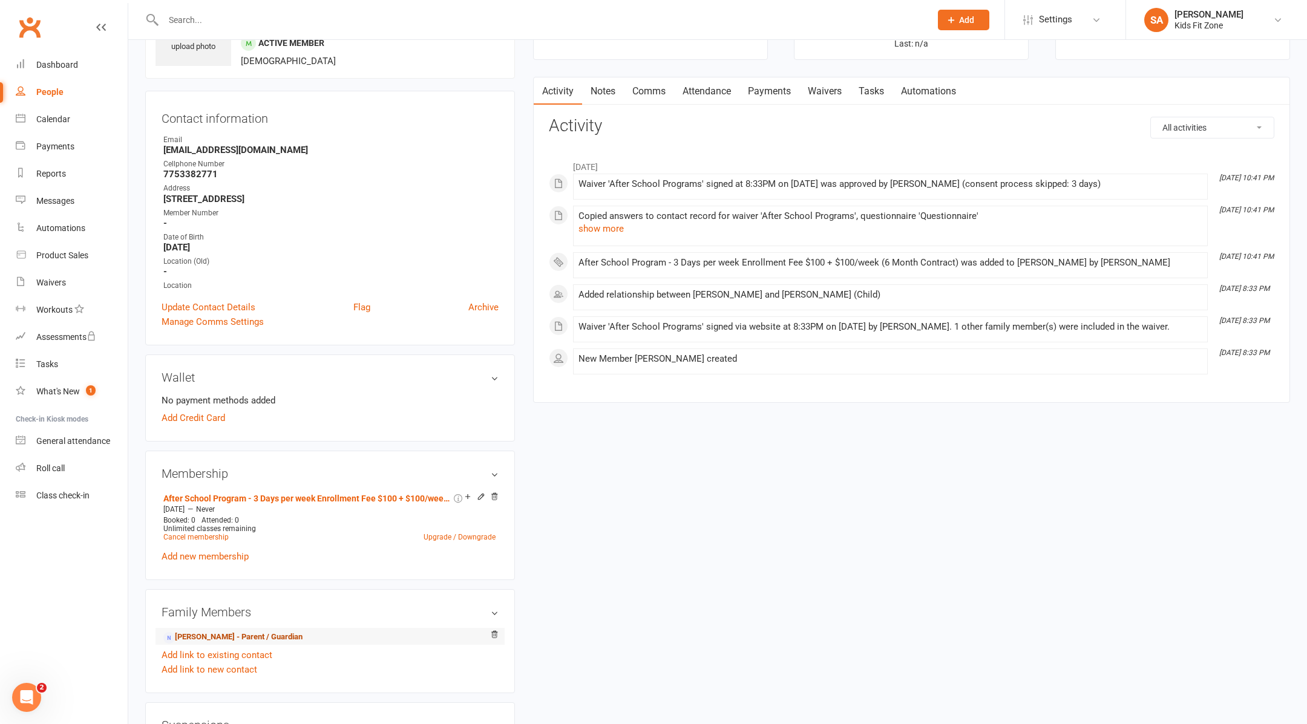
click at [226, 638] on link "Marisol Garcia - Parent / Guardian" at bounding box center [232, 637] width 139 height 13
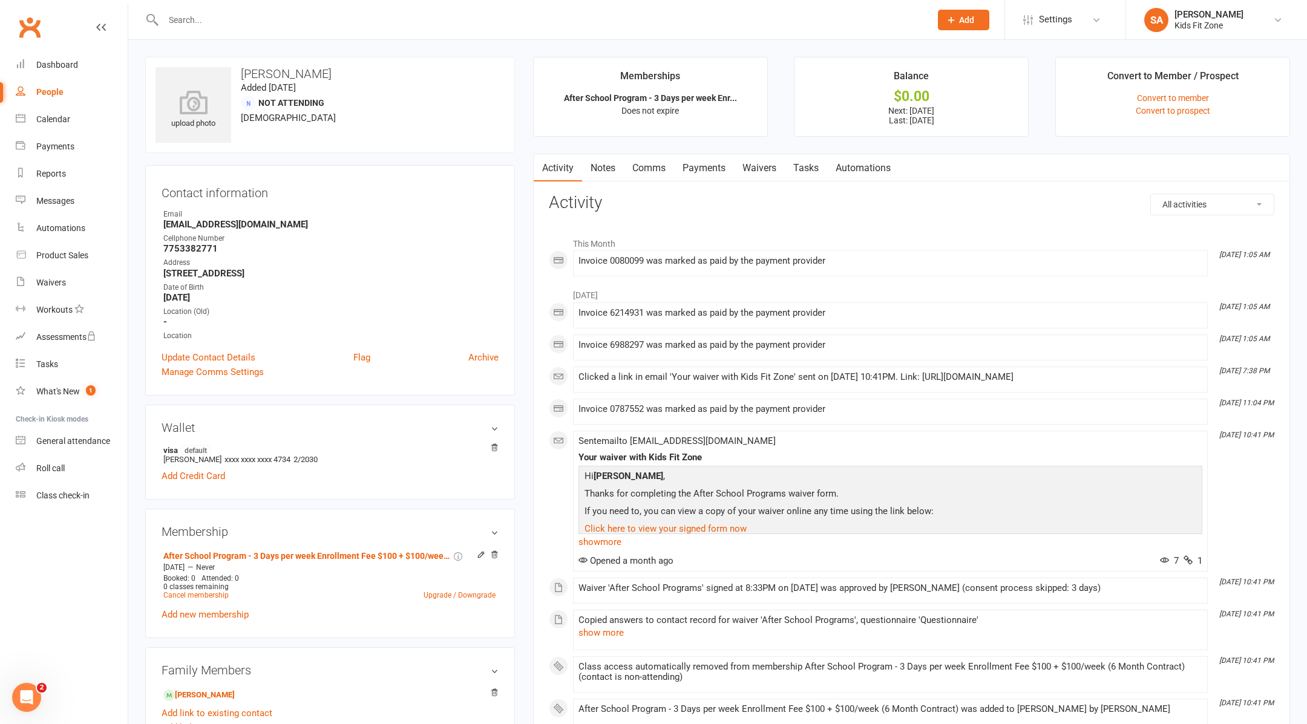
drag, startPoint x: 330, startPoint y: 74, endPoint x: 238, endPoint y: 73, distance: 91.4
click at [238, 73] on h3 "[PERSON_NAME]" at bounding box center [330, 73] width 349 height 13
copy h3 "[PERSON_NAME]"
drag, startPoint x: 295, startPoint y: 225, endPoint x: 150, endPoint y: 224, distance: 144.6
click at [150, 224] on div "Contact information Owner Email marisolbarragan2@gmail.com Cellphone Number 775…" at bounding box center [330, 280] width 370 height 231
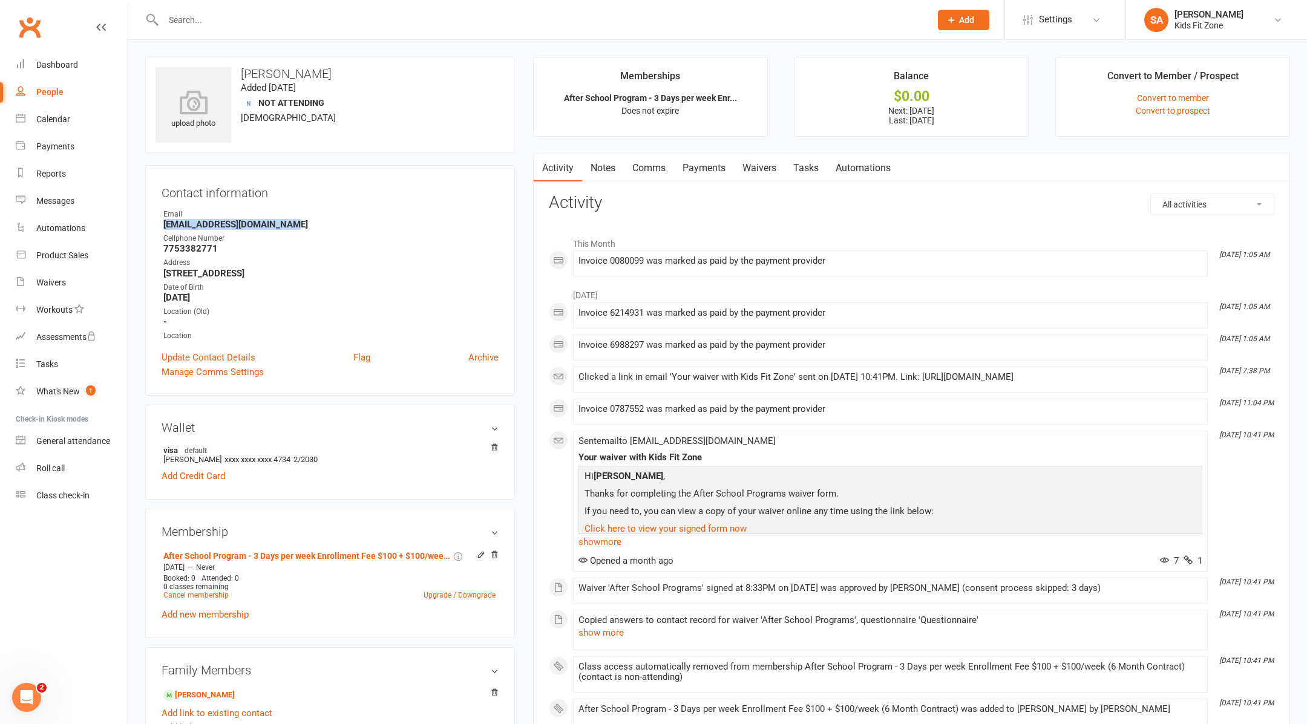
copy strong "marisolbarragan2@gmail.com"
click at [44, 148] on div "Payments" at bounding box center [55, 147] width 38 height 10
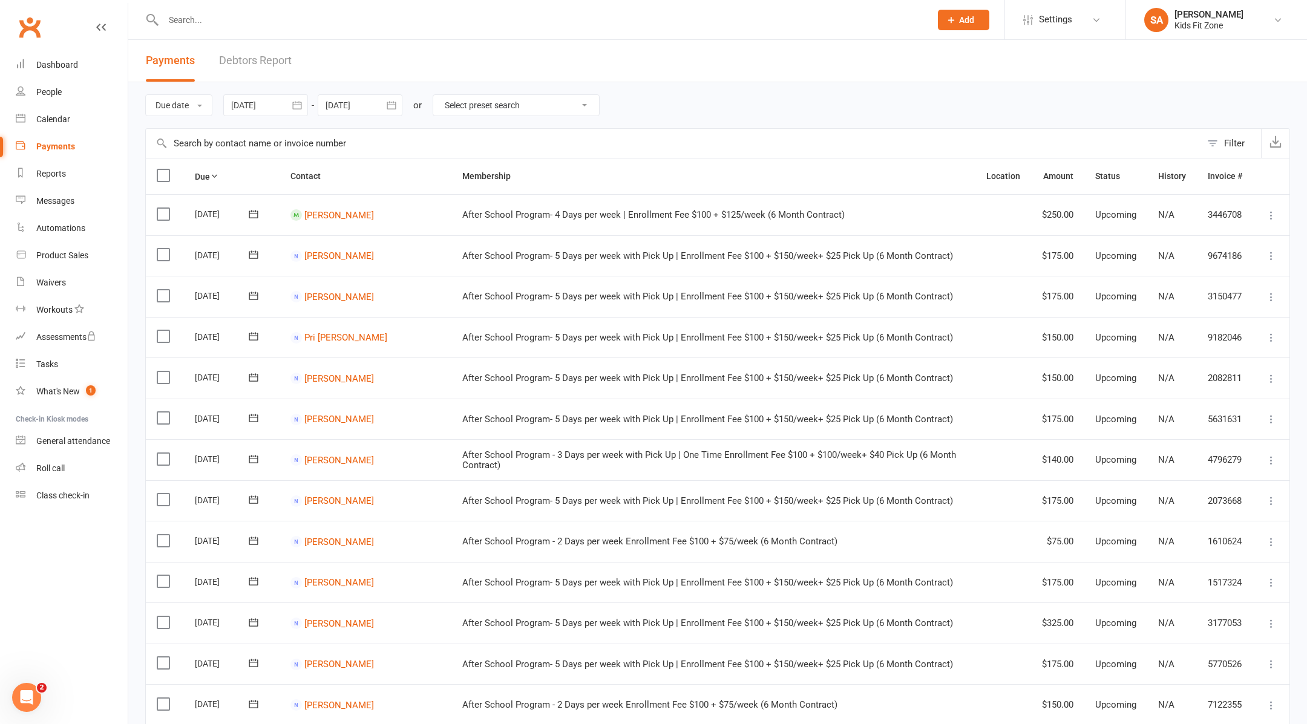
click at [286, 99] on div at bounding box center [265, 105] width 85 height 22
click at [253, 131] on button "button" at bounding box center [243, 134] width 26 height 22
click at [440, 129] on button "button" at bounding box center [435, 134] width 26 height 22
click at [428, 140] on button "button" at bounding box center [435, 134] width 26 height 22
click at [386, 200] on button "11" at bounding box center [378, 203] width 25 height 22
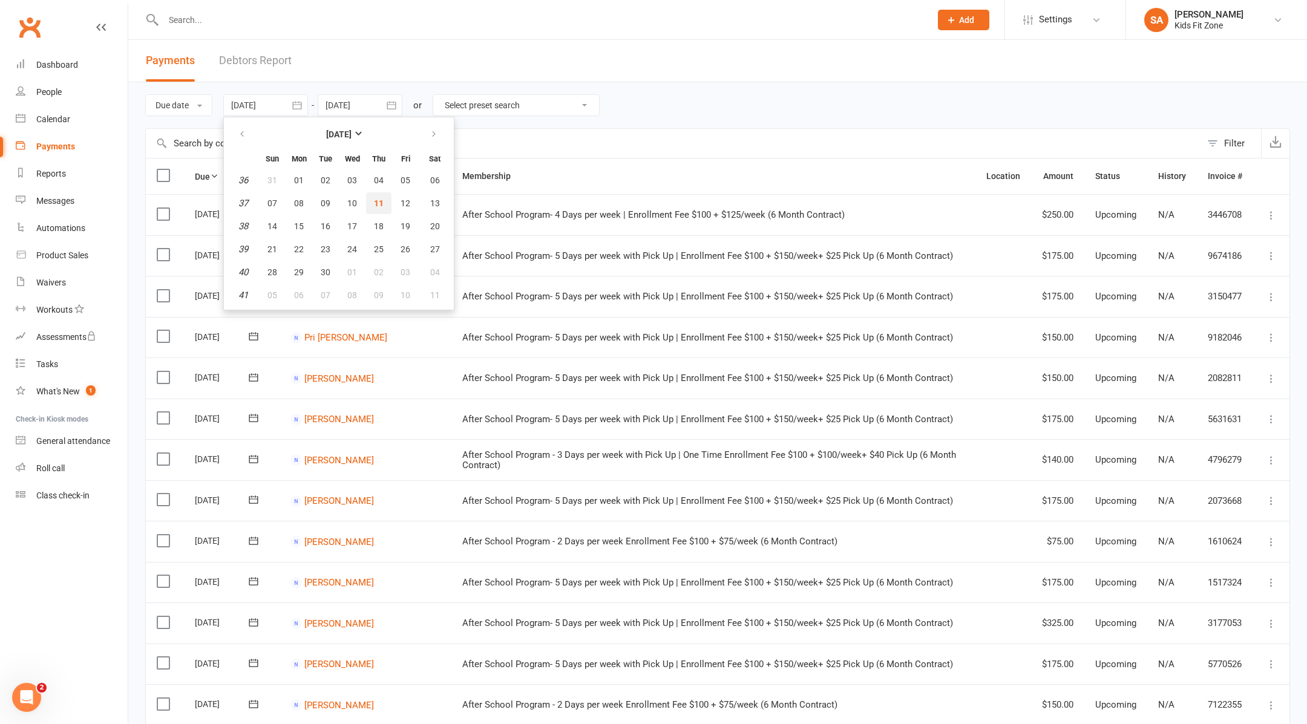
type input "11 Sep 2025"
click at [388, 99] on icon "button" at bounding box center [391, 105] width 12 height 12
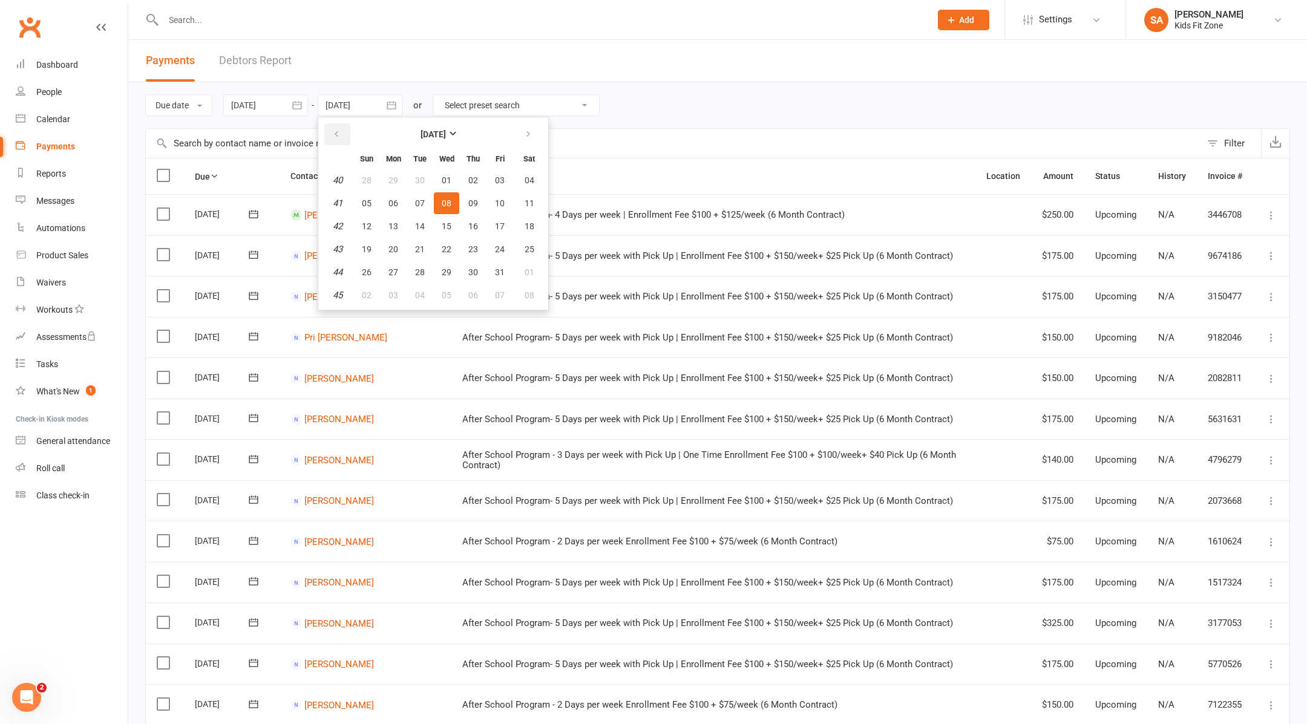
click at [337, 128] on button "button" at bounding box center [337, 134] width 26 height 22
click at [477, 200] on span "11" at bounding box center [473, 203] width 10 height 10
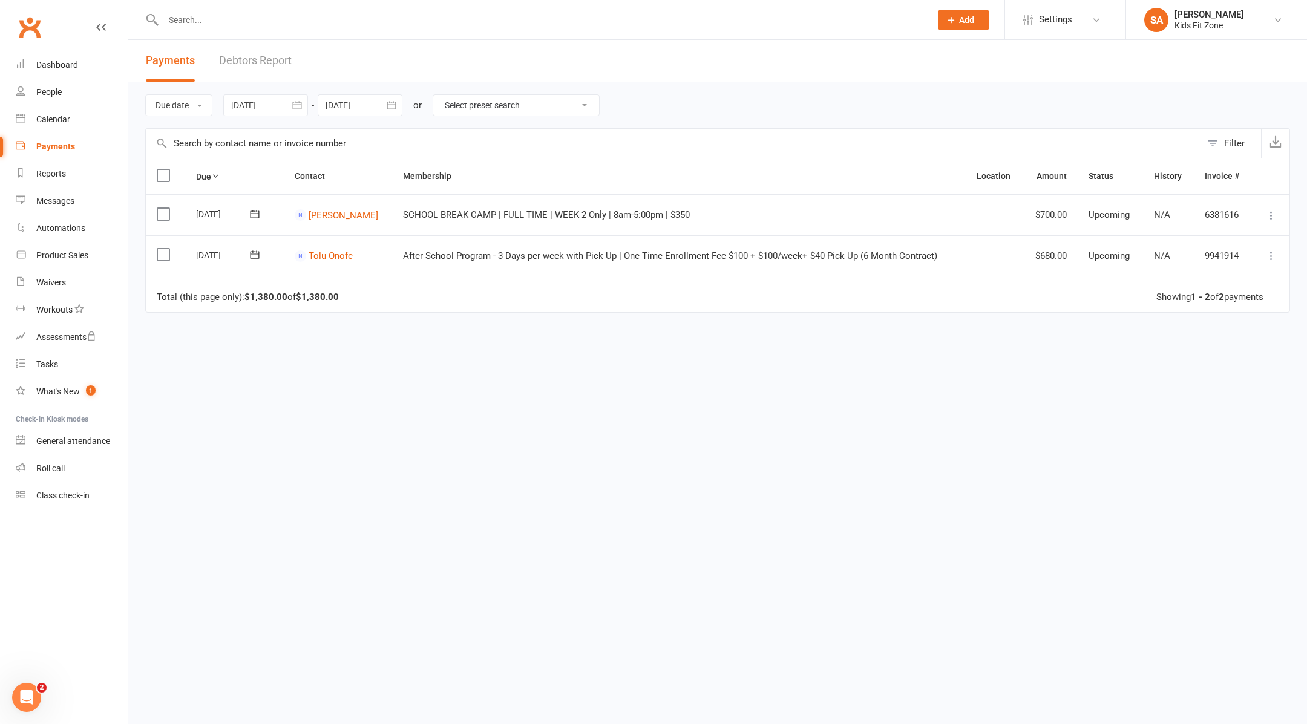
click at [393, 102] on icon "button" at bounding box center [391, 105] width 9 height 8
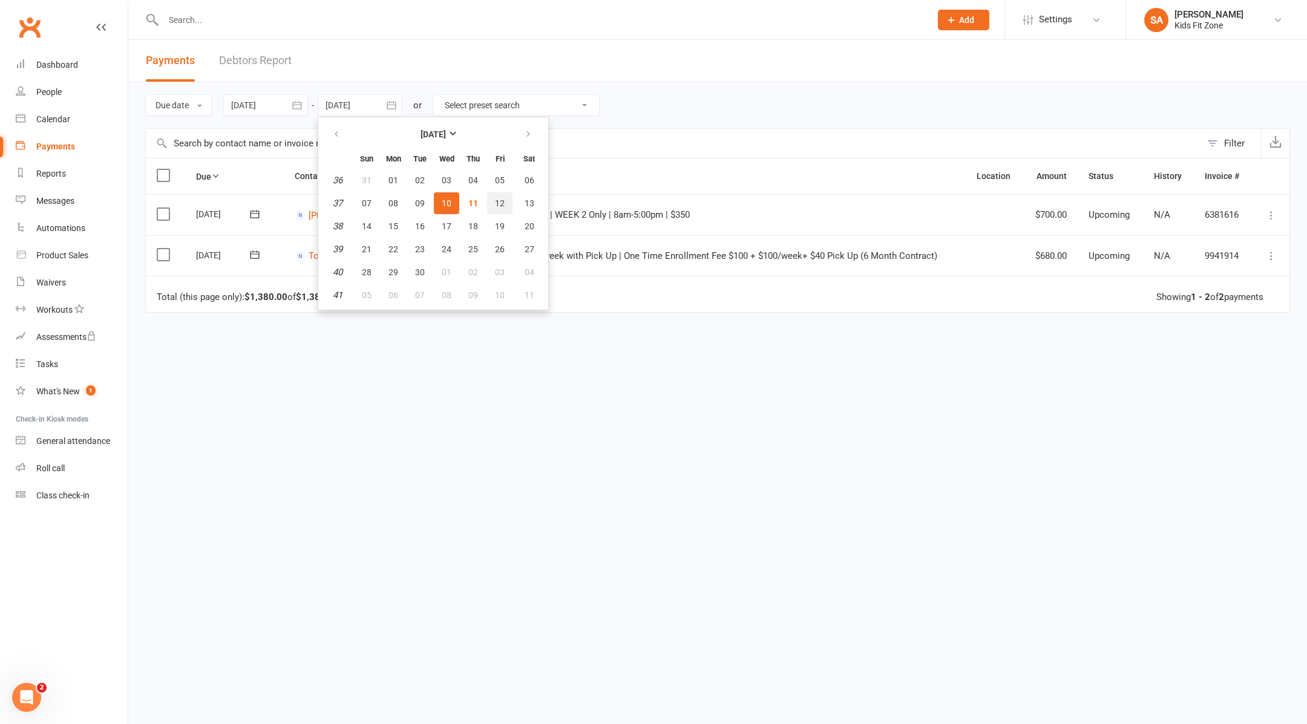
click at [502, 202] on span "12" at bounding box center [500, 203] width 10 height 10
type input "12 Sep 2025"
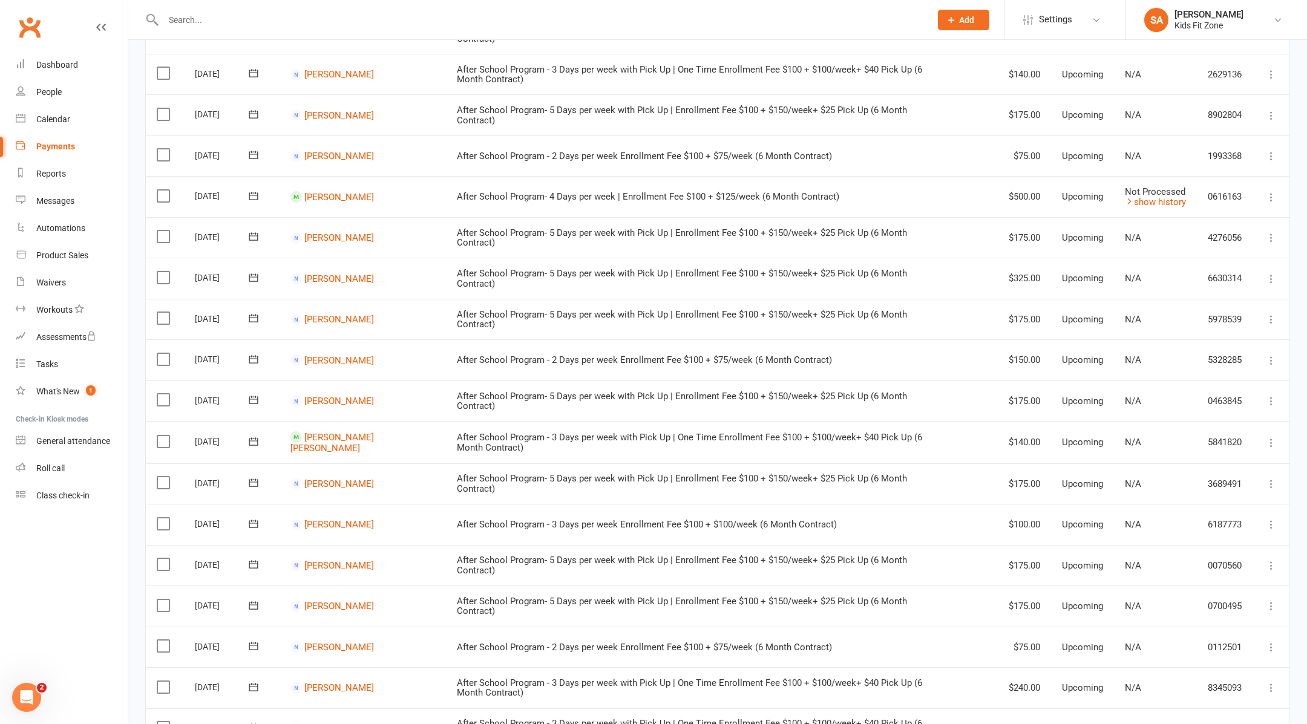
scroll to position [695, 0]
